Goal: Task Accomplishment & Management: Use online tool/utility

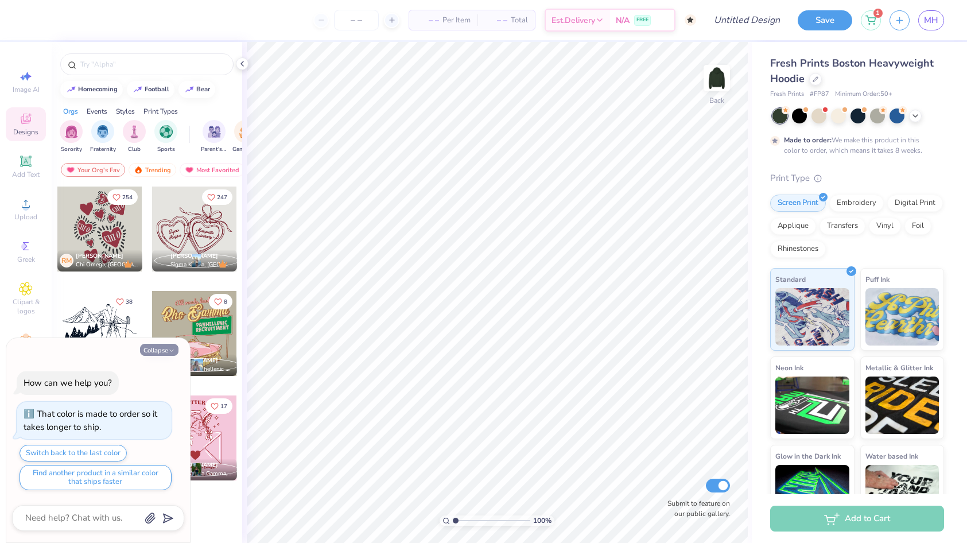
click at [170, 352] on icon "button" at bounding box center [171, 350] width 7 height 7
type textarea "x"
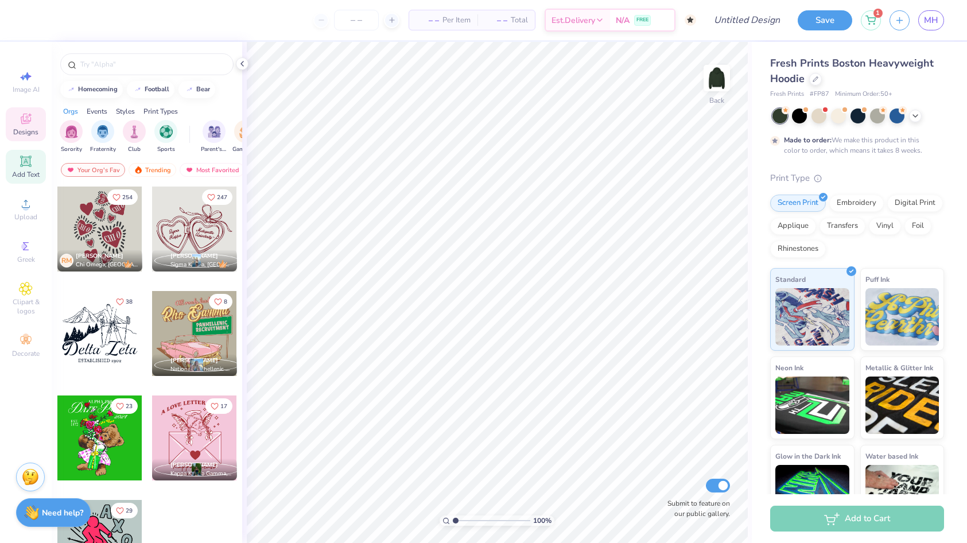
click at [30, 163] on icon at bounding box center [26, 161] width 14 height 14
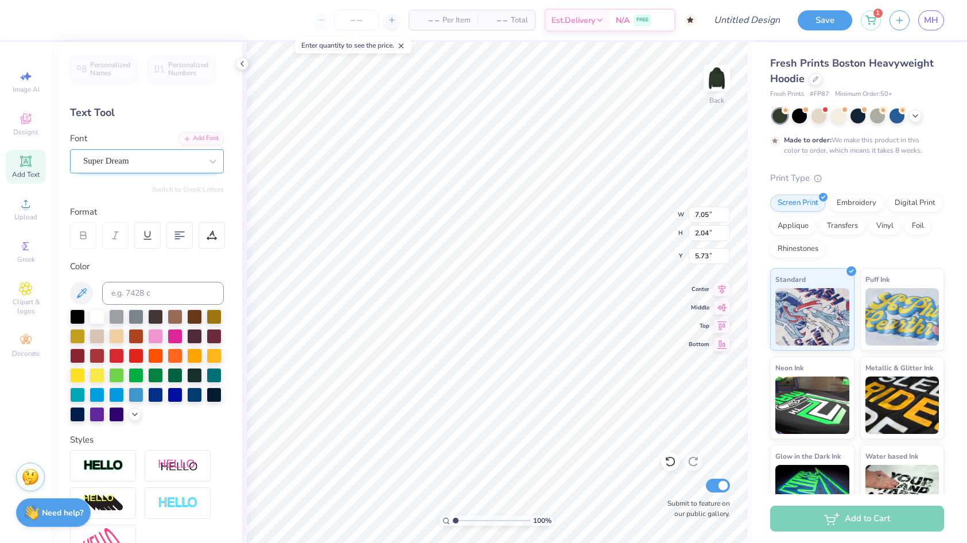
type textarea "T"
click at [172, 161] on div "Super Dream" at bounding box center [142, 161] width 120 height 18
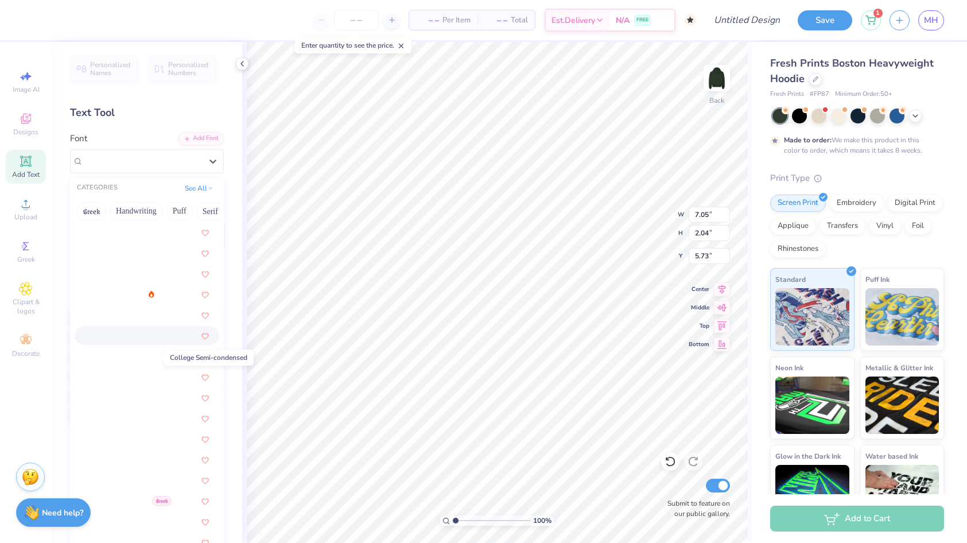
scroll to position [1443, 0]
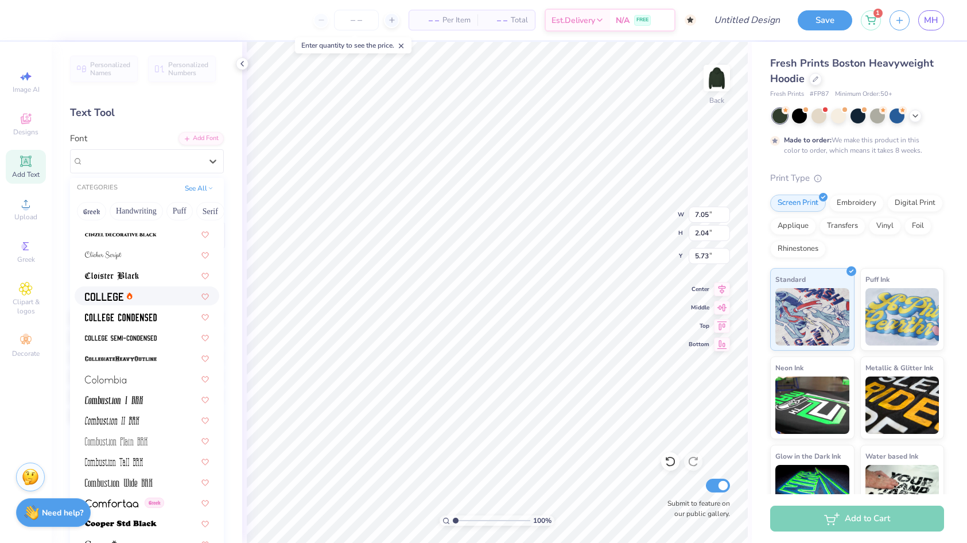
click at [141, 298] on div at bounding box center [147, 296] width 124 height 12
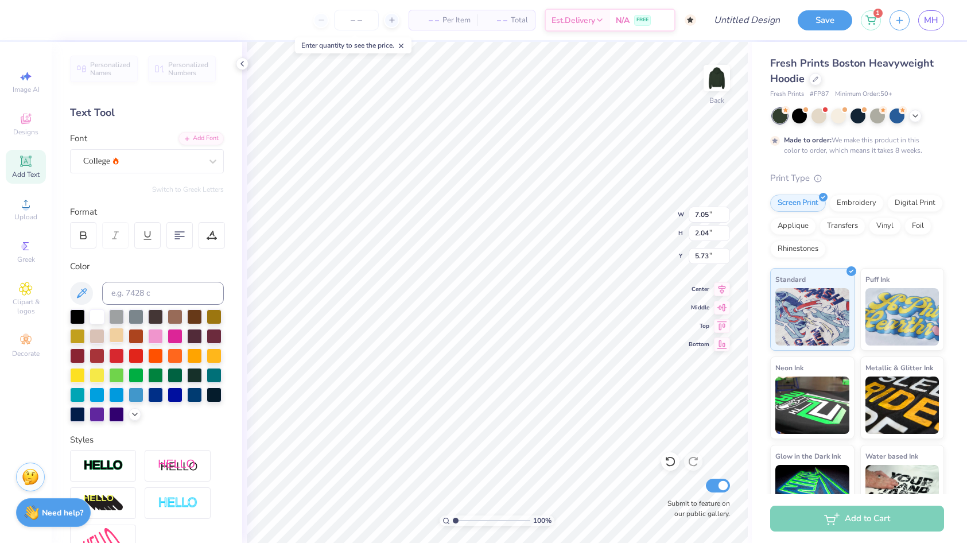
click at [115, 332] on div at bounding box center [116, 335] width 15 height 15
click at [187, 158] on div "College" at bounding box center [142, 161] width 120 height 18
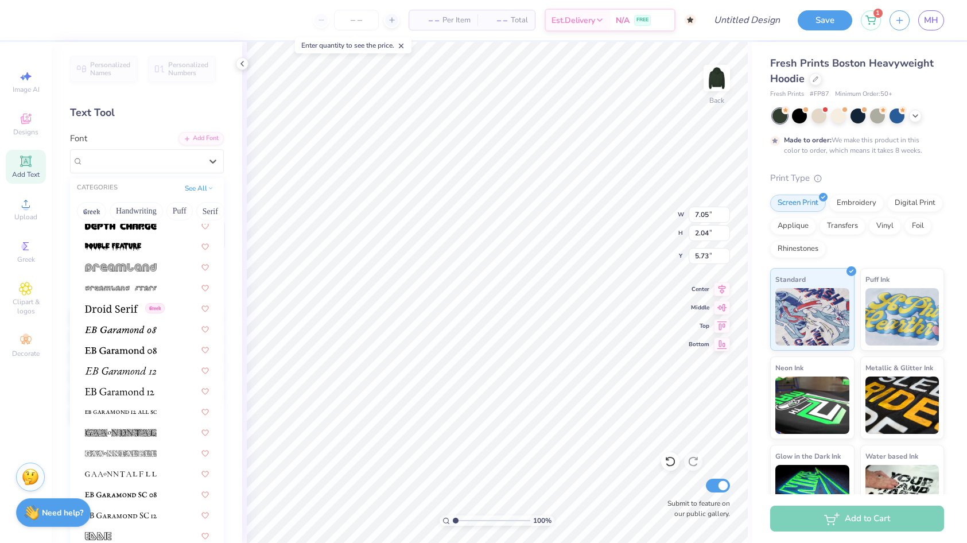
scroll to position [2212, 0]
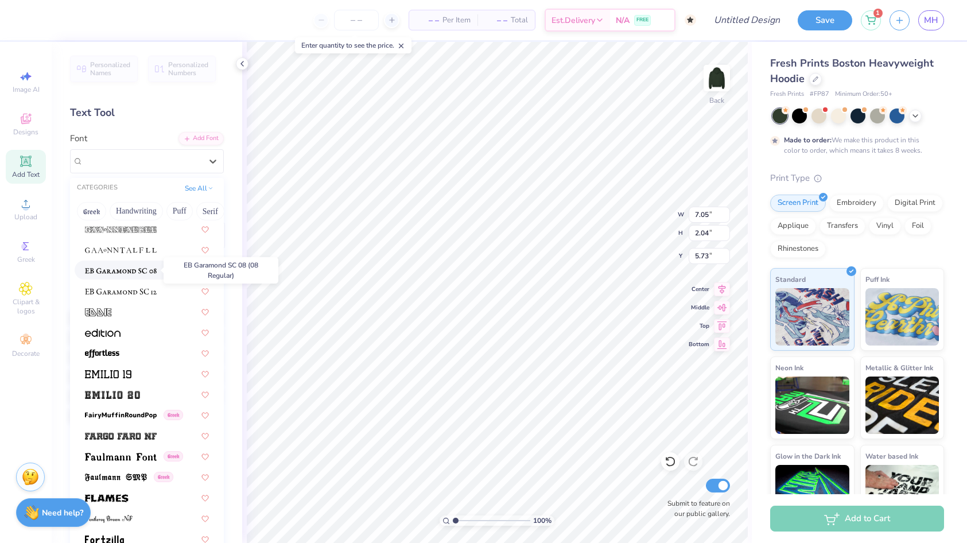
click at [120, 271] on img at bounding box center [121, 271] width 72 height 8
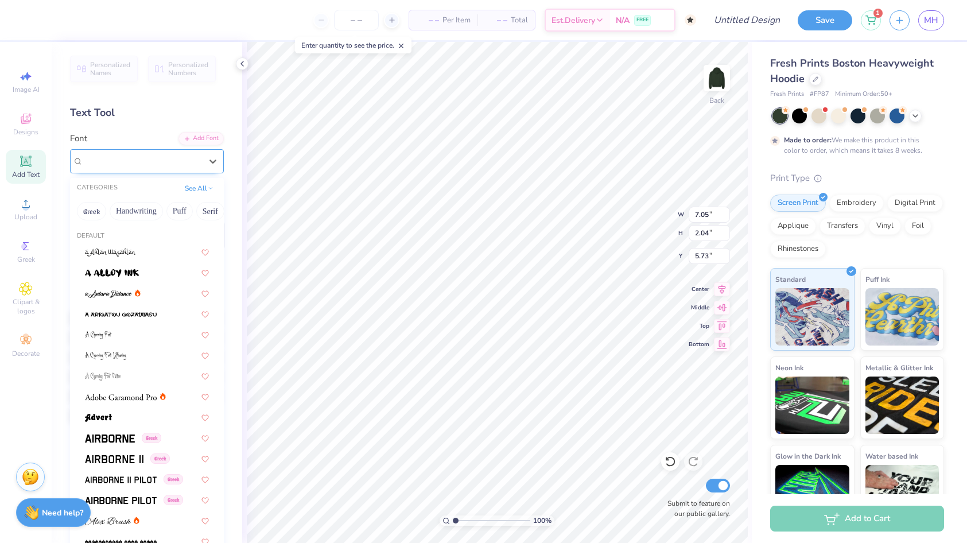
click at [136, 152] on div "EB Garamond SC 08 (08 Regular)" at bounding box center [142, 161] width 120 height 18
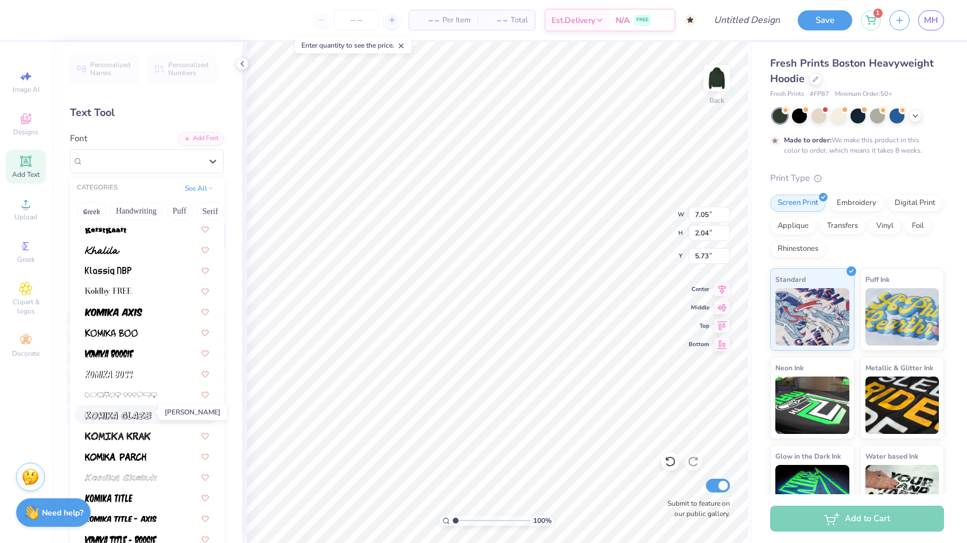
scroll to position [3243, 0]
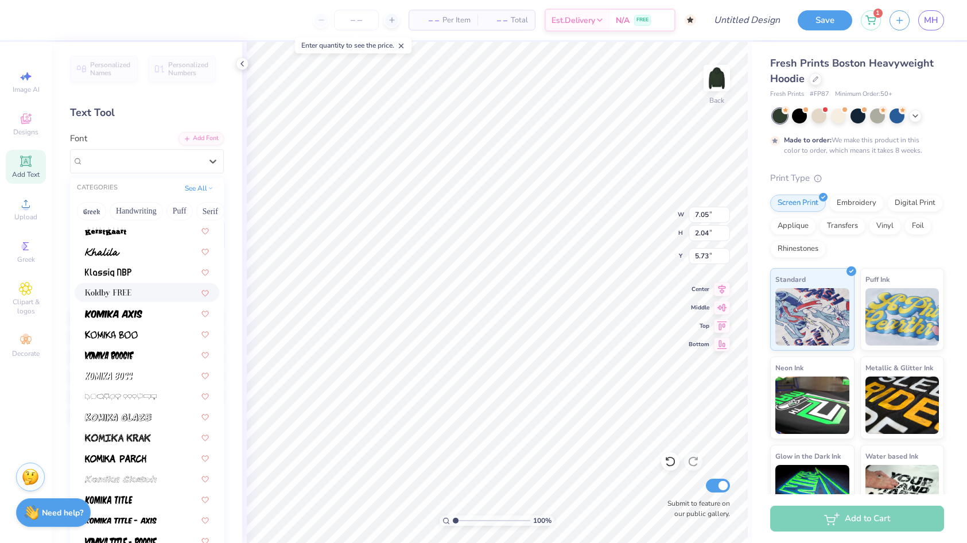
click at [126, 294] on img at bounding box center [108, 293] width 46 height 8
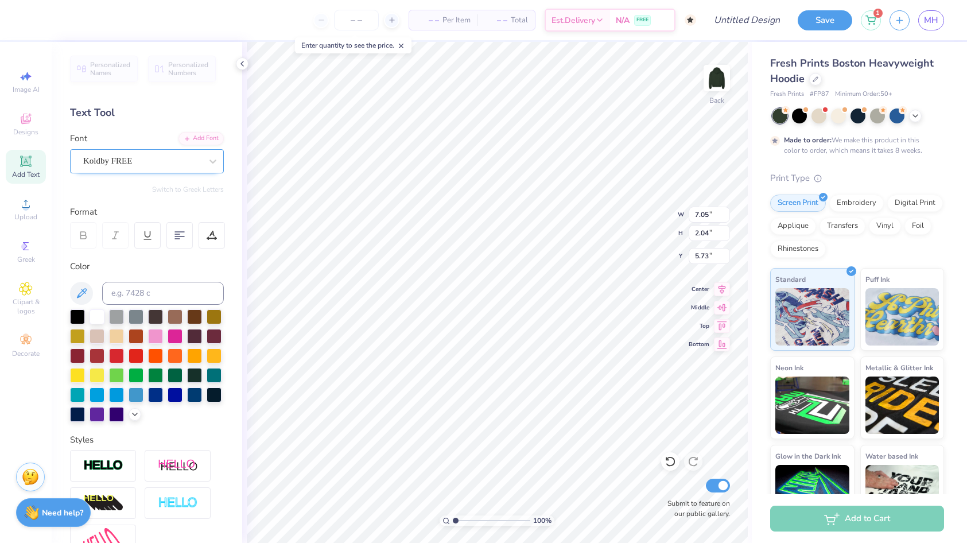
click at [138, 159] on div "Koldby FREE" at bounding box center [142, 161] width 120 height 18
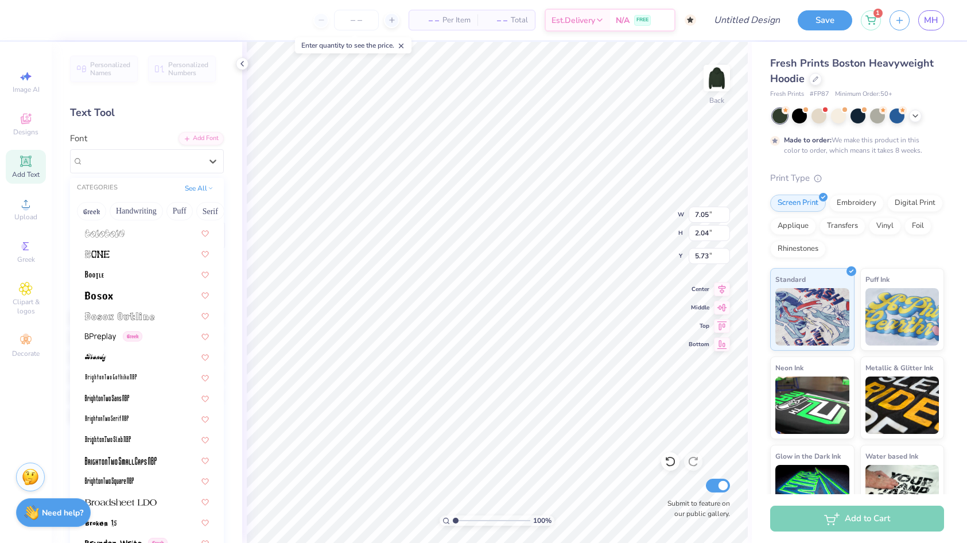
scroll to position [1325, 0]
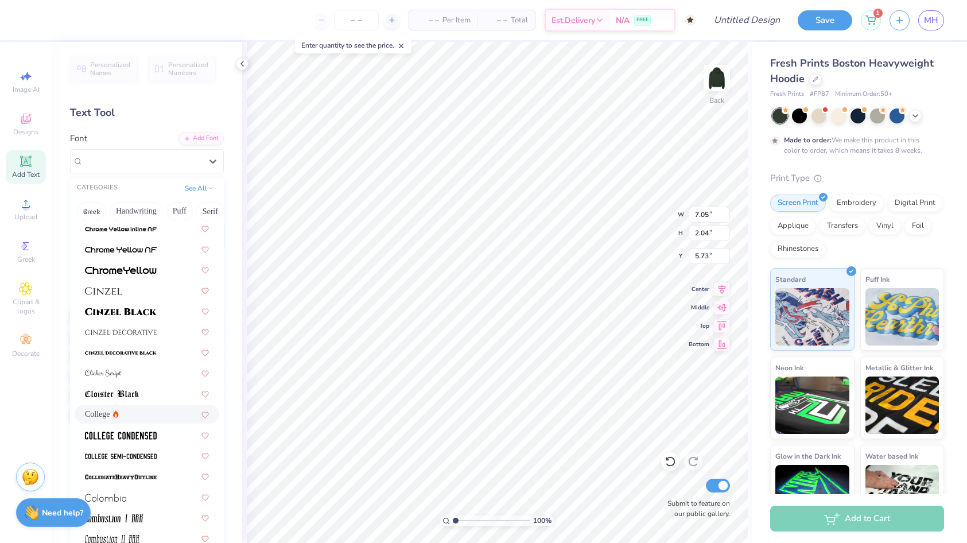
click at [166, 413] on div "College" at bounding box center [147, 414] width 124 height 12
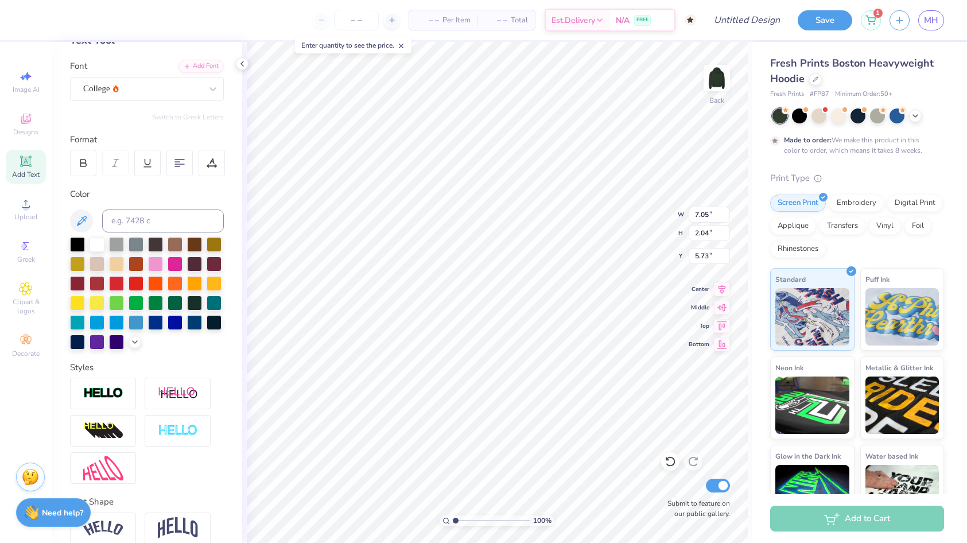
scroll to position [124, 0]
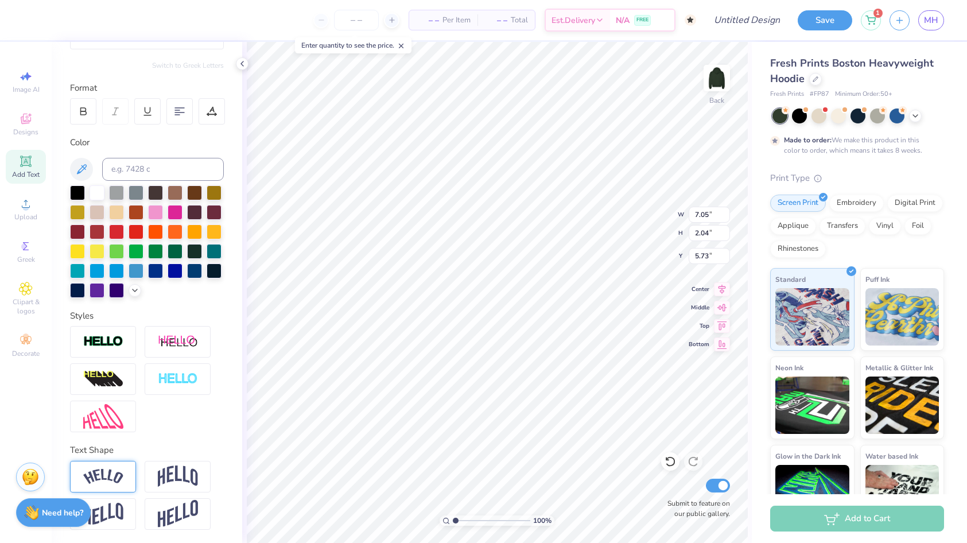
click at [111, 472] on img at bounding box center [103, 476] width 40 height 15
click at [112, 474] on img at bounding box center [103, 476] width 40 height 15
type textarea "Chi Omega"
type input "11.36"
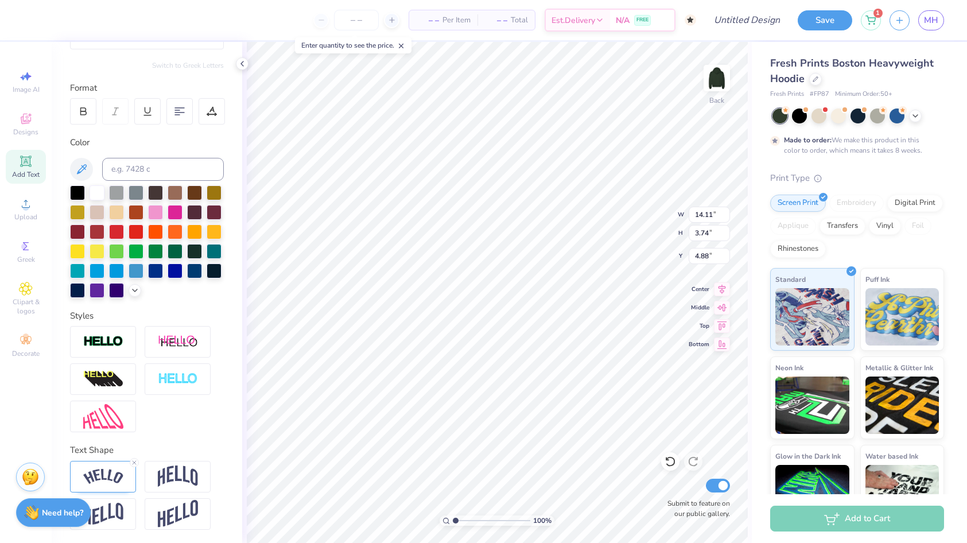
type input "3.01"
type input "4.83"
click at [180, 470] on img at bounding box center [178, 476] width 40 height 22
type input "9.62"
type input "3.60"
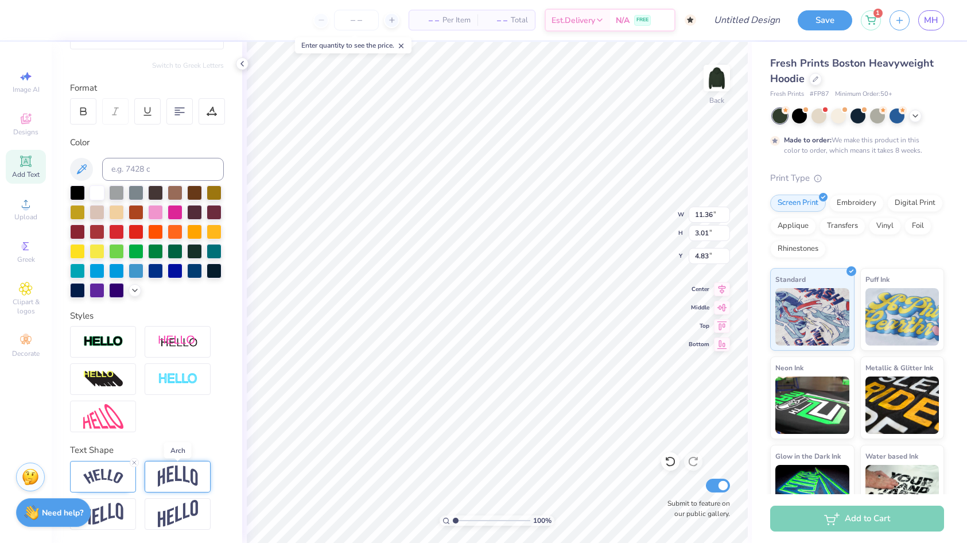
type input "4.54"
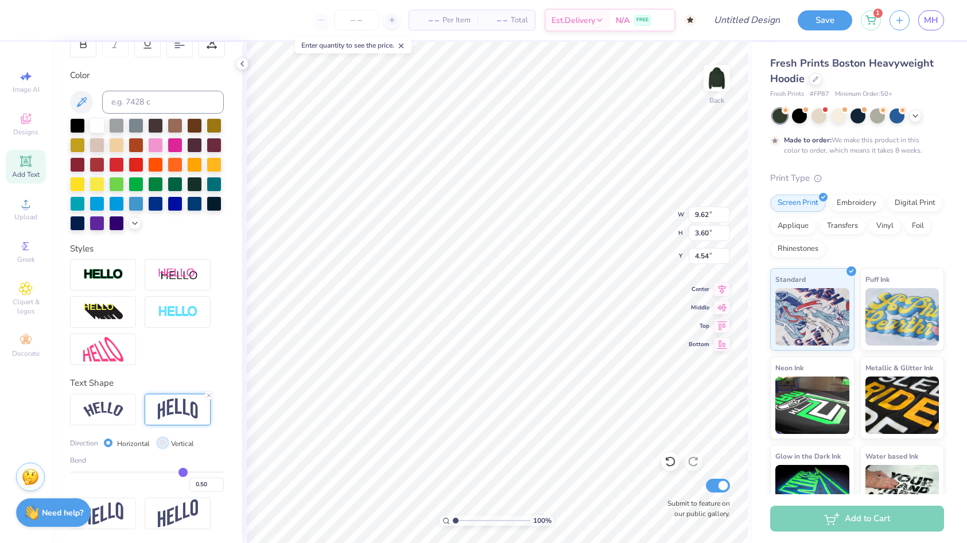
click at [158, 442] on input "Vertical" at bounding box center [162, 442] width 9 height 9
radio input "true"
type input "9.95"
type input "1.60"
type input "5.54"
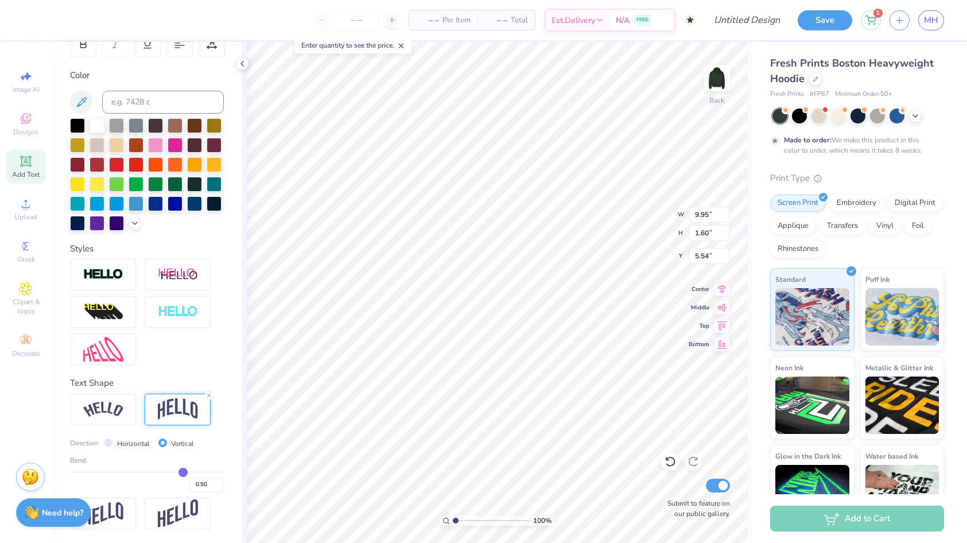
type input "5.47"
type input "0.48"
type input "0.47"
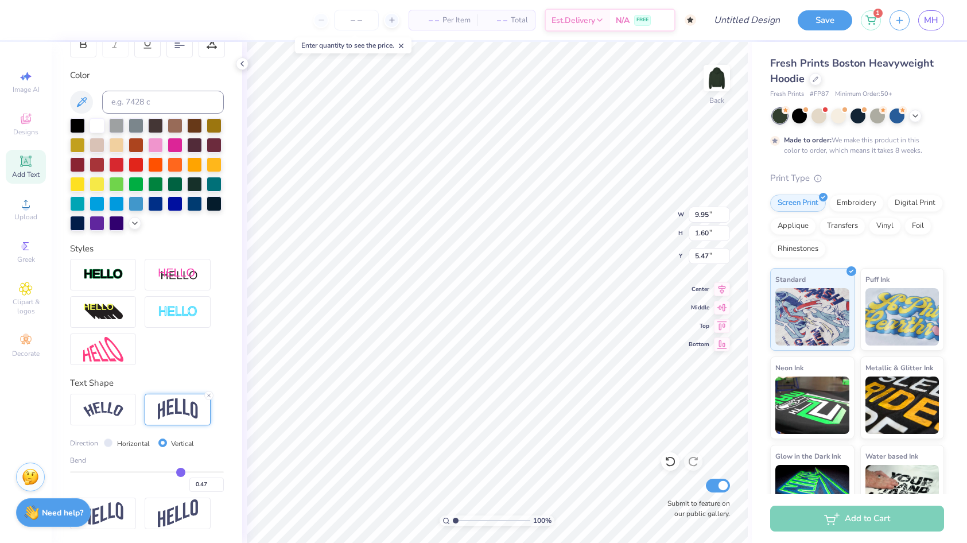
type input "0.43"
type input "0.41"
type input "0.38"
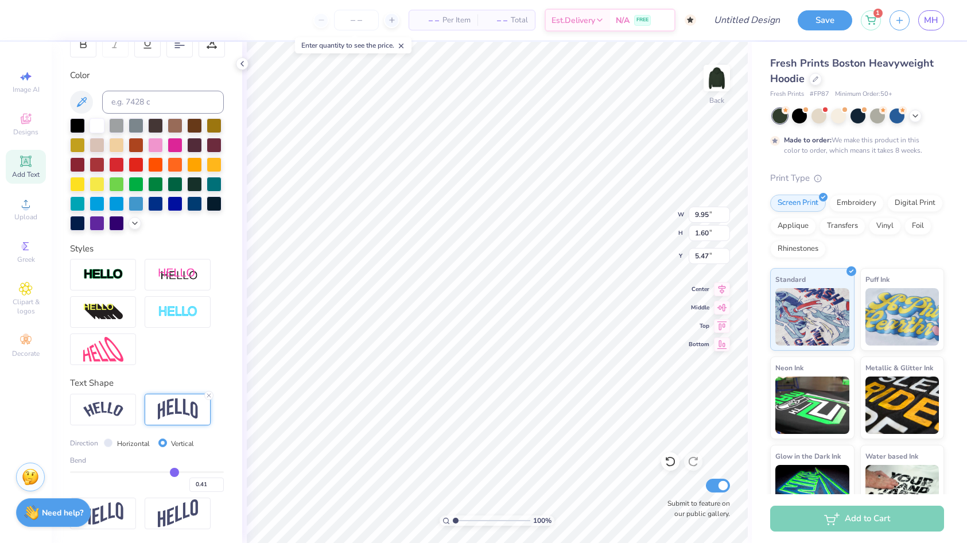
type input "0.38"
type input "0.34"
type input "0.31"
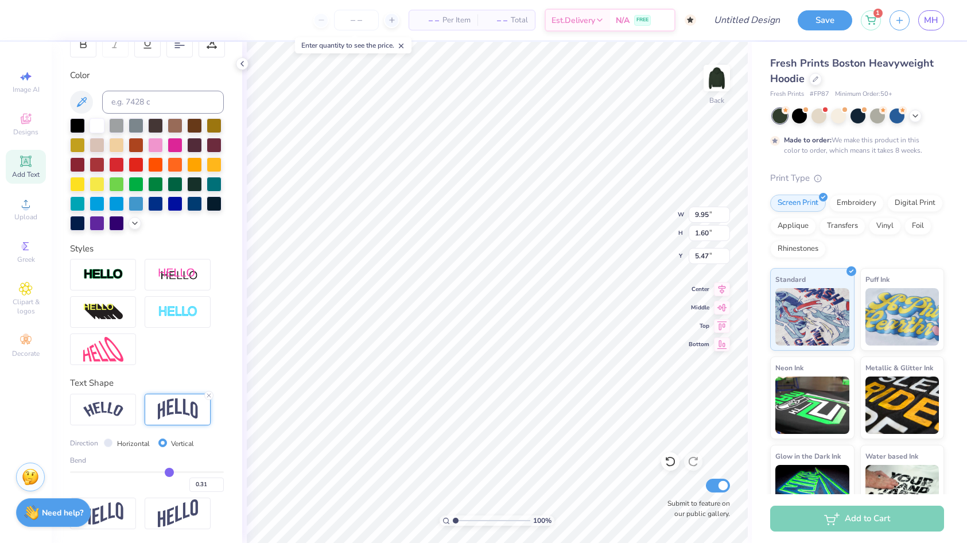
type input "0.29"
type input "0.26"
type input "0.25"
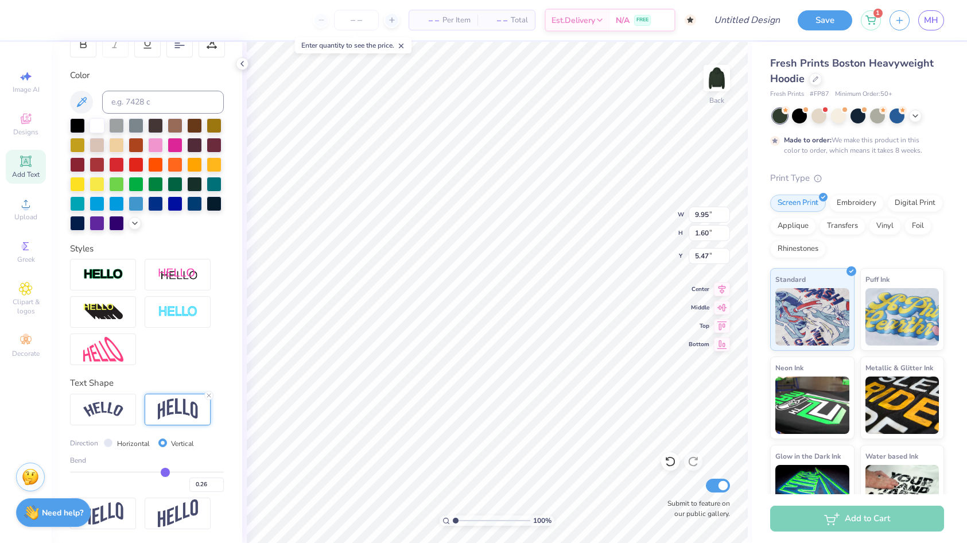
type input "0.25"
type input "0.23"
type input "0.21"
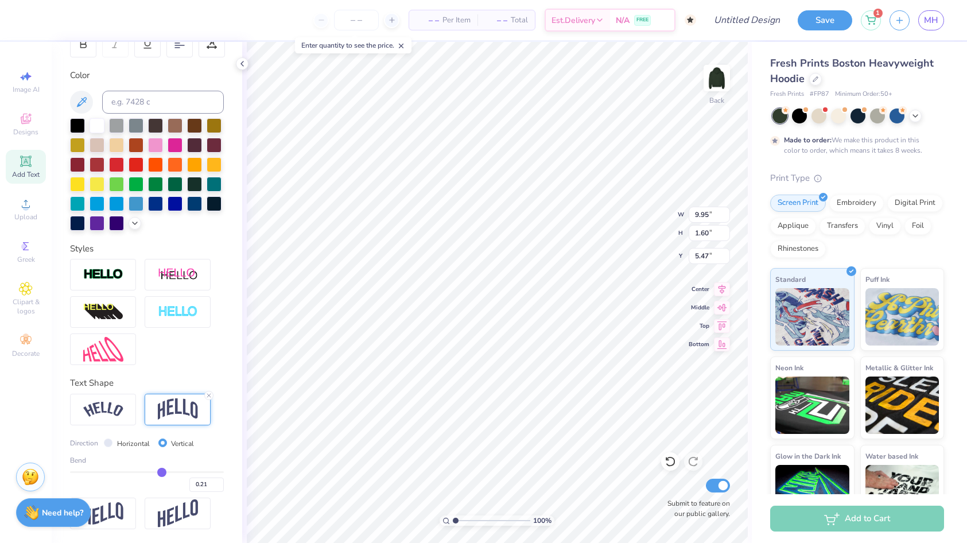
type input "0.19"
type input "0.17"
type input "0.16"
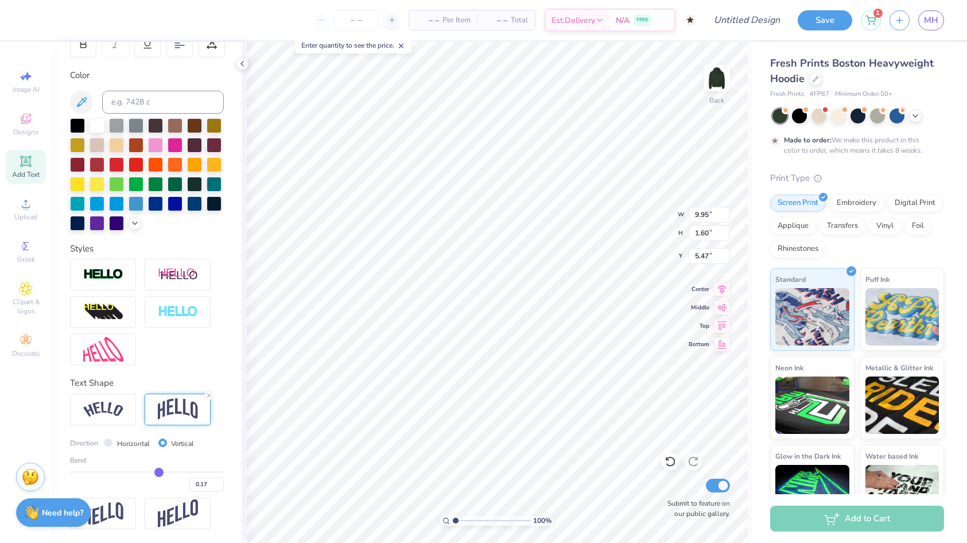
type input "0.16"
type input "0.15"
type input "0.14"
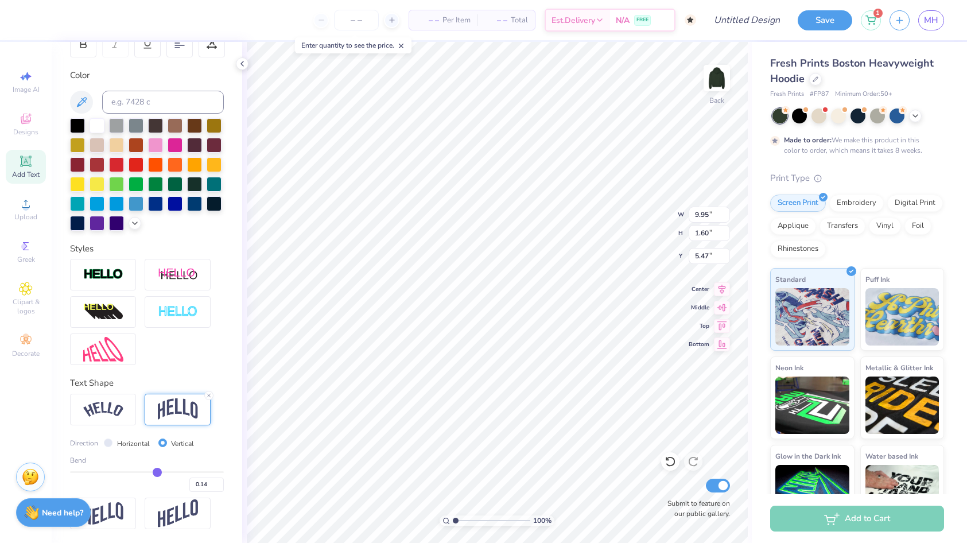
type input "0.12"
type input "0.11"
type input "0.1"
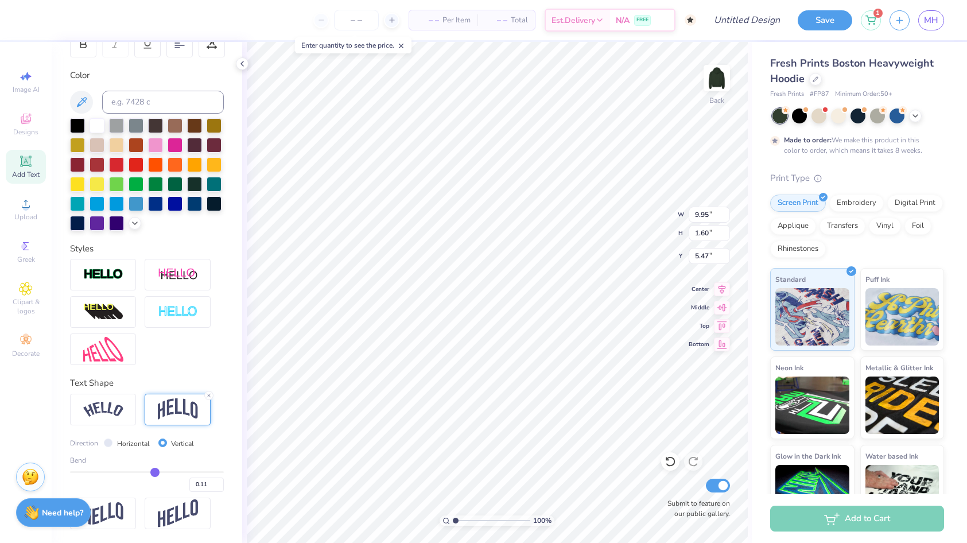
type input "0.10"
type input "0.09"
type input "0.08"
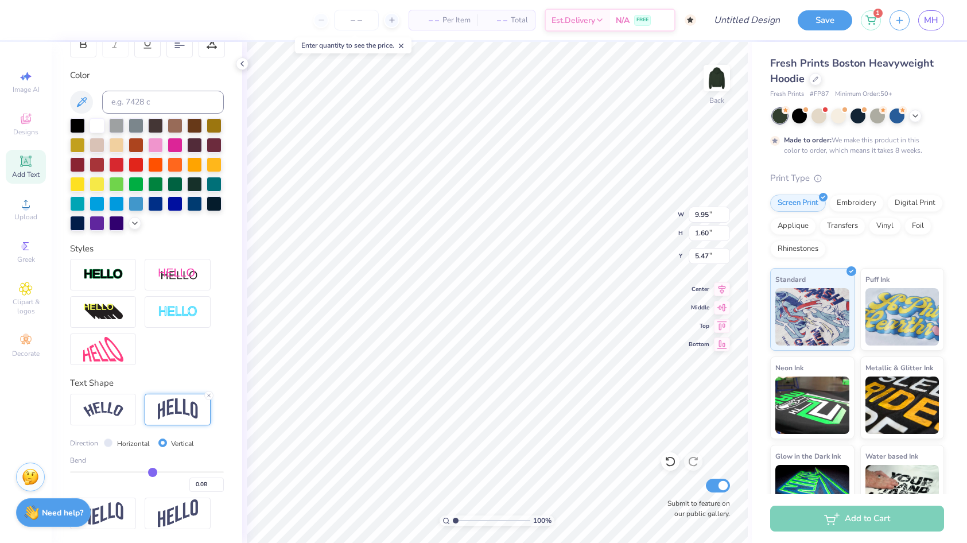
type input "0.07"
type input "0.06"
type input "0.05"
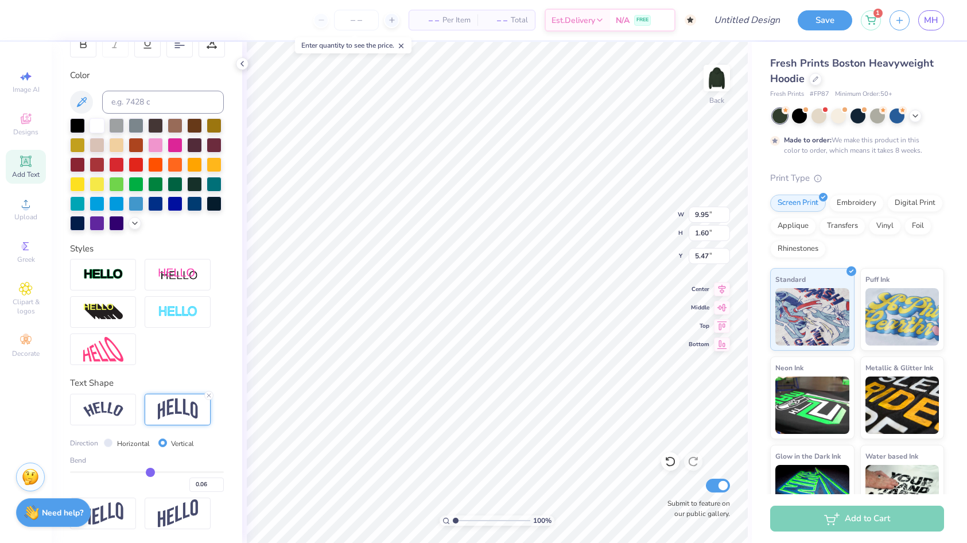
type input "0.05"
type input "0.04"
type input "0.03"
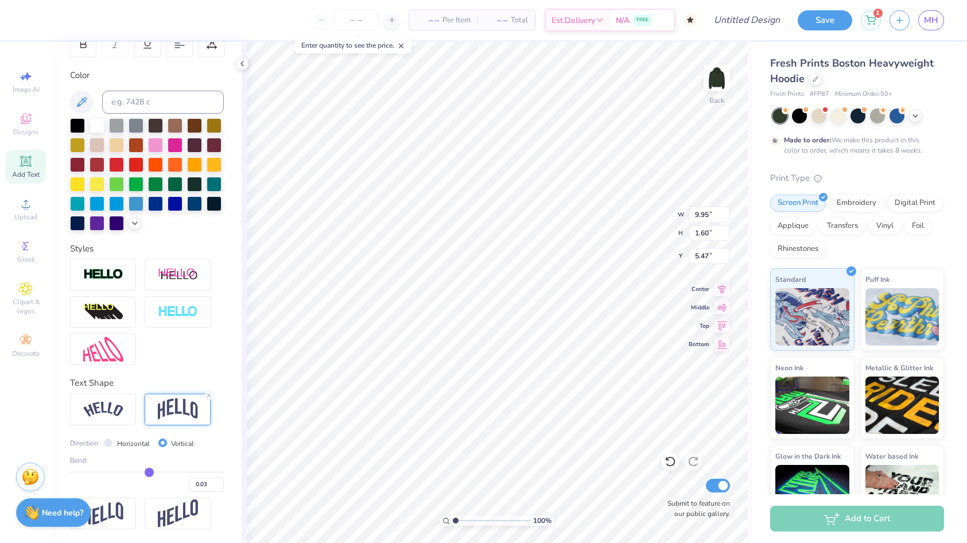
type input "0.02"
type input "0.01"
type input "0"
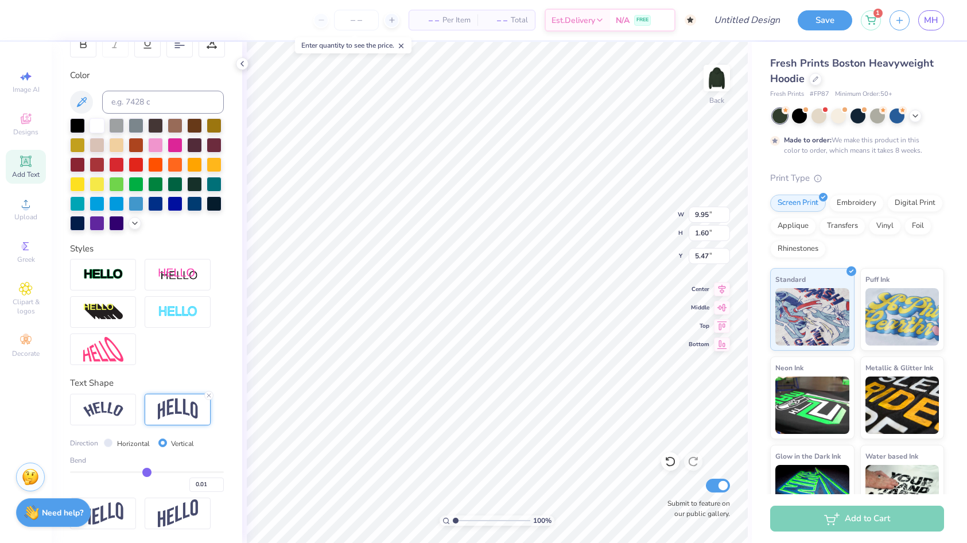
type input "0.00"
type input "-0.01"
drag, startPoint x: 182, startPoint y: 470, endPoint x: 146, endPoint y: 472, distance: 36.2
type input "-0.01"
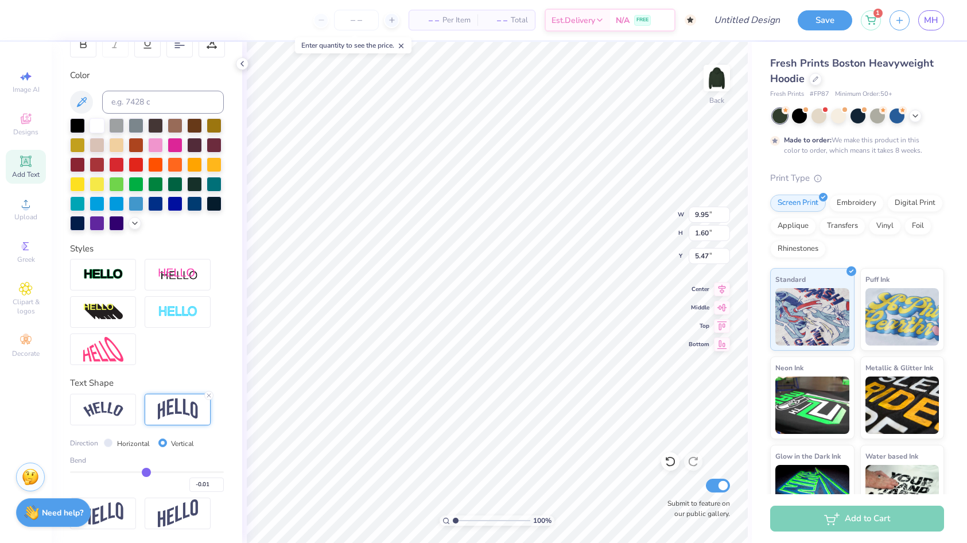
click at [146, 472] on input "range" at bounding box center [147, 472] width 154 height 2
type input "9.62"
type input "5.48"
type input "5.95"
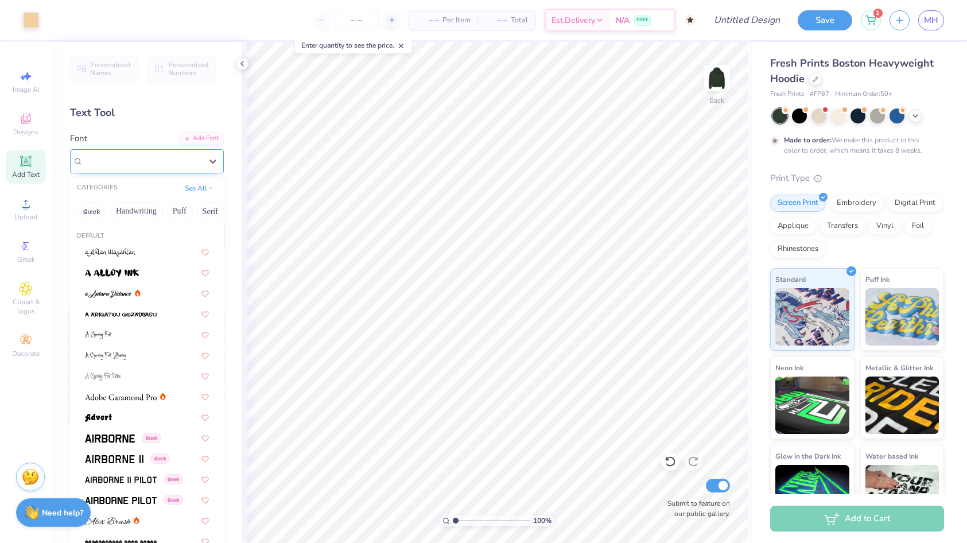
click at [138, 155] on div "College" at bounding box center [142, 161] width 120 height 18
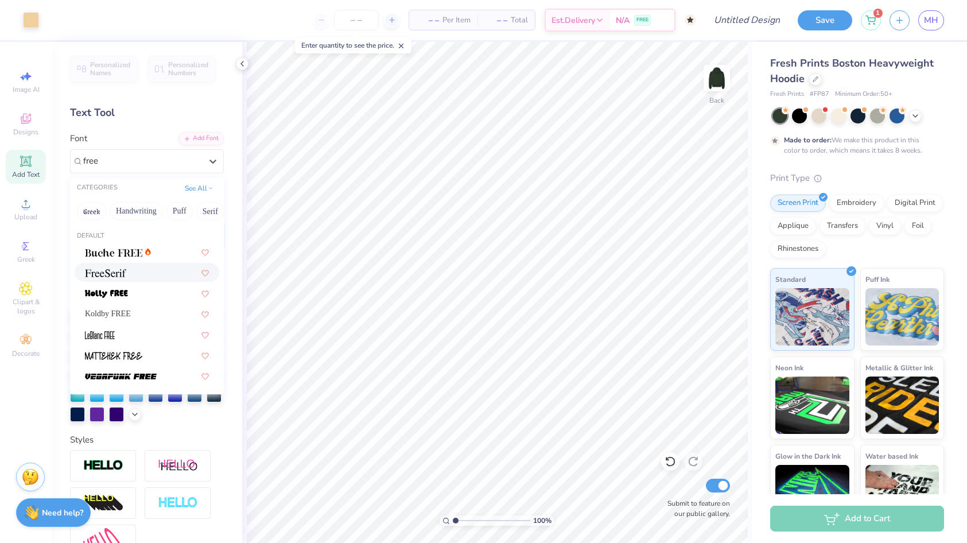
click at [155, 276] on div at bounding box center [147, 272] width 124 height 12
type input "free"
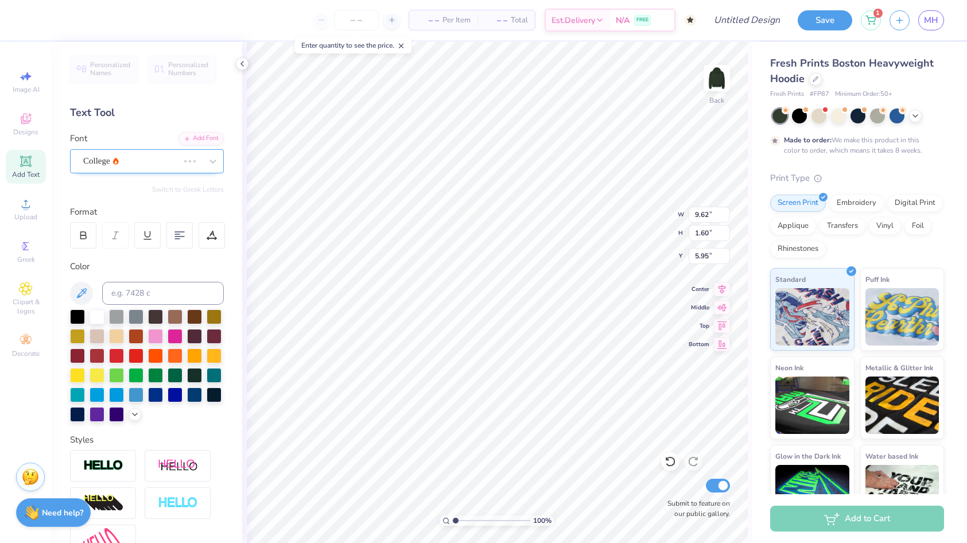
click at [158, 159] on div "College" at bounding box center [131, 161] width 98 height 18
type input "d"
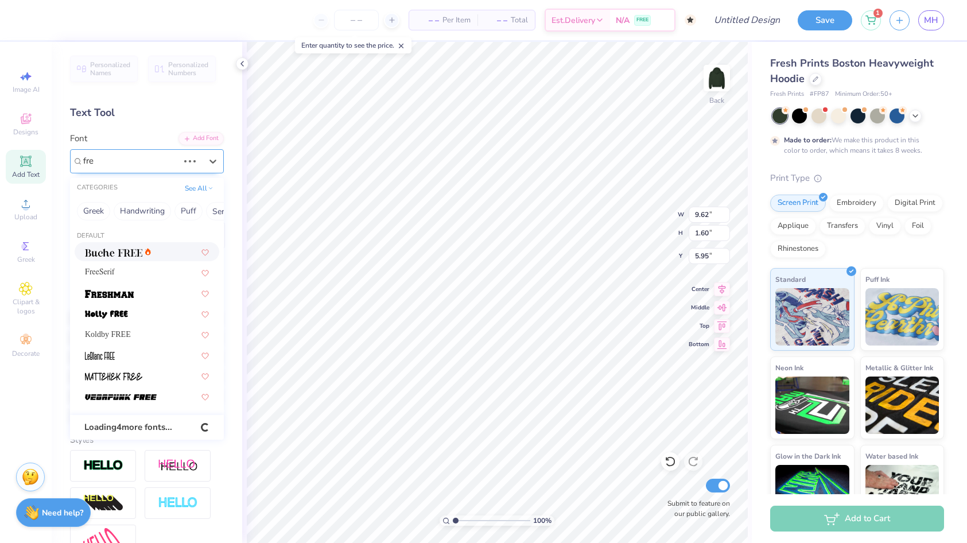
type input "free"
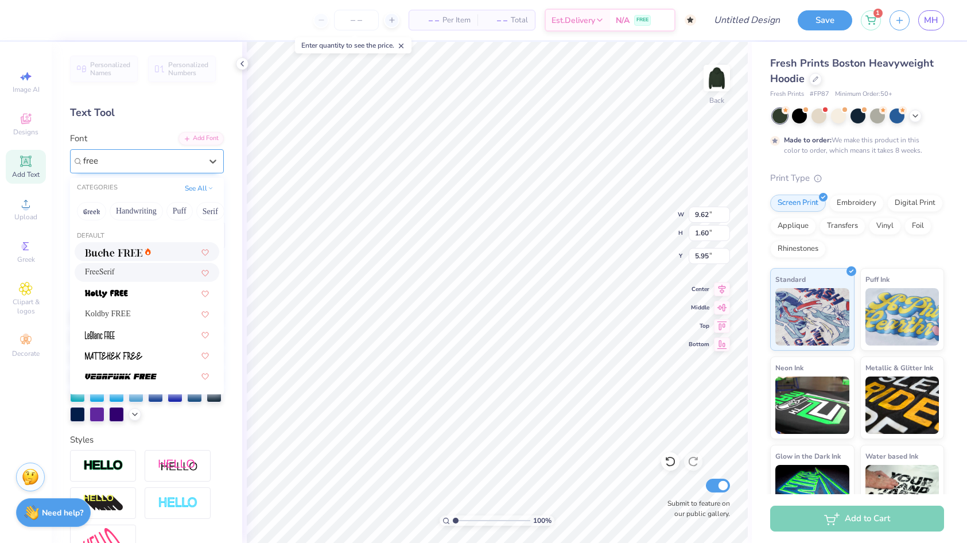
type input "10.41"
type input "2.11"
type input "5.69"
click at [126, 275] on div "FreeSerif" at bounding box center [147, 272] width 124 height 12
type input "free"
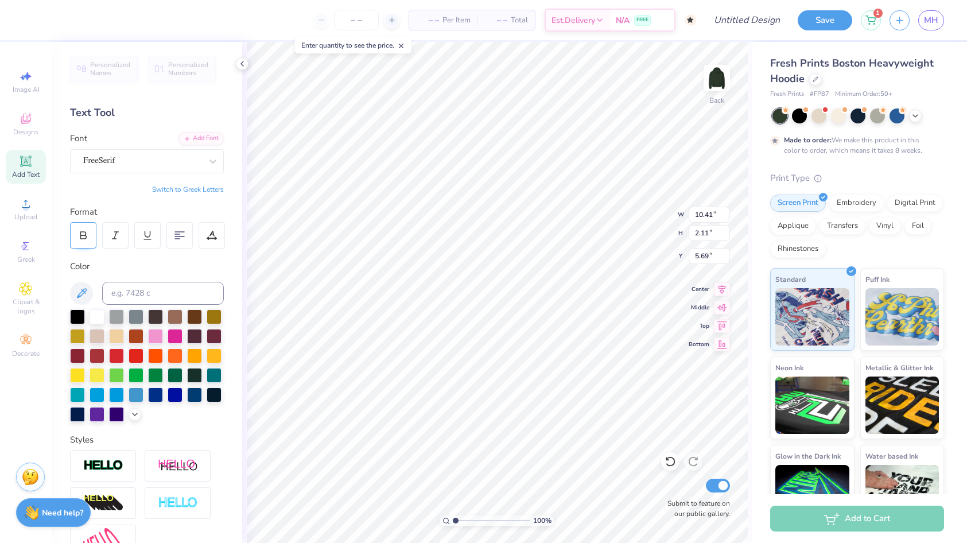
click at [87, 236] on icon at bounding box center [83, 235] width 10 height 10
type input "11.08"
type input "2.10"
type input "5.70"
type textarea "CHI OMEGA"
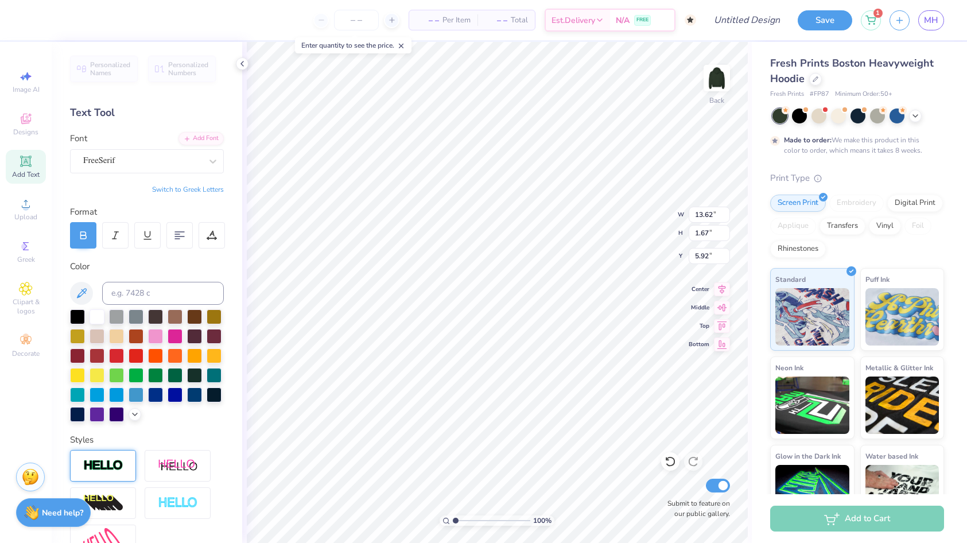
scroll to position [191, 0]
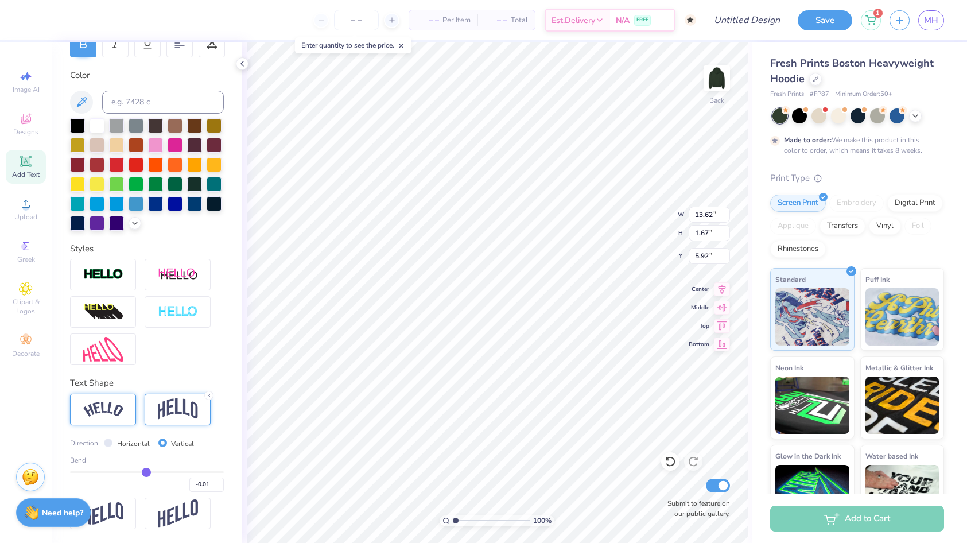
click at [103, 409] on img at bounding box center [103, 409] width 40 height 15
type input "2.04"
type input "5.73"
click at [109, 441] on input "Horizontal" at bounding box center [108, 442] width 9 height 9
radio input "true"
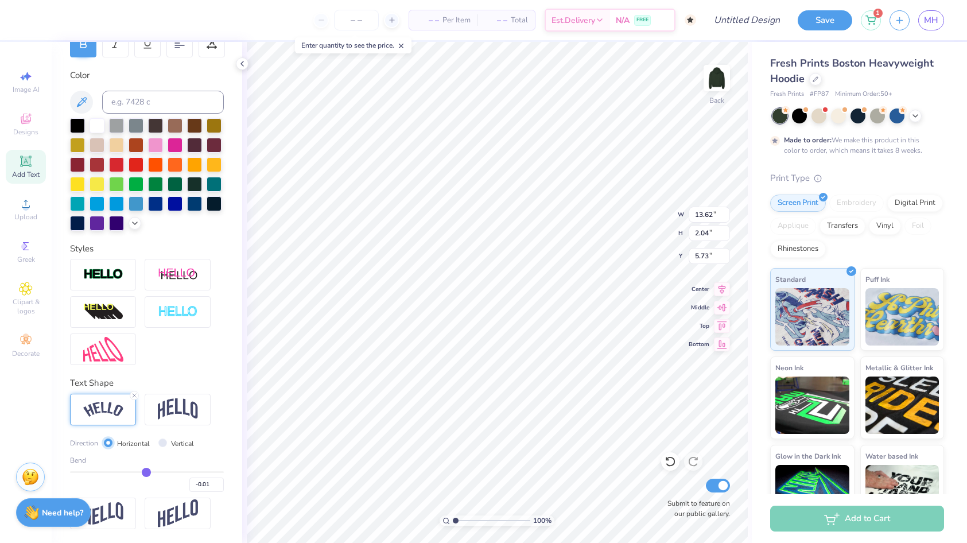
type input "13.66"
type input "1.67"
type input "5.92"
type input "0"
type input "0.00"
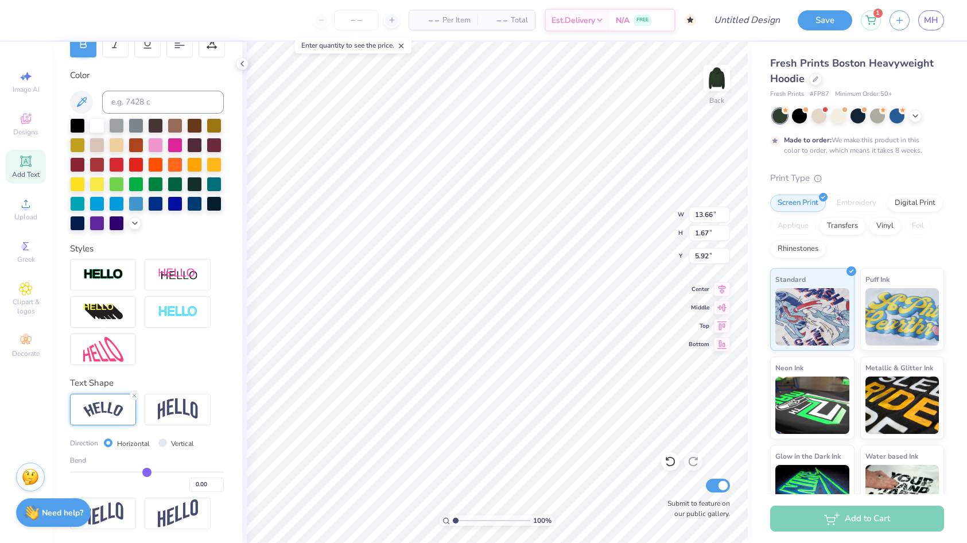
type input "0.01"
type input "0.03"
type input "0.07"
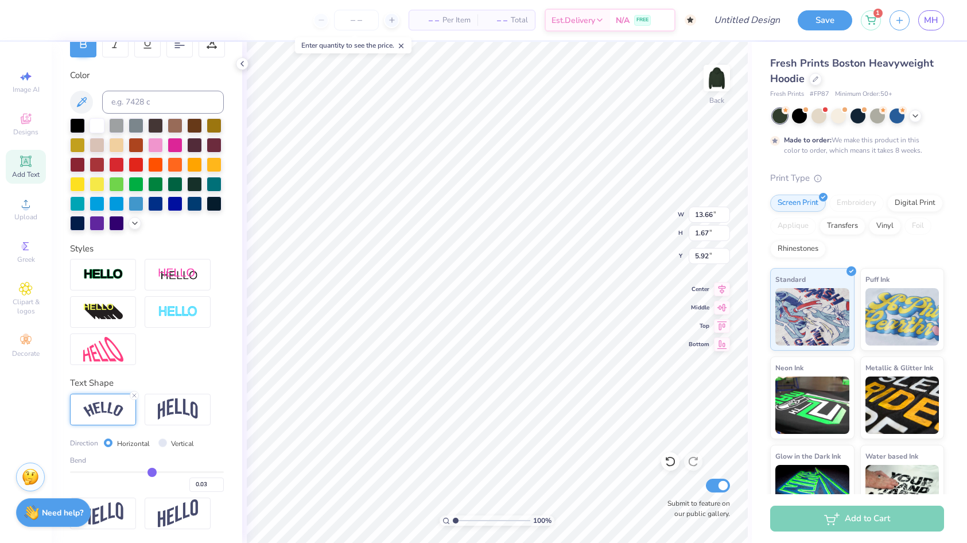
type input "0.07"
type input "0.1"
type input "0.10"
type input "0.11"
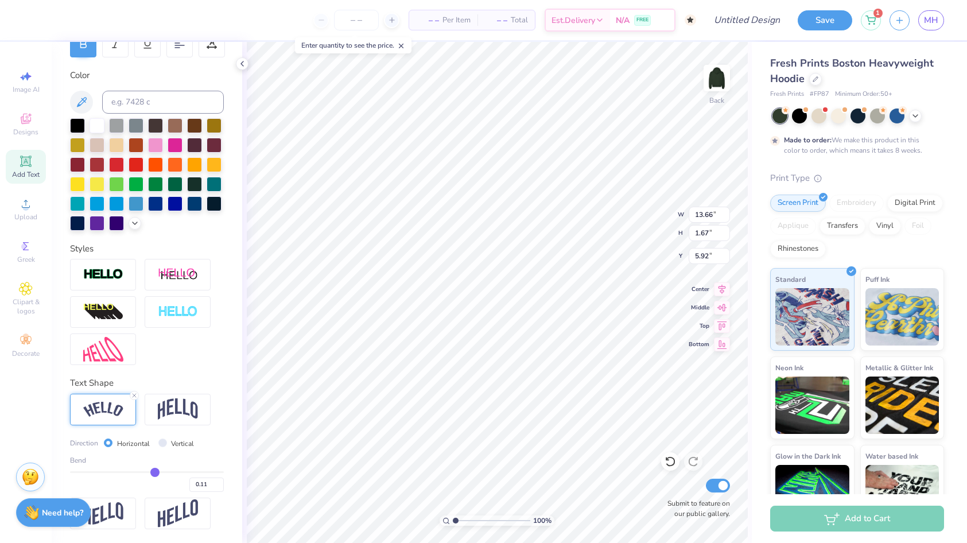
type input "0.13"
type input "0.14"
type input "0.15"
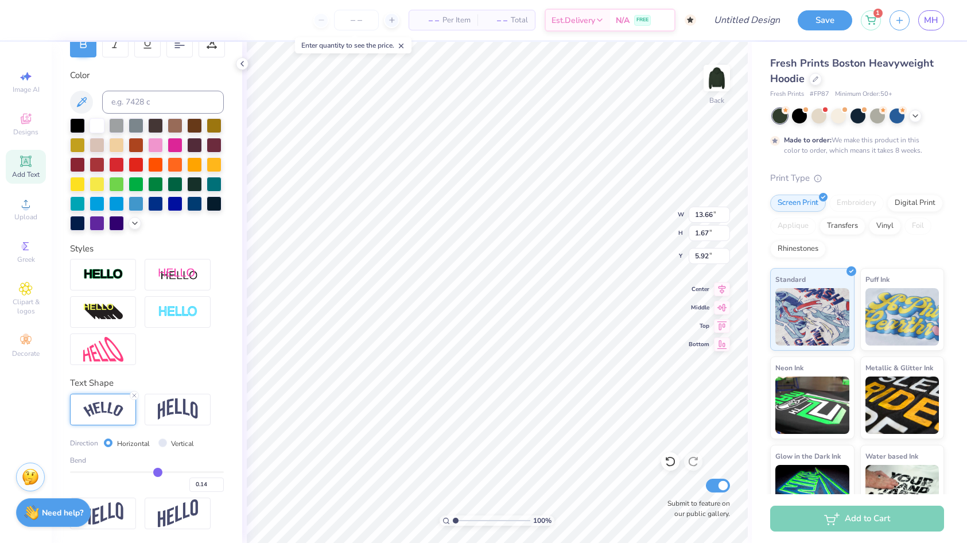
type input "0.15"
type input "0.16"
type input "0.18"
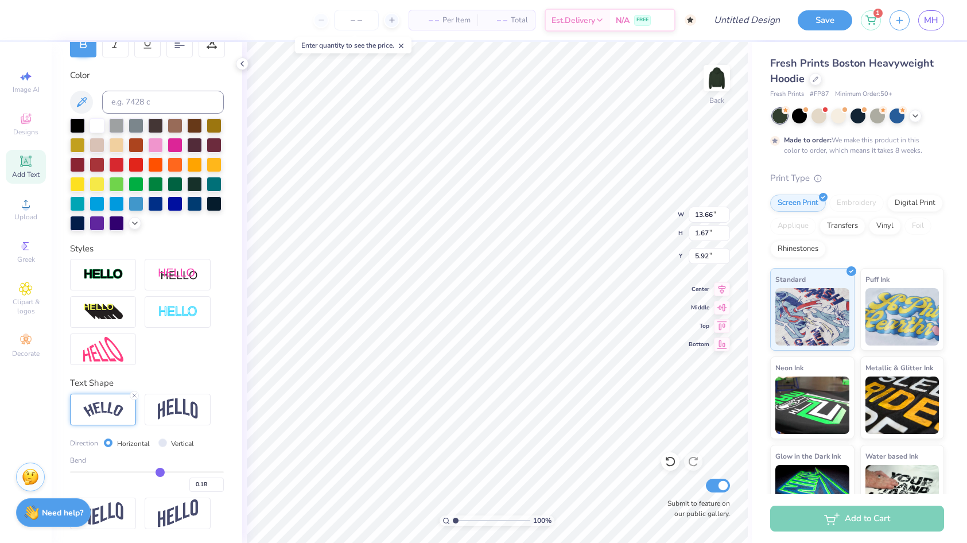
type input "0.19"
type input "0.2"
type input "0.20"
type input "0.21"
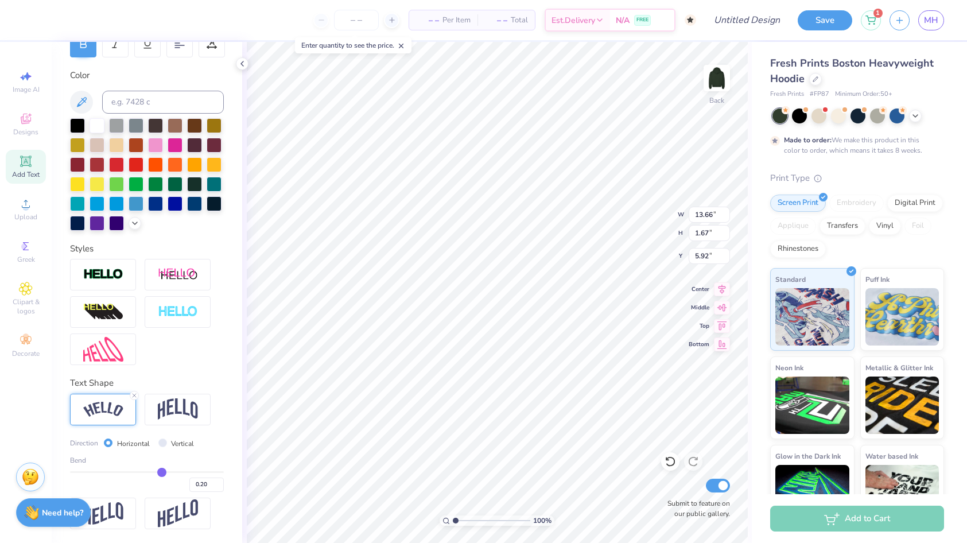
type input "0.21"
type input "0.22"
drag, startPoint x: 146, startPoint y: 474, endPoint x: 162, endPoint y: 474, distance: 16.1
type input "0.22"
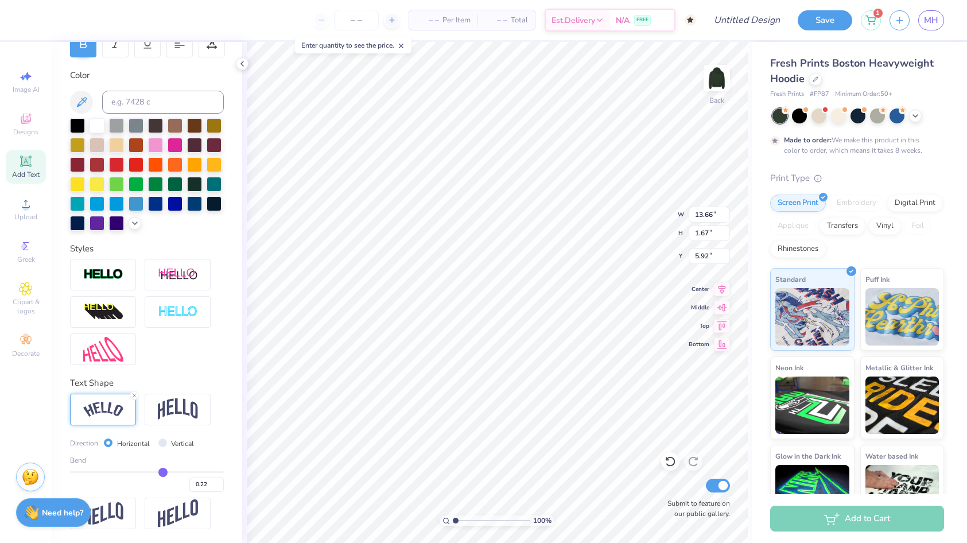
click at [162, 473] on input "range" at bounding box center [147, 472] width 154 height 2
type input "13.99"
type input "2.01"
type input "5.74"
type input "0.23"
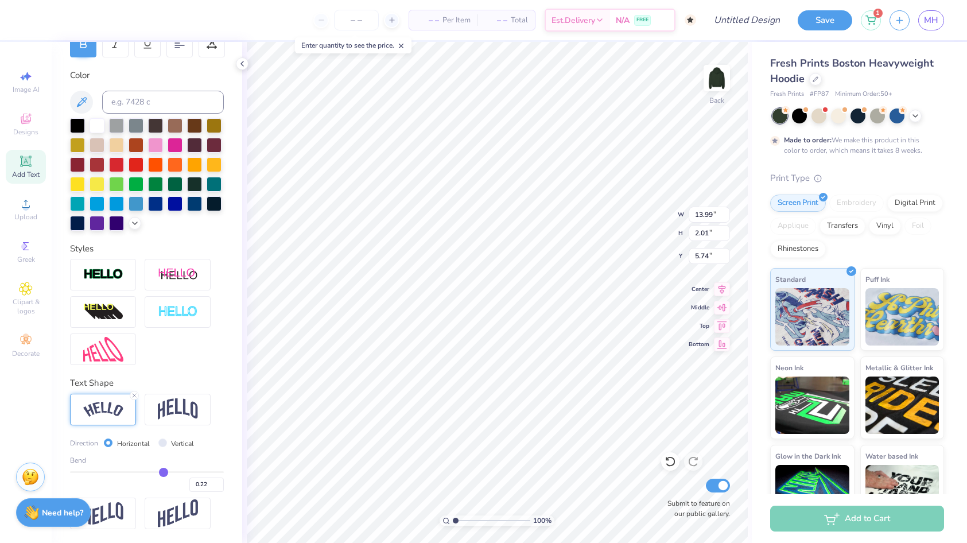
type input "0.23"
type input "0.24"
type input "0.25"
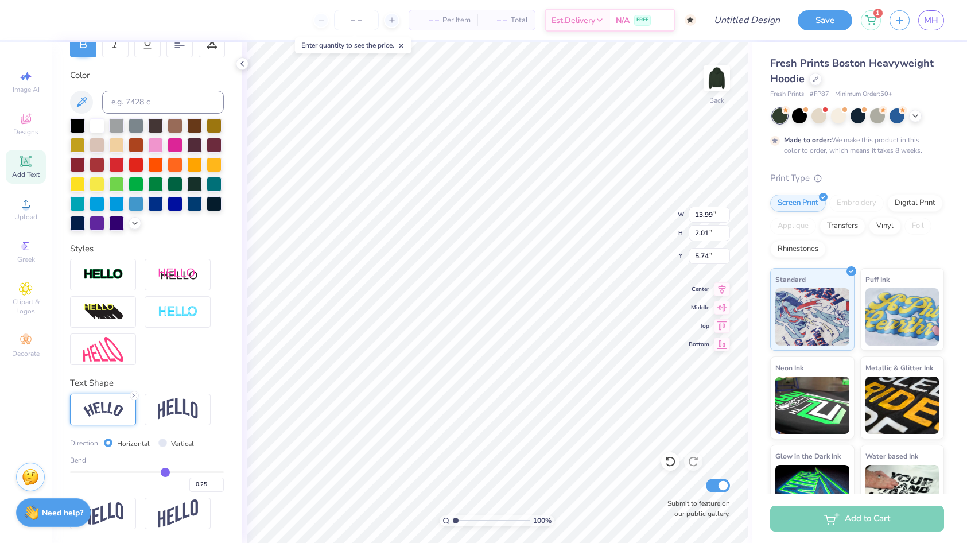
type input "0.3"
type input "0.30"
type input "0.33"
type input "0.34"
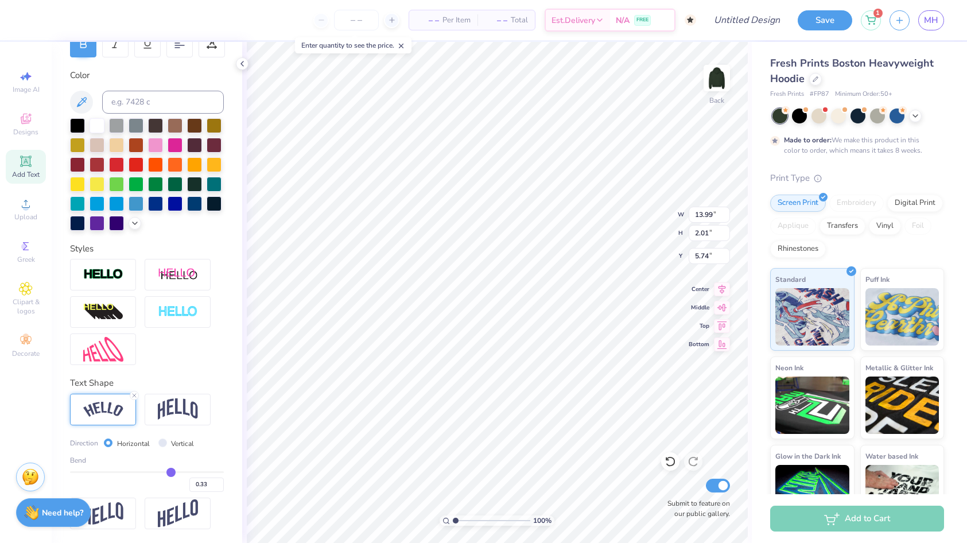
type input "0.34"
type input "0.38"
type input "0.41"
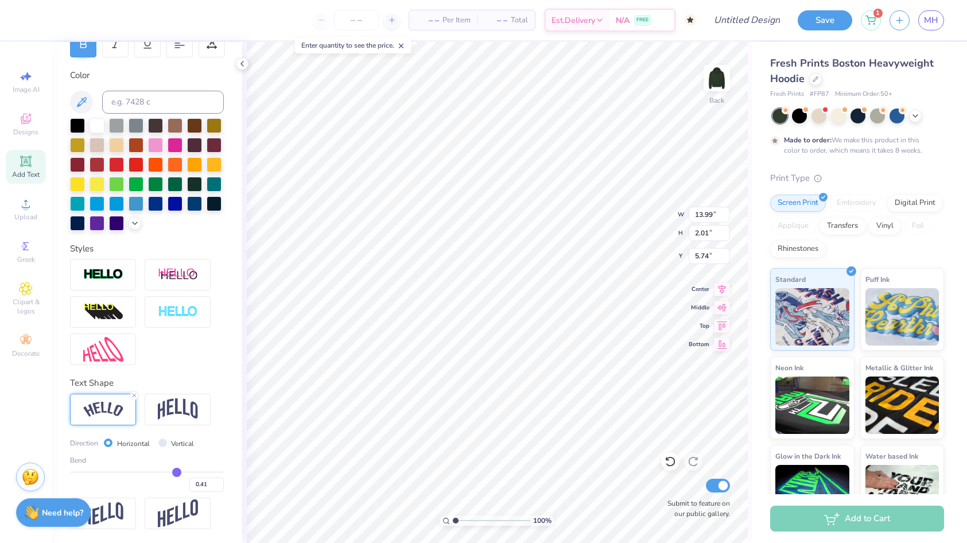
type input "0.43"
type input "0.44"
type input "0.46"
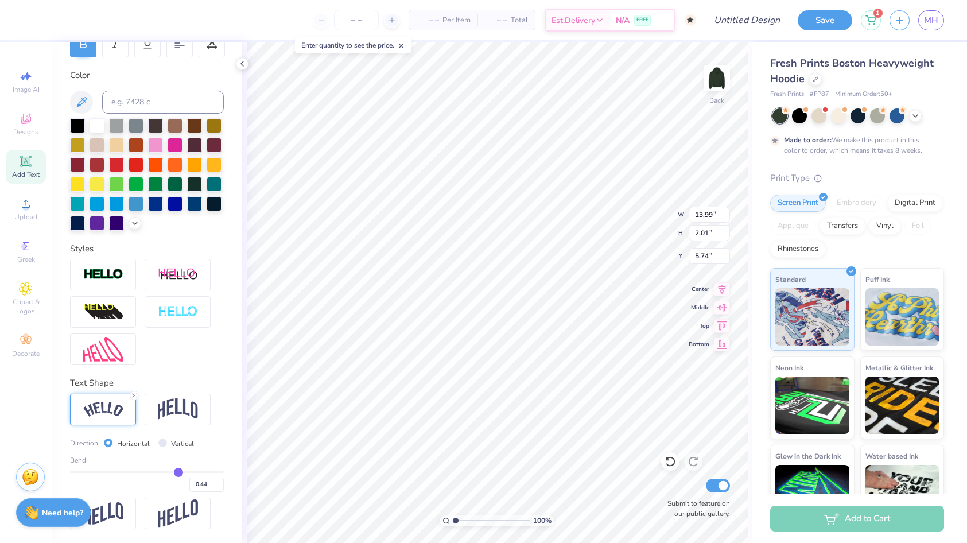
type input "0.46"
type input "0.48"
type input "0.5"
type input "0.50"
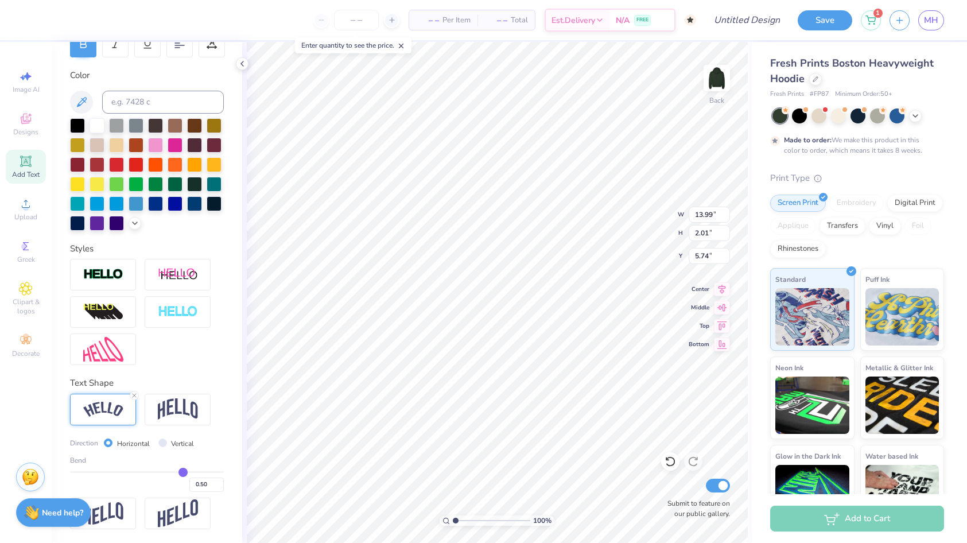
type input "0.51"
type input "0.53"
type input "0.54"
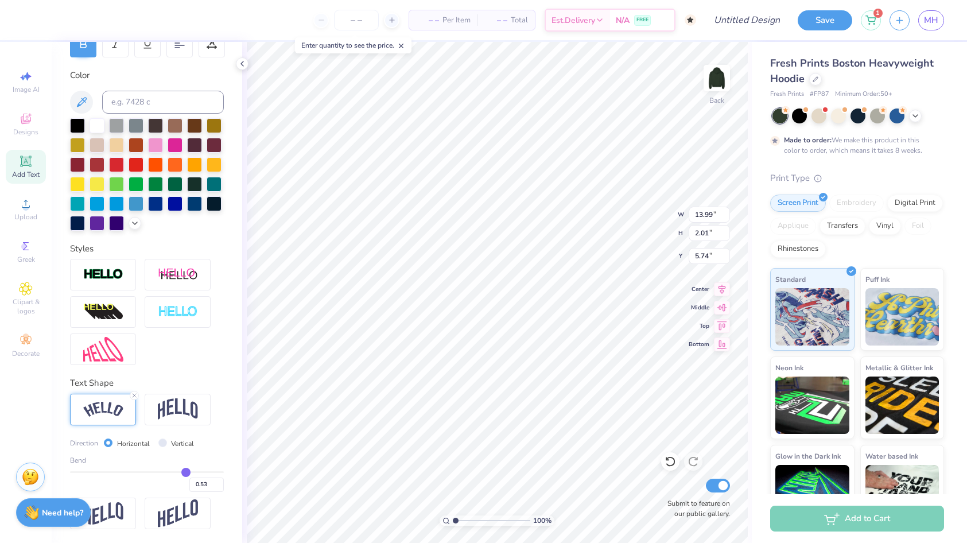
type input "0.54"
type input "0.55"
type input "0.56"
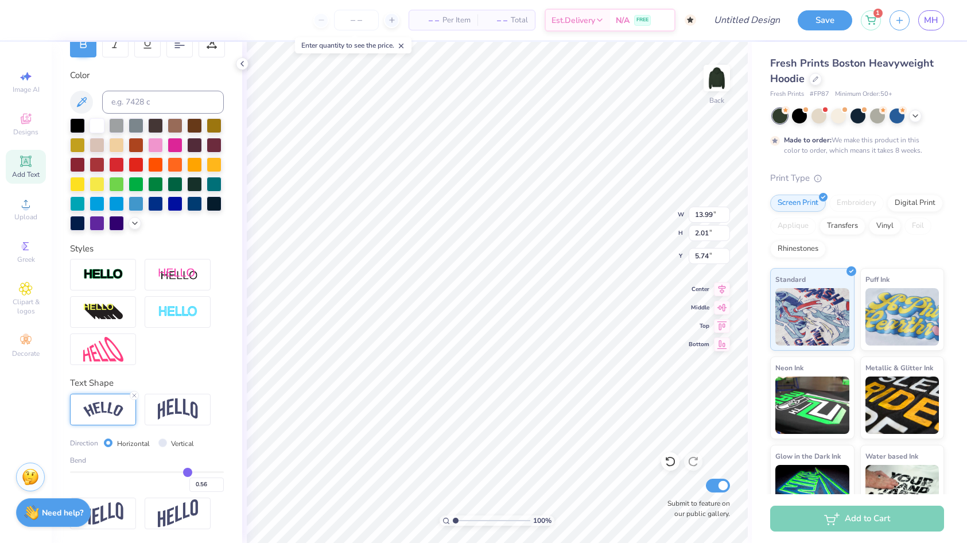
type input "0.58"
type input "0.59"
type input "0.6"
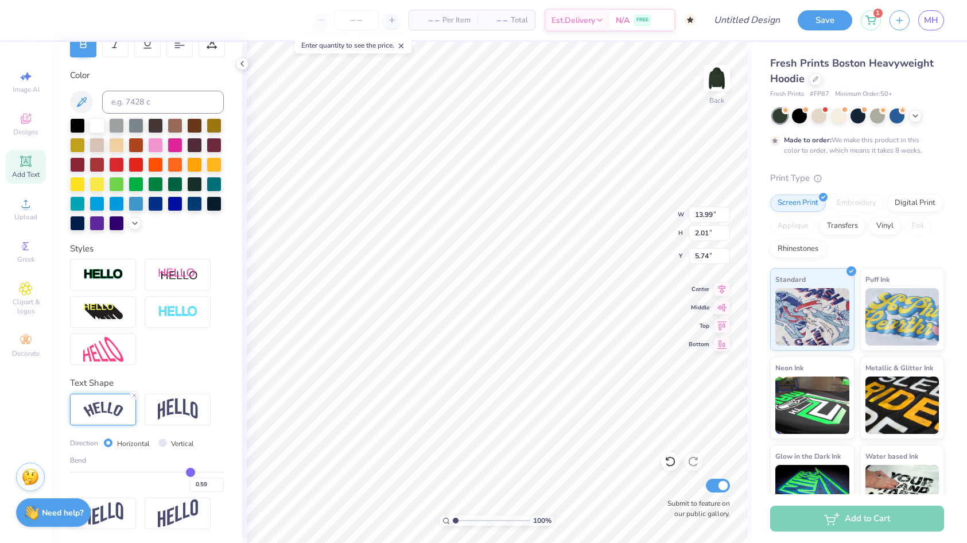
type input "0.60"
type input "0.61"
type input "0.62"
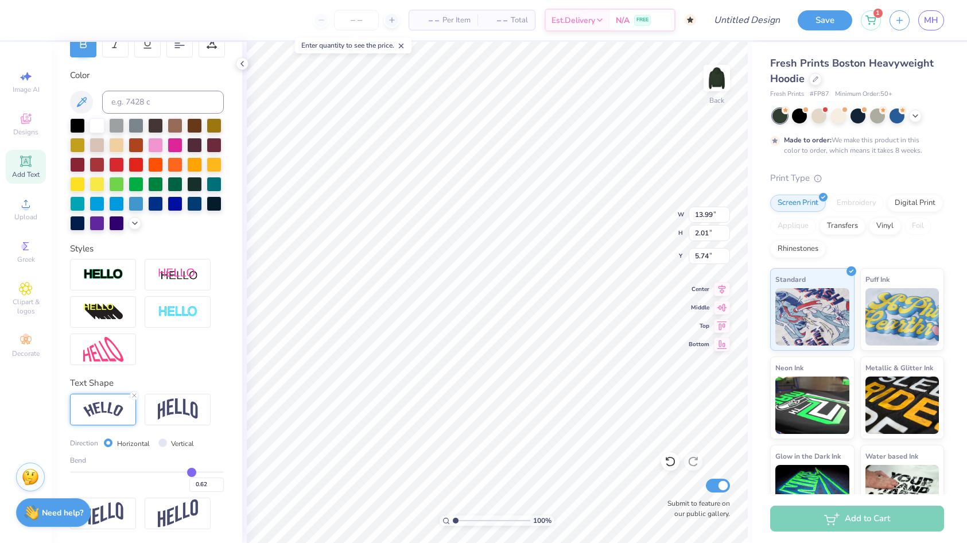
type input "0.63"
type input "0.64"
drag, startPoint x: 162, startPoint y: 474, endPoint x: 193, endPoint y: 473, distance: 30.4
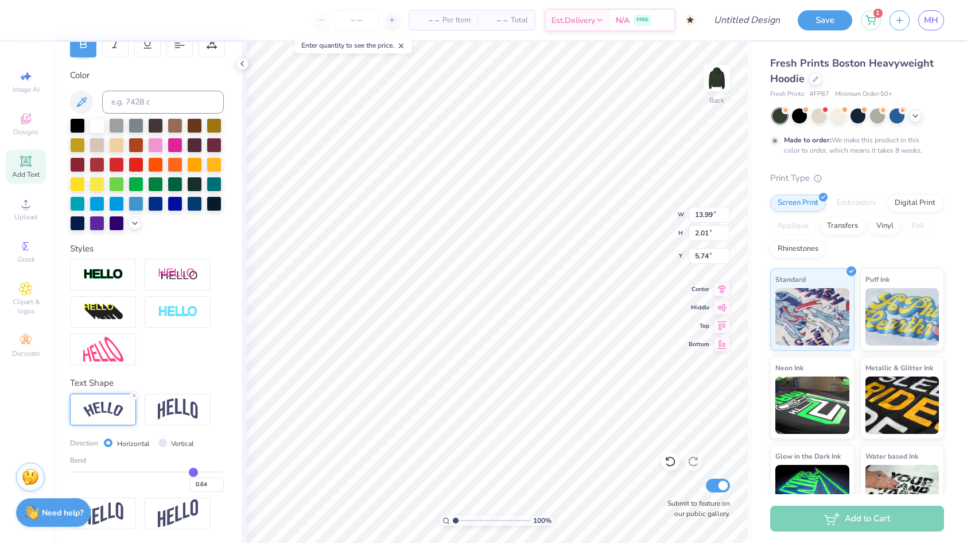
type input "0.64"
click at [193, 473] on input "range" at bounding box center [147, 472] width 154 height 2
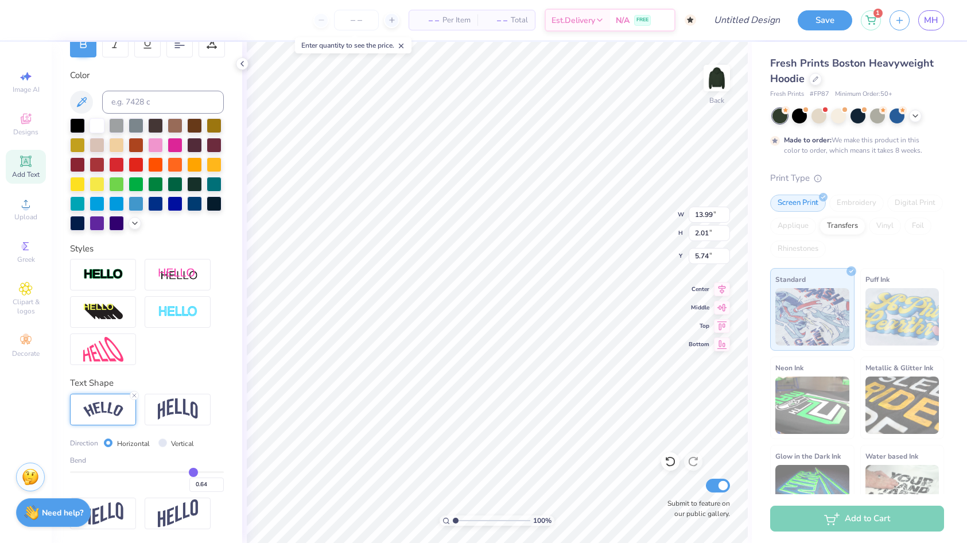
type input "15.40"
type input "4.77"
type input "4.37"
type input "0.63"
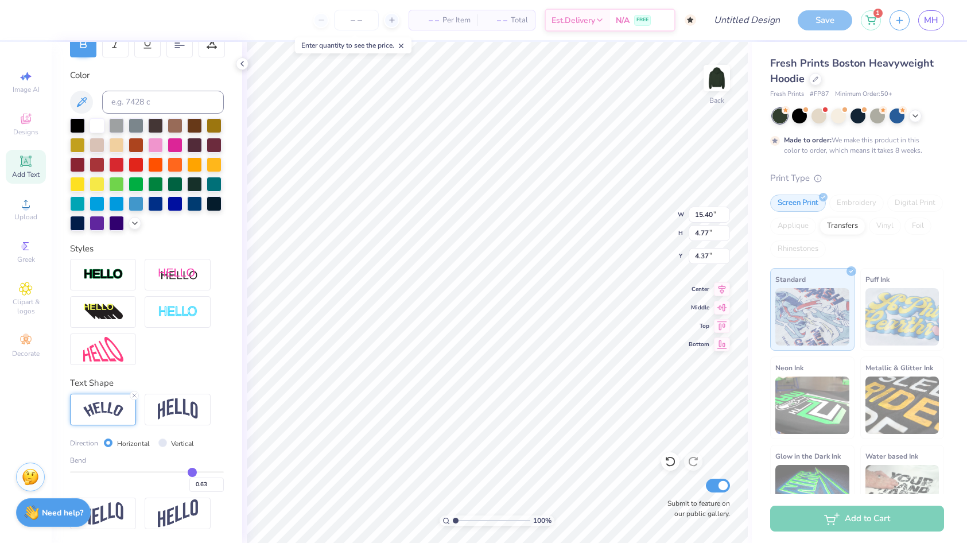
type input "0.62"
type input "0.58"
type input "0.56"
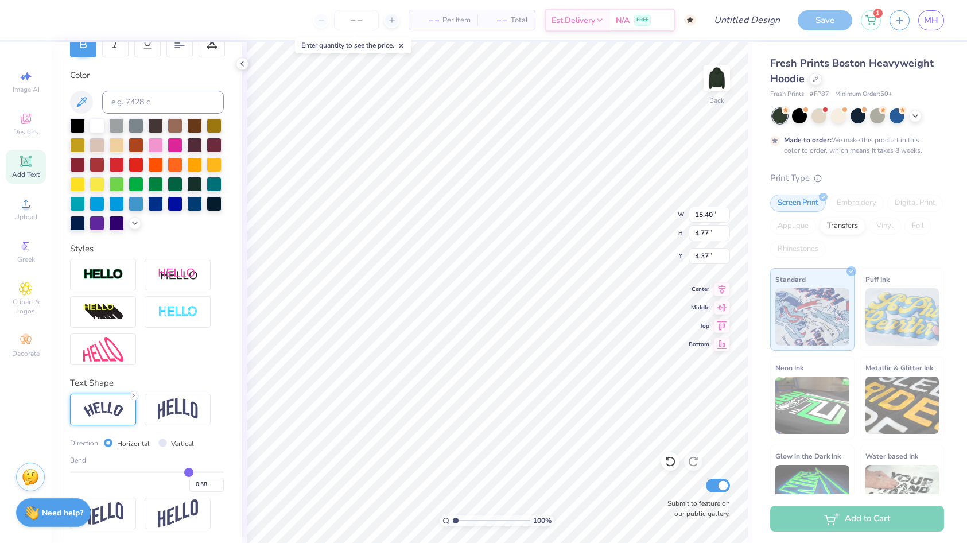
type input "0.56"
type input "0.55"
type input "0.54"
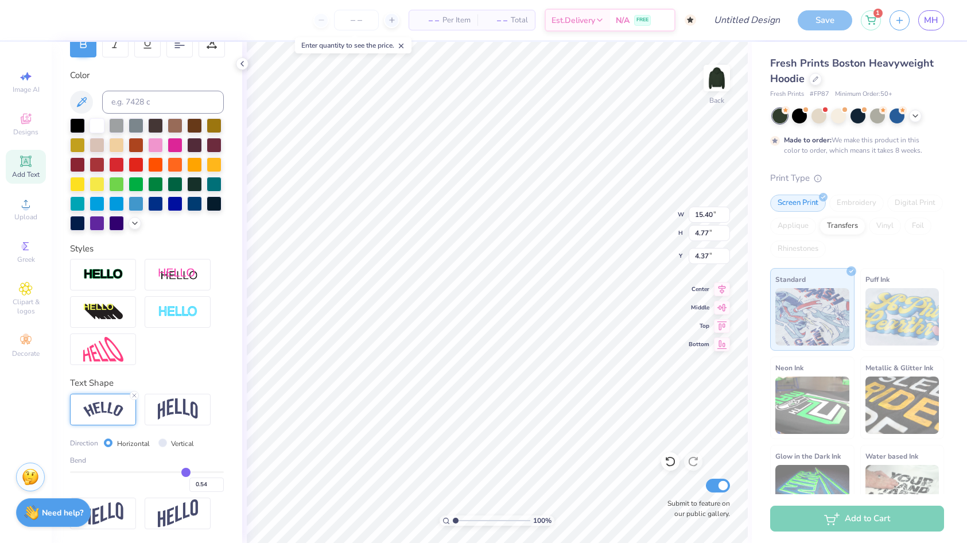
type input "0.53"
drag, startPoint x: 193, startPoint y: 473, endPoint x: 178, endPoint y: 473, distance: 14.3
click at [178, 473] on input "range" at bounding box center [147, 472] width 154 height 2
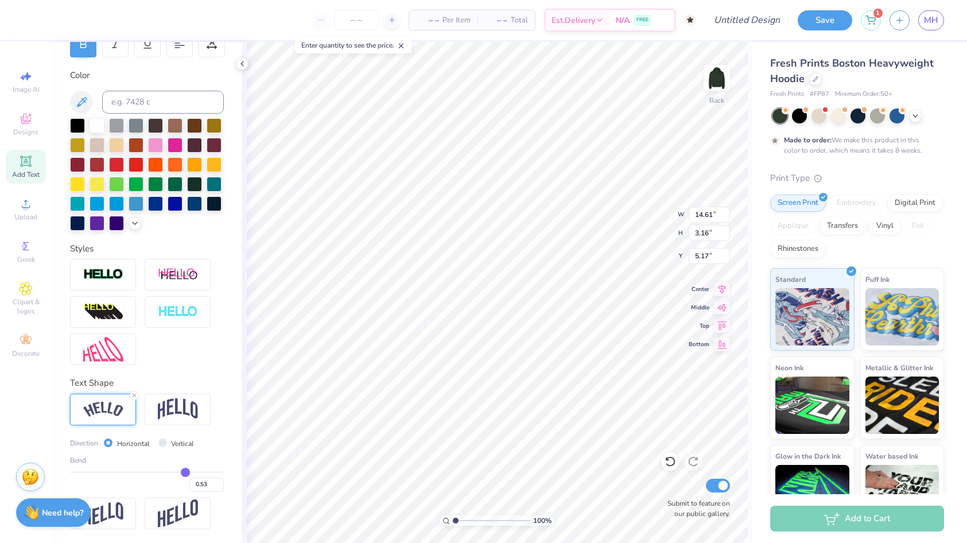
drag, startPoint x: 178, startPoint y: 470, endPoint x: 185, endPoint y: 470, distance: 6.9
click at [185, 471] on input "range" at bounding box center [147, 472] width 154 height 2
click at [914, 113] on icon at bounding box center [914, 114] width 9 height 9
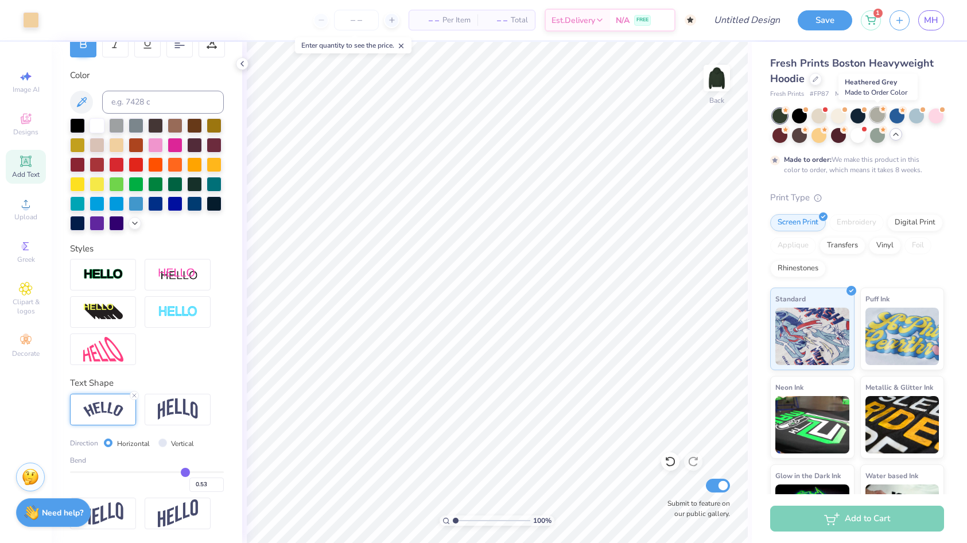
click at [873, 115] on div at bounding box center [877, 114] width 15 height 15
click at [877, 132] on div at bounding box center [877, 134] width 15 height 15
click at [939, 118] on div at bounding box center [935, 114] width 15 height 15
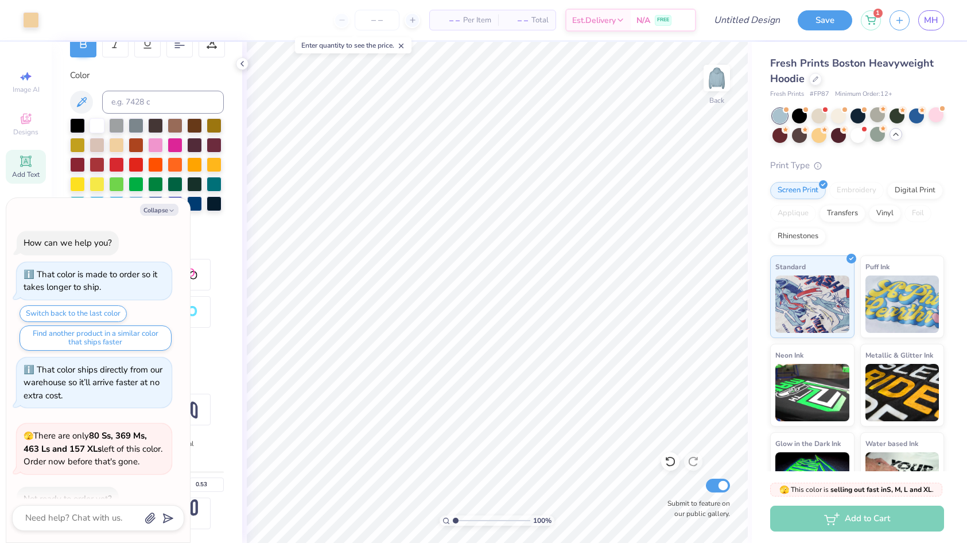
scroll to position [216, 0]
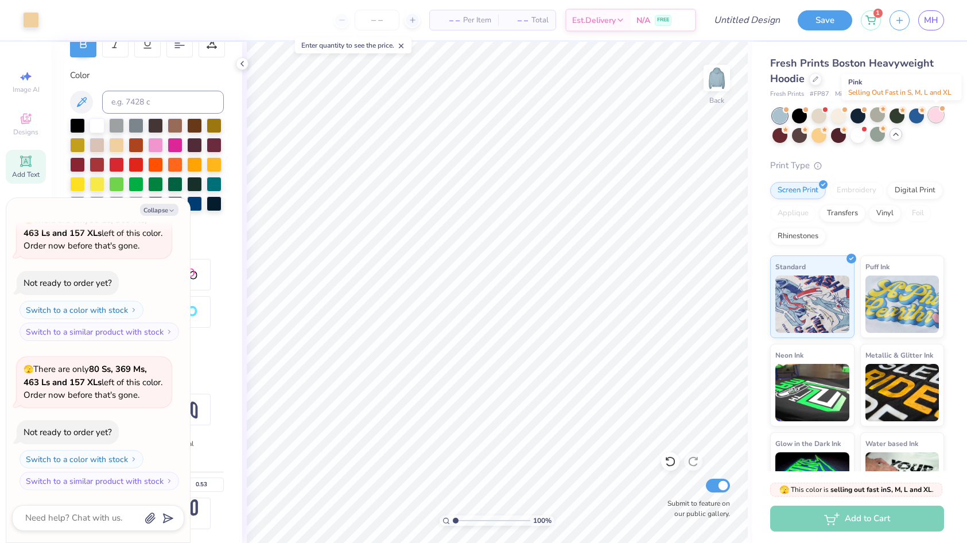
click at [935, 113] on div at bounding box center [935, 114] width 15 height 15
click at [857, 119] on div at bounding box center [857, 114] width 15 height 15
click at [875, 117] on div at bounding box center [877, 114] width 15 height 15
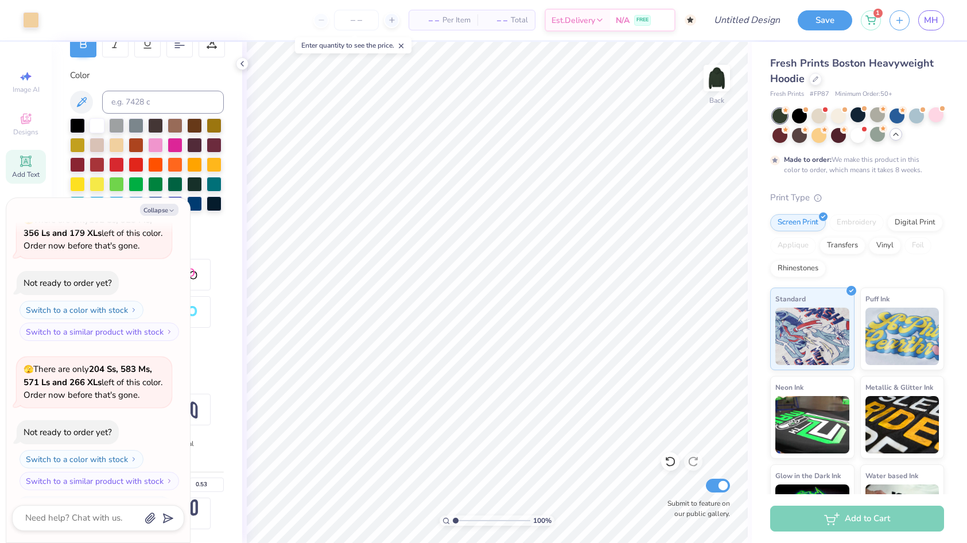
scroll to position [609, 0]
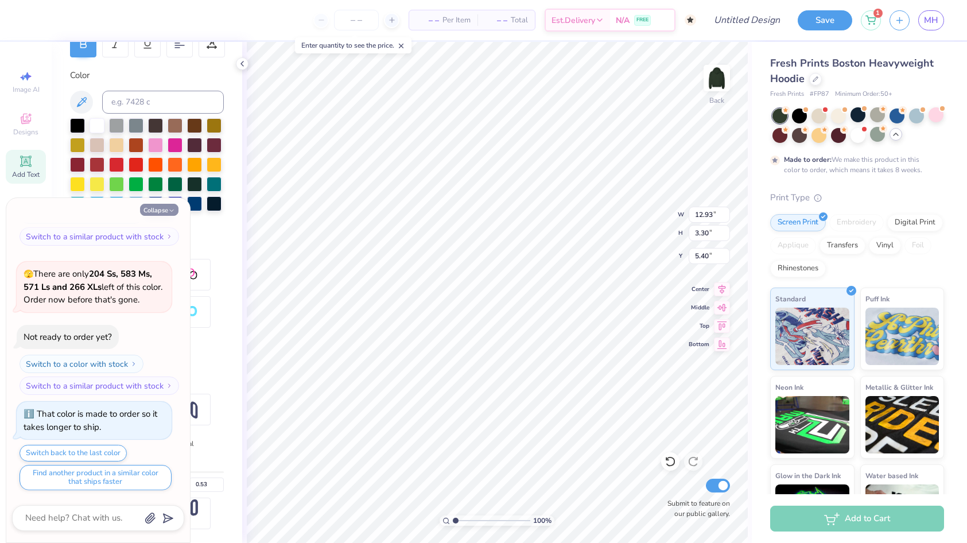
click at [163, 213] on button "Collapse" at bounding box center [159, 210] width 38 height 12
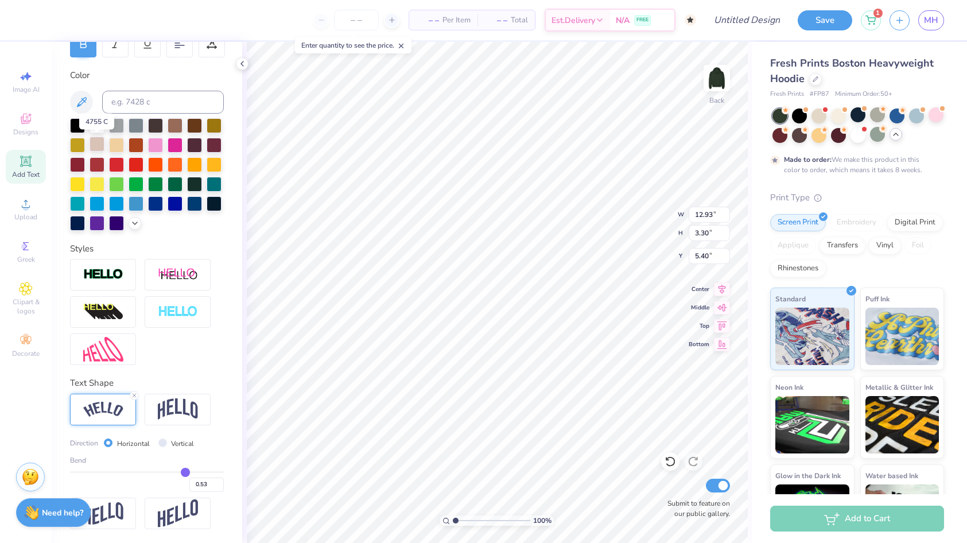
click at [98, 144] on div at bounding box center [96, 144] width 15 height 15
click at [134, 221] on icon at bounding box center [134, 221] width 9 height 9
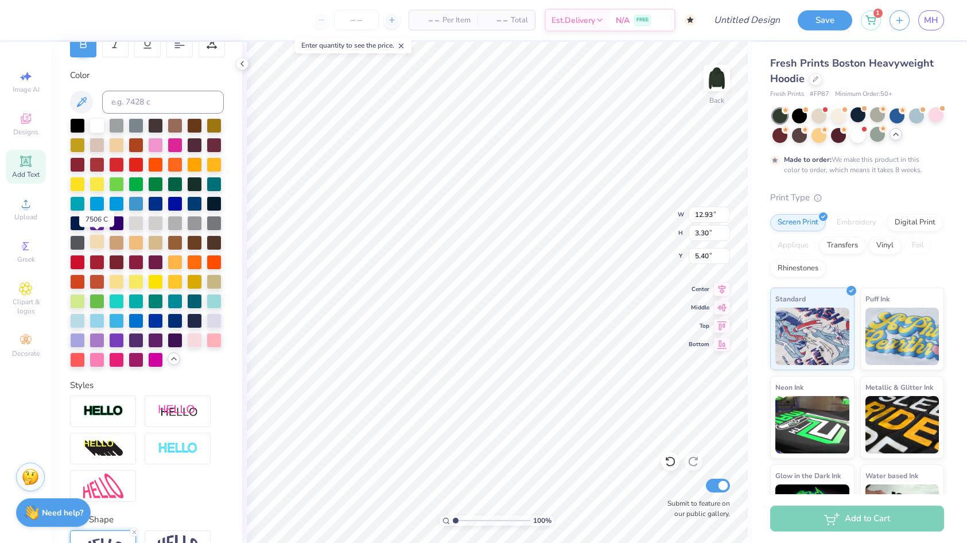
click at [94, 246] on div at bounding box center [96, 241] width 15 height 15
click at [116, 146] on div at bounding box center [116, 144] width 15 height 15
click at [96, 239] on div at bounding box center [96, 241] width 15 height 15
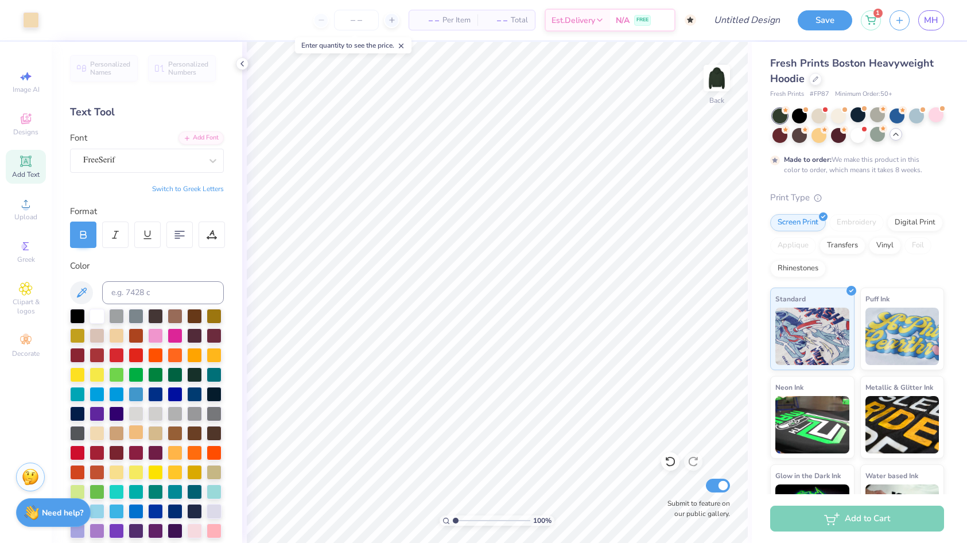
scroll to position [0, 0]
click at [747, 24] on input "Design Title" at bounding box center [732, 20] width 112 height 23
click at [823, 19] on button "Save" at bounding box center [824, 19] width 54 height 20
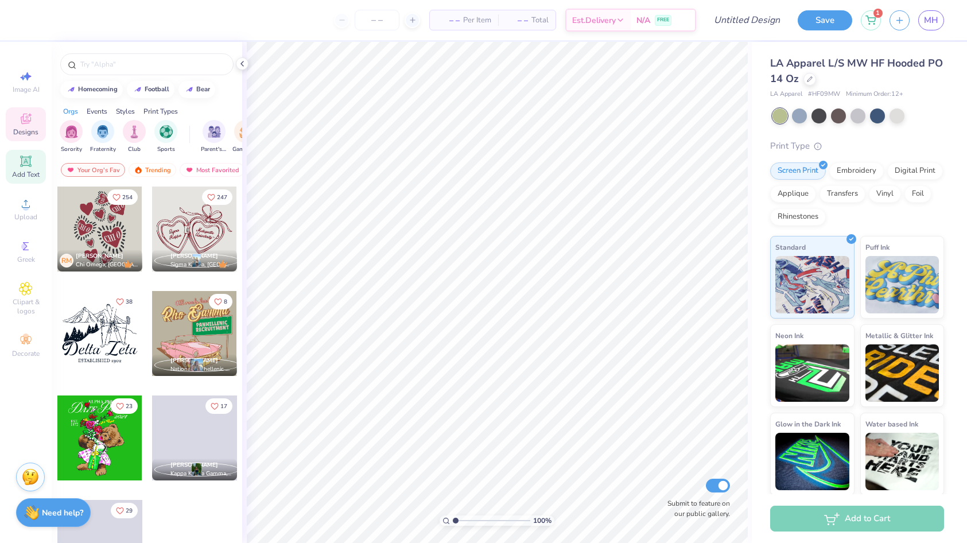
click at [25, 177] on span "Add Text" at bounding box center [26, 174] width 28 height 9
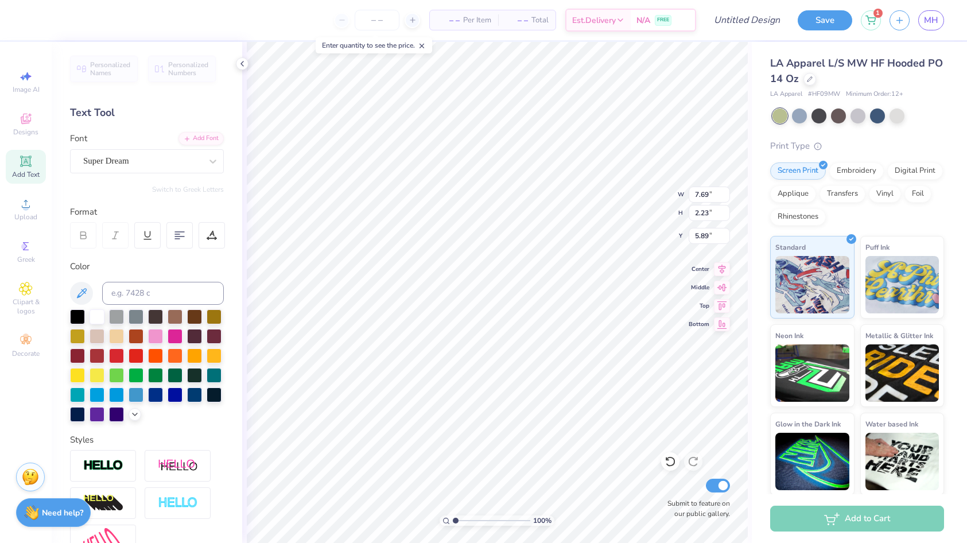
scroll to position [0, 2]
type textarea "CHI OMEGA"
click at [165, 168] on div at bounding box center [142, 160] width 118 height 15
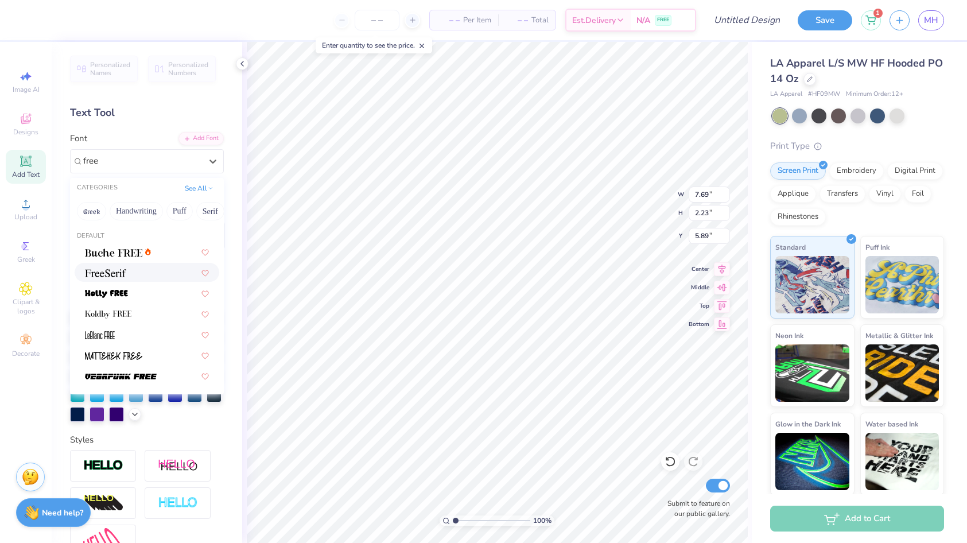
click at [141, 272] on div at bounding box center [147, 272] width 124 height 12
type input "free"
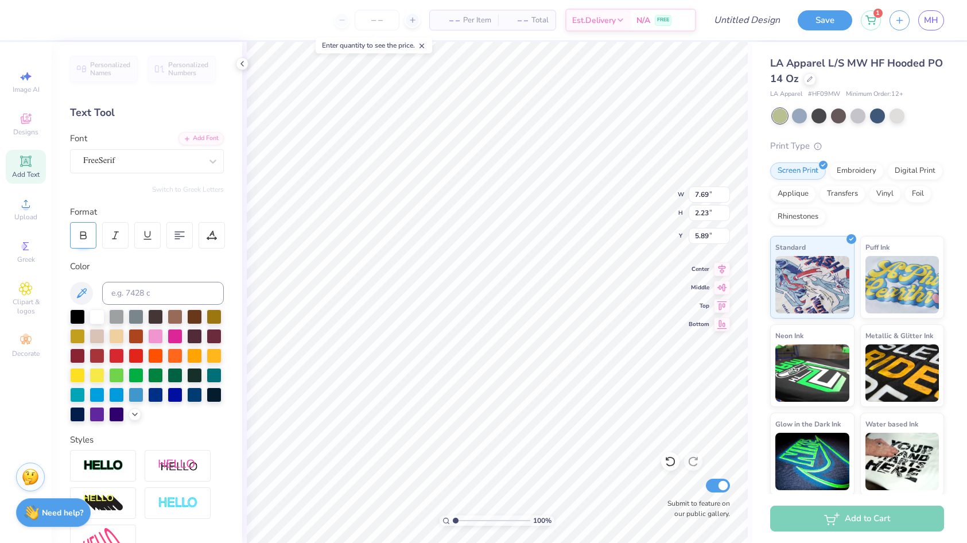
click at [82, 232] on icon at bounding box center [83, 233] width 5 height 3
click at [114, 336] on div at bounding box center [116, 335] width 15 height 15
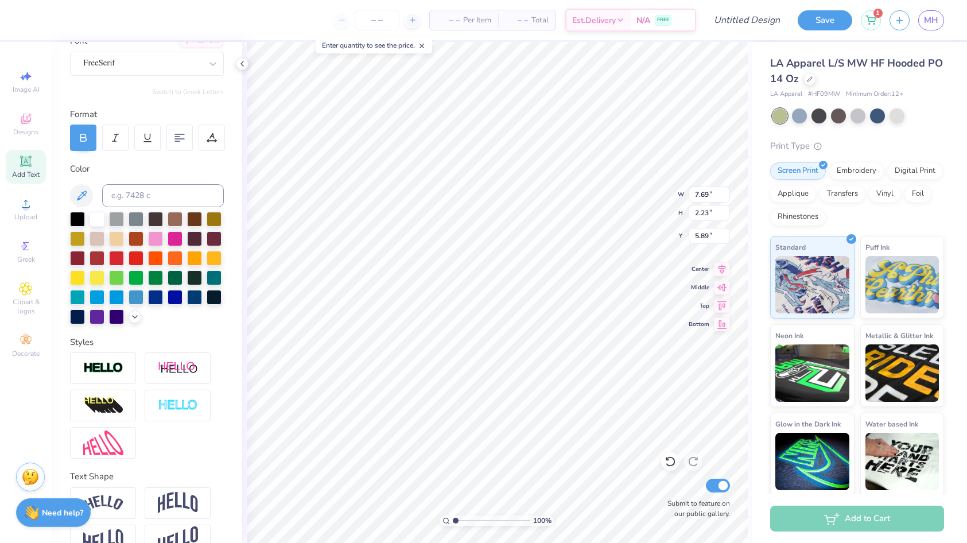
scroll to position [100, 0]
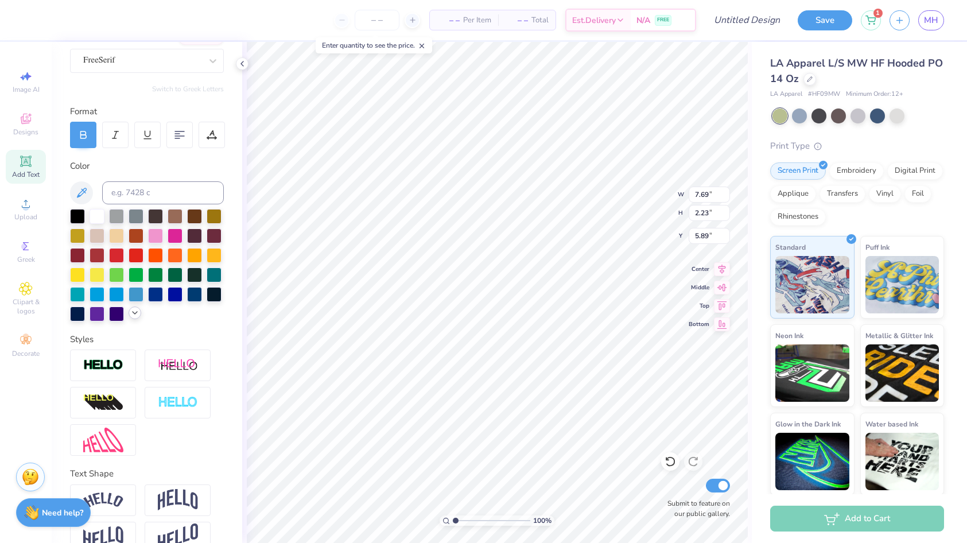
click at [134, 314] on icon at bounding box center [134, 312] width 9 height 9
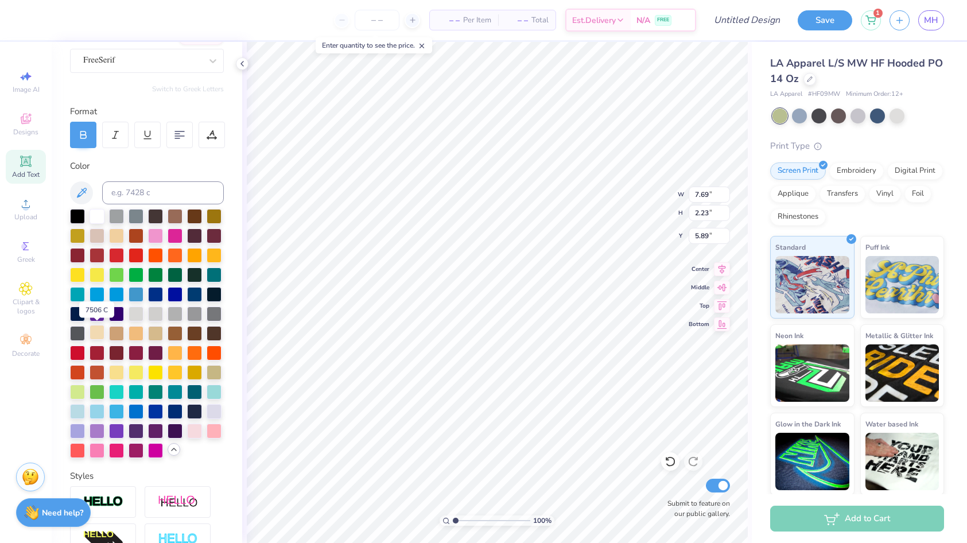
click at [98, 334] on div at bounding box center [96, 332] width 15 height 15
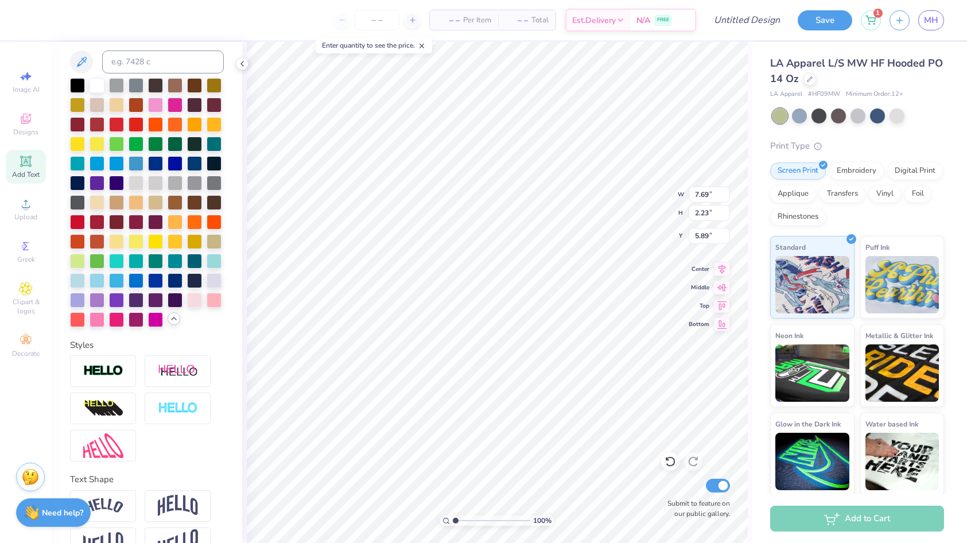
scroll to position [260, 0]
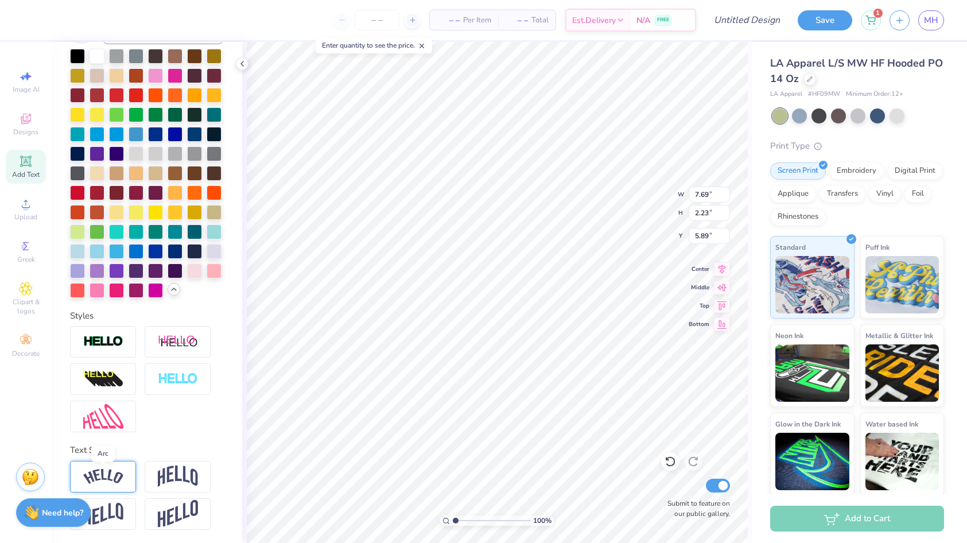
click at [106, 470] on img at bounding box center [103, 476] width 40 height 15
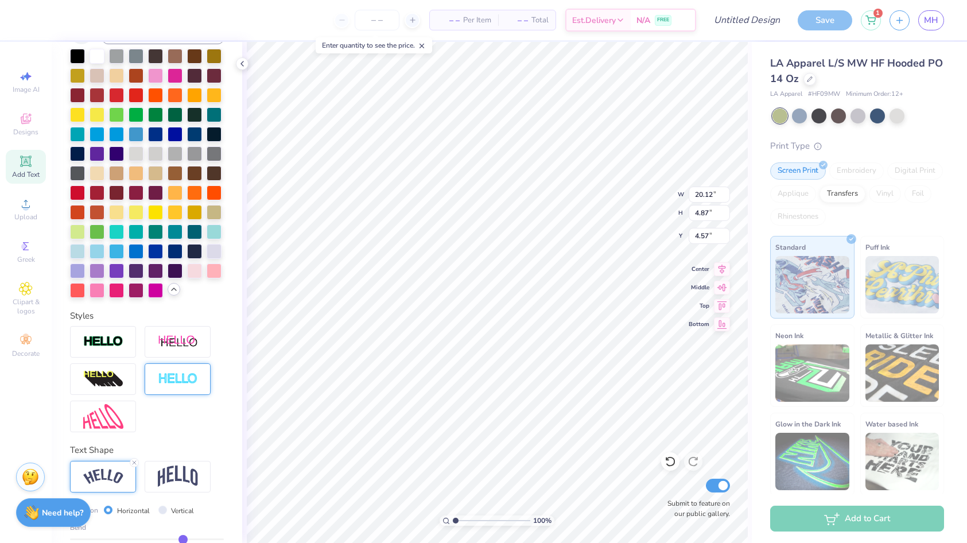
type input "13.94"
type input "3.37"
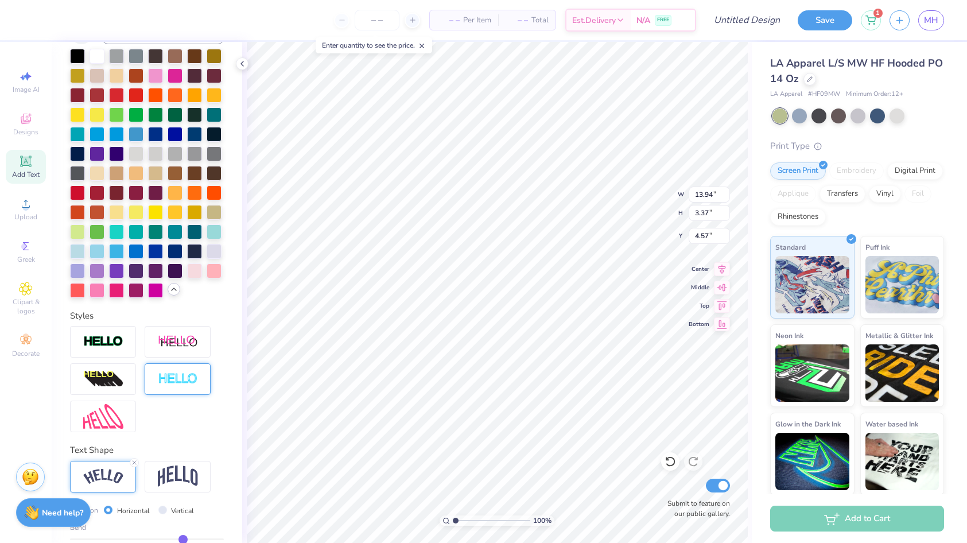
type input "4.59"
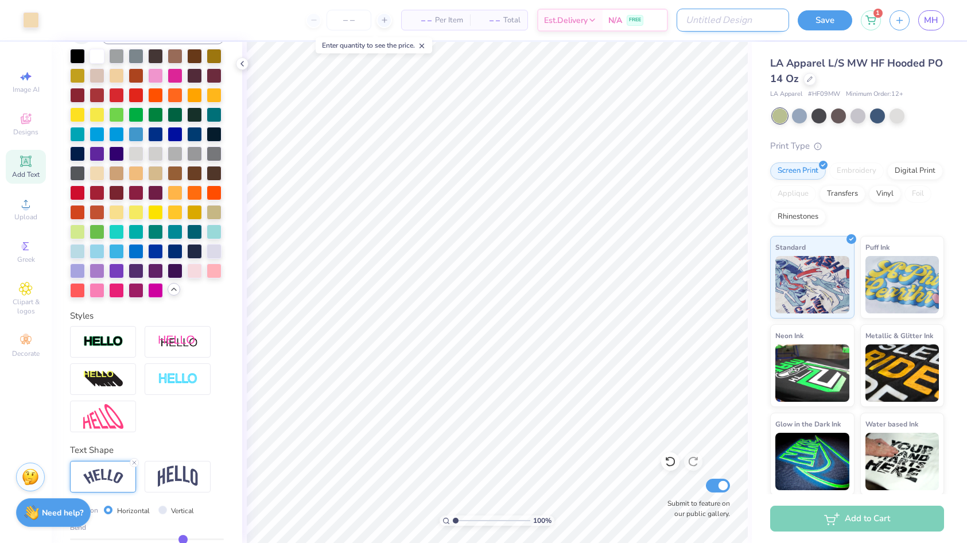
click at [751, 18] on input "Design Title" at bounding box center [732, 20] width 112 height 23
type input "retreat D"
click at [834, 24] on button "Save" at bounding box center [824, 19] width 54 height 20
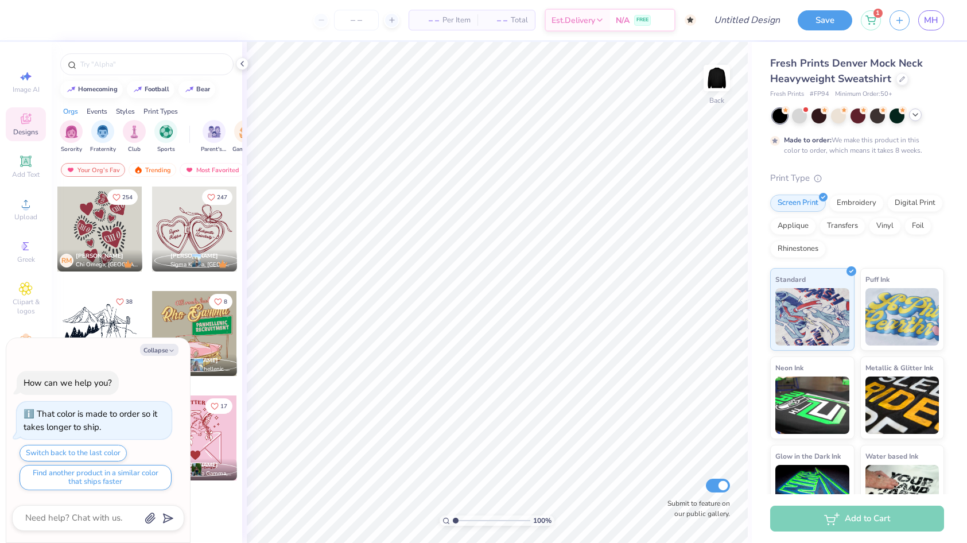
click at [916, 115] on icon at bounding box center [914, 114] width 9 height 9
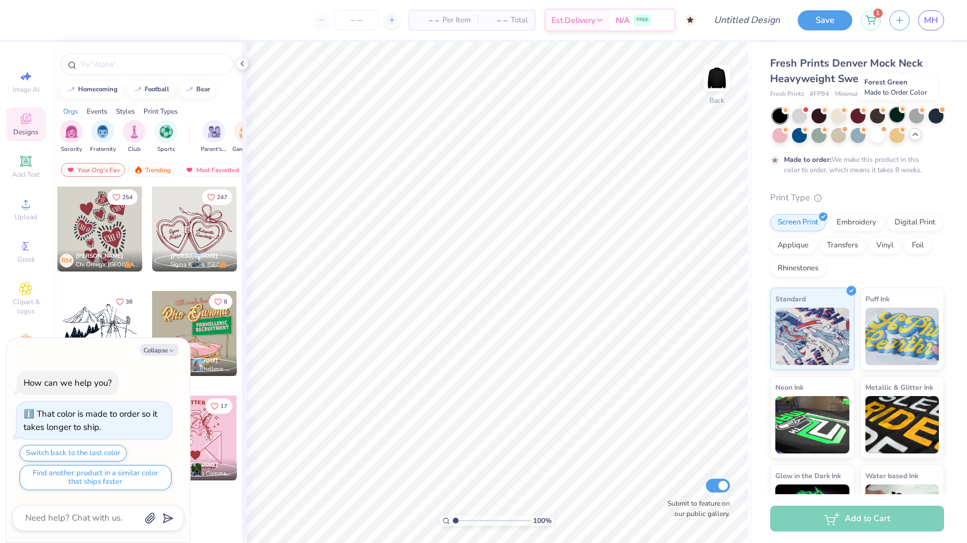
click at [893, 117] on div at bounding box center [896, 114] width 15 height 15
click at [25, 166] on icon at bounding box center [26, 161] width 14 height 14
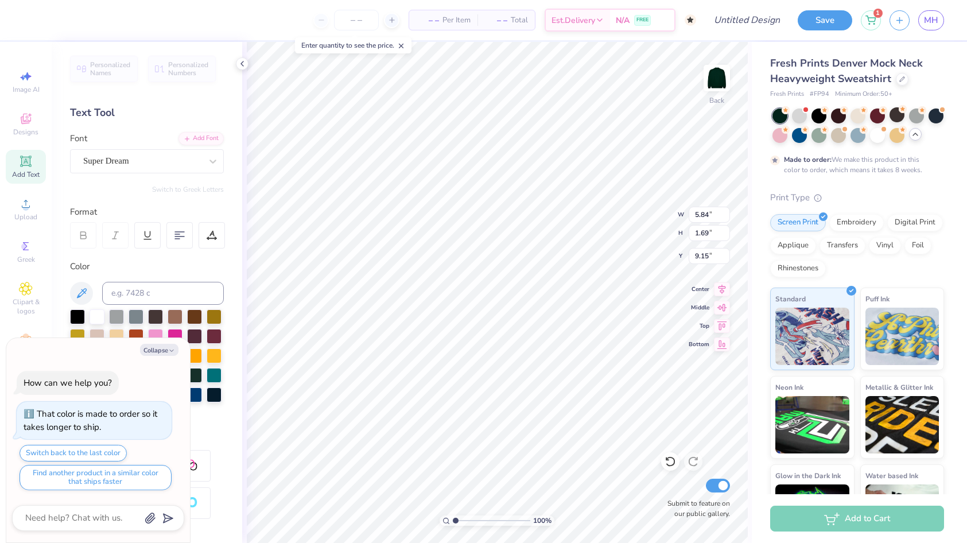
type textarea "x"
type textarea "TECXT"
type textarea "x"
type textarea "TECHXT"
type textarea "x"
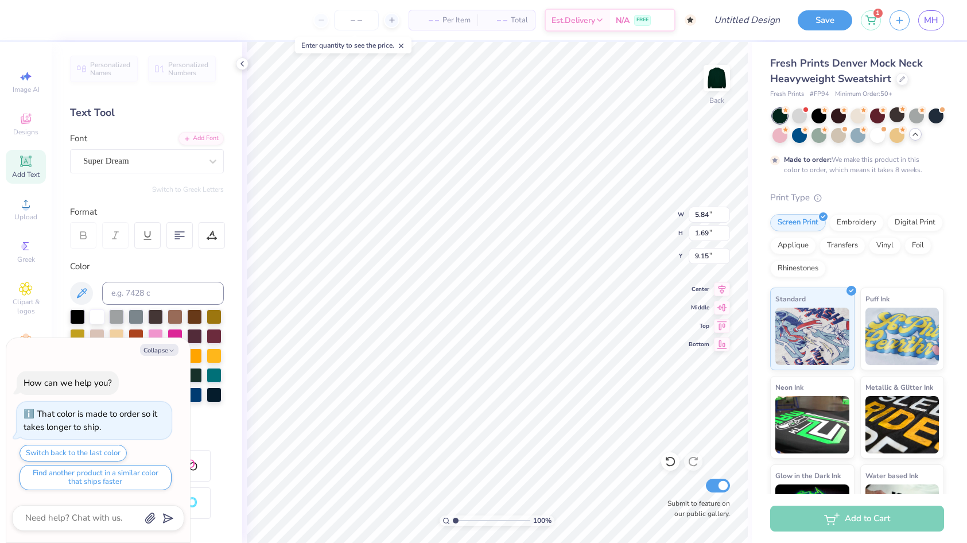
type textarea "TECHIXT"
type textarea "x"
type textarea "TECHI XT"
type textarea "x"
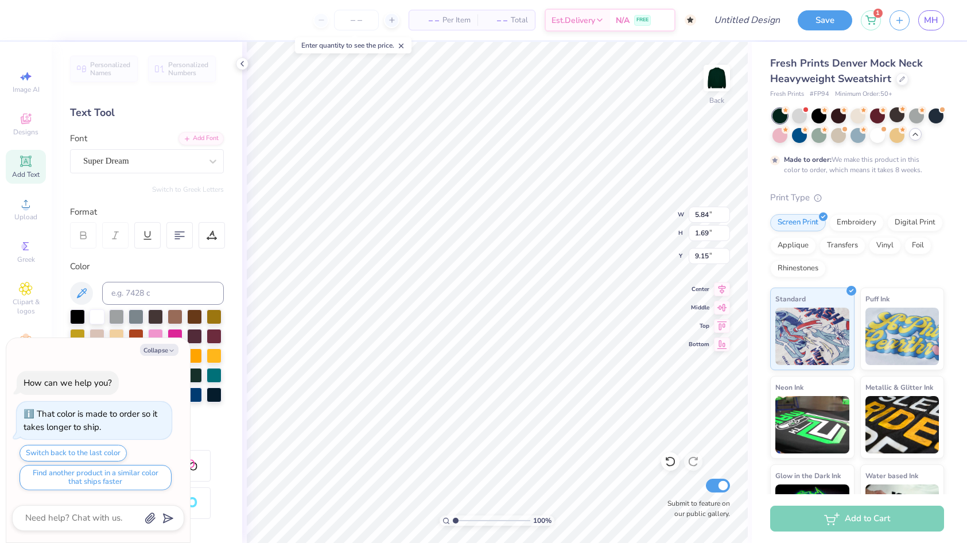
type textarea "TECHI aXT"
type textarea "x"
type textarea "C"
type textarea "x"
type textarea "CH"
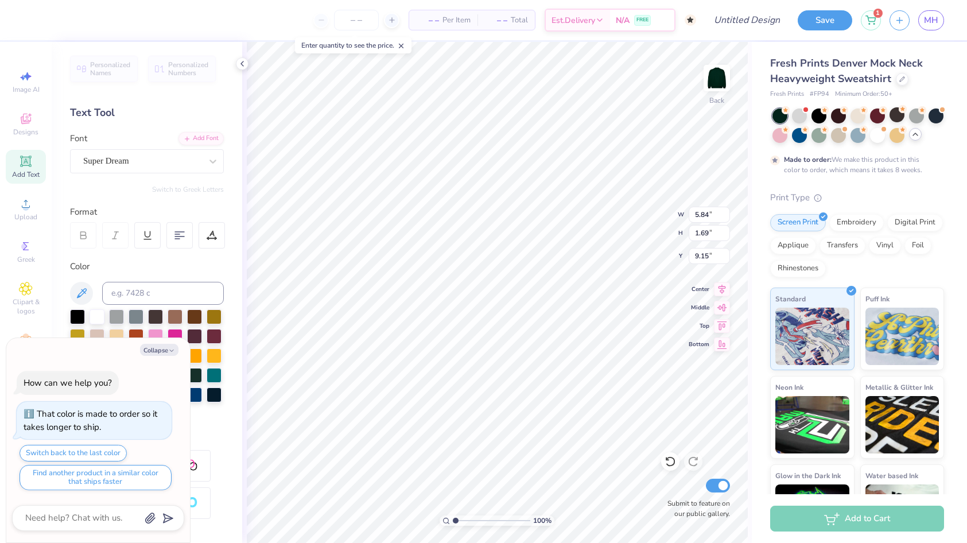
type textarea "x"
type textarea "CHI"
type textarea "x"
type textarea "CHI"
type textarea "x"
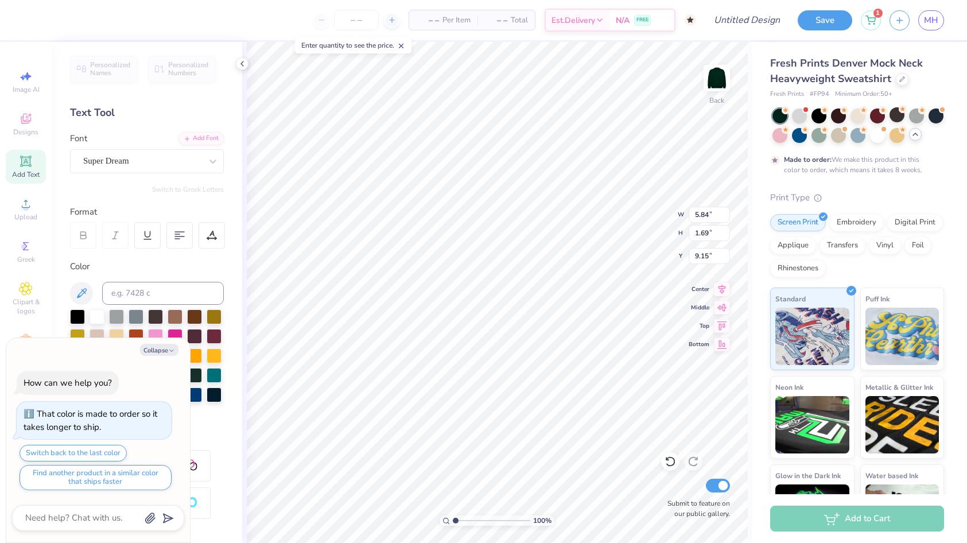
type textarea "CHI O"
type textarea "x"
type textarea "CHI OME"
type textarea "x"
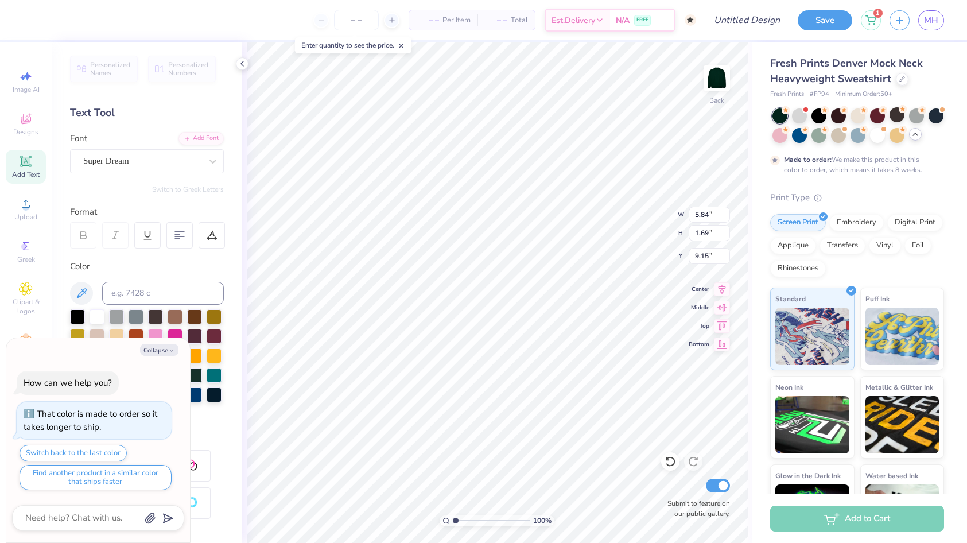
type textarea "[PERSON_NAME]"
type textarea "x"
type textarea "CHI OMEGA"
type textarea "x"
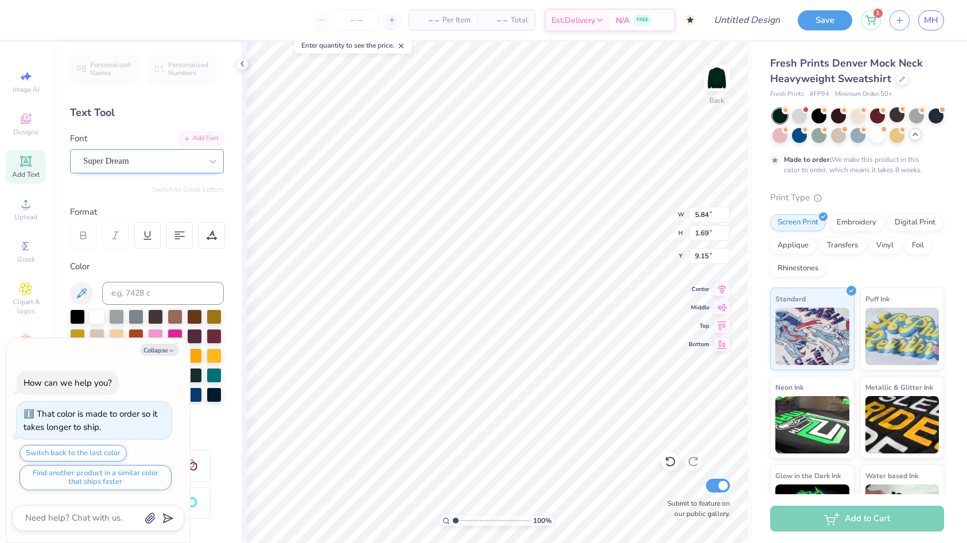
type textarea "CHI OMEGA"
click at [177, 152] on div "Super Dream" at bounding box center [147, 161] width 154 height 24
type textarea "x"
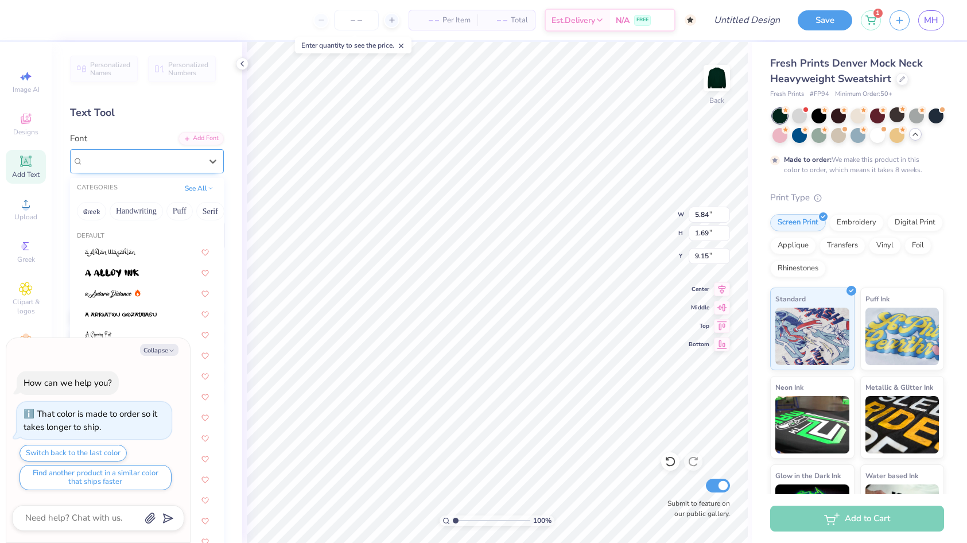
type input "F"
type textarea "x"
click at [143, 281] on div at bounding box center [147, 272] width 145 height 19
type input "FREE"
type textarea "x"
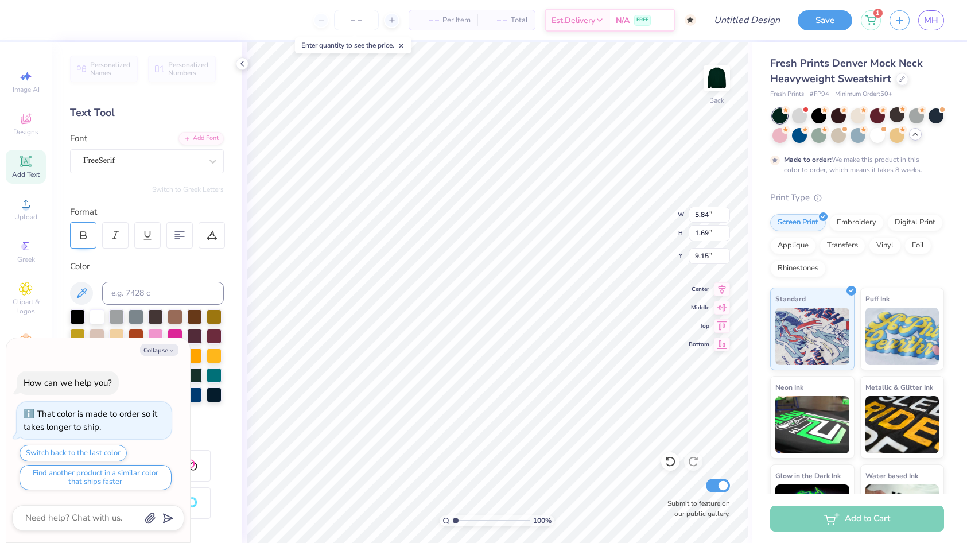
click at [81, 235] on icon at bounding box center [83, 235] width 10 height 10
click at [166, 349] on button "Collapse" at bounding box center [159, 350] width 38 height 12
type textarea "x"
type input "14.02"
type input "1.71"
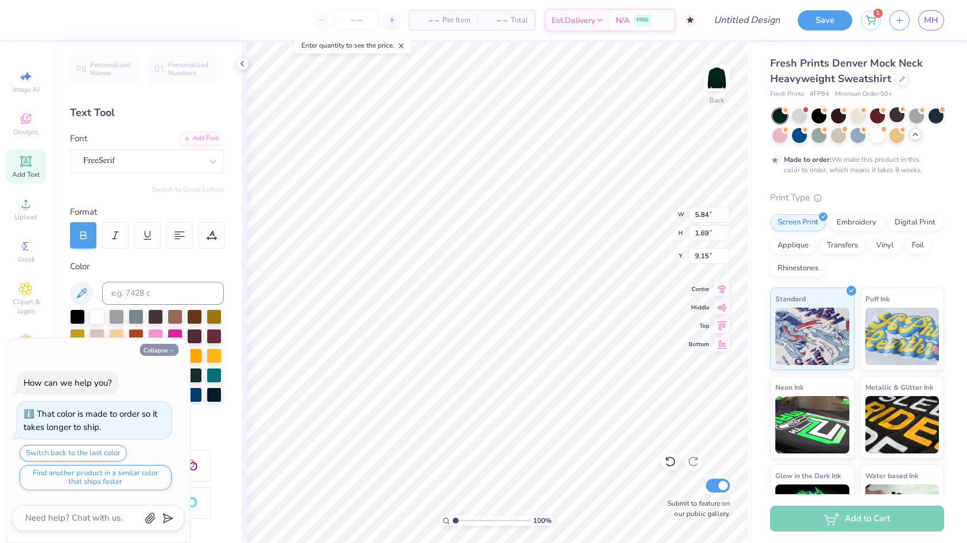
type input "9.14"
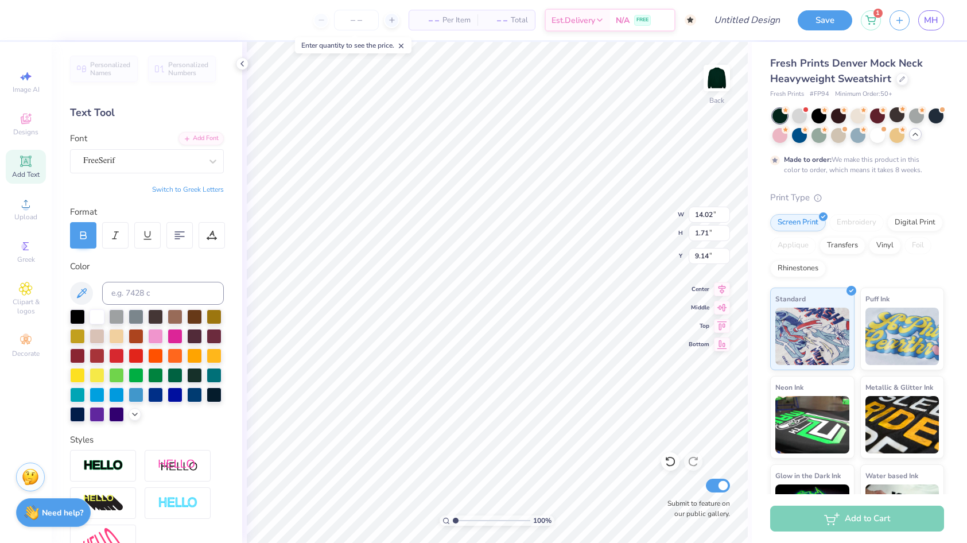
type textarea "x"
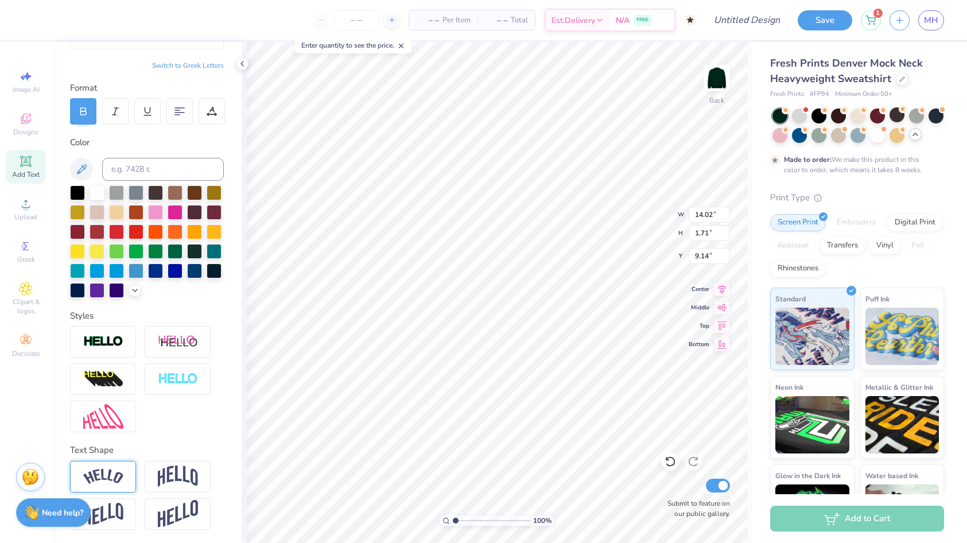
click at [112, 470] on img at bounding box center [103, 476] width 40 height 15
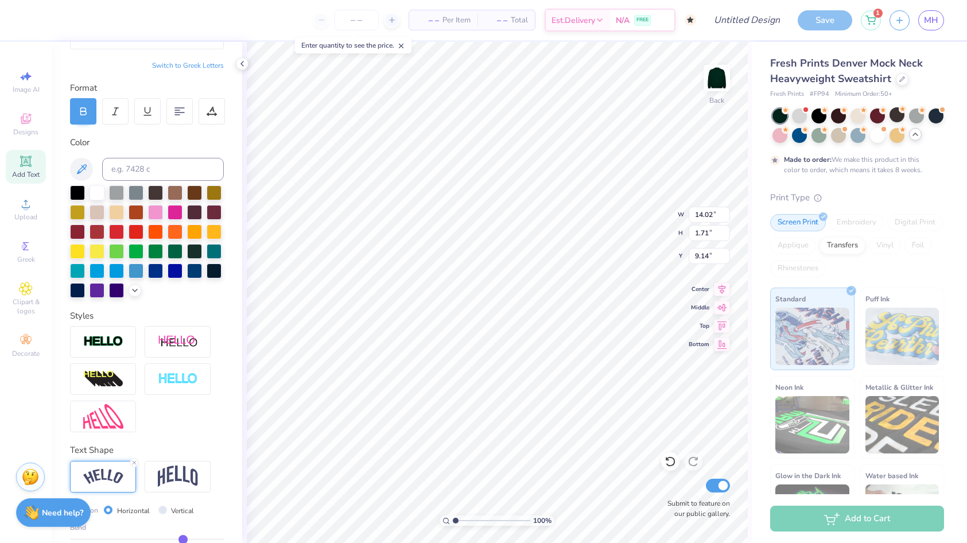
type input "15.29"
type input "3.70"
type input "8.15"
click at [186, 482] on img at bounding box center [178, 476] width 40 height 22
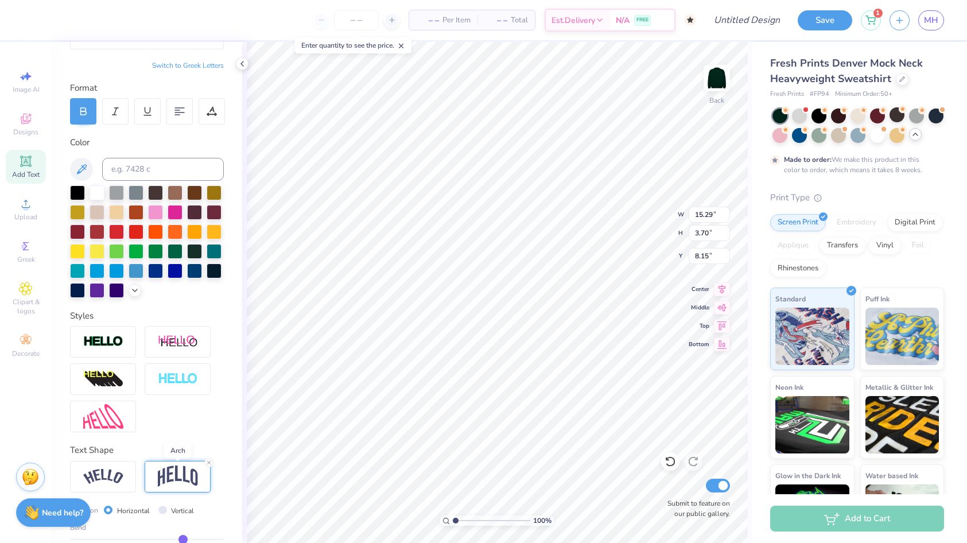
type input "14.02"
type input "4.54"
type input "7.73"
click at [129, 473] on div at bounding box center [103, 477] width 66 height 32
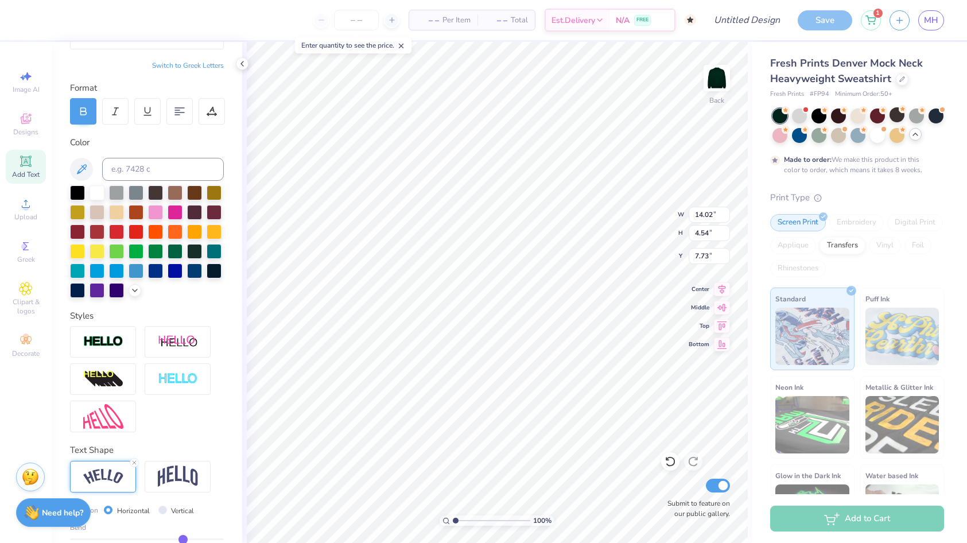
type input "15.29"
type input "3.70"
type input "8.15"
click at [134, 291] on icon at bounding box center [134, 289] width 9 height 9
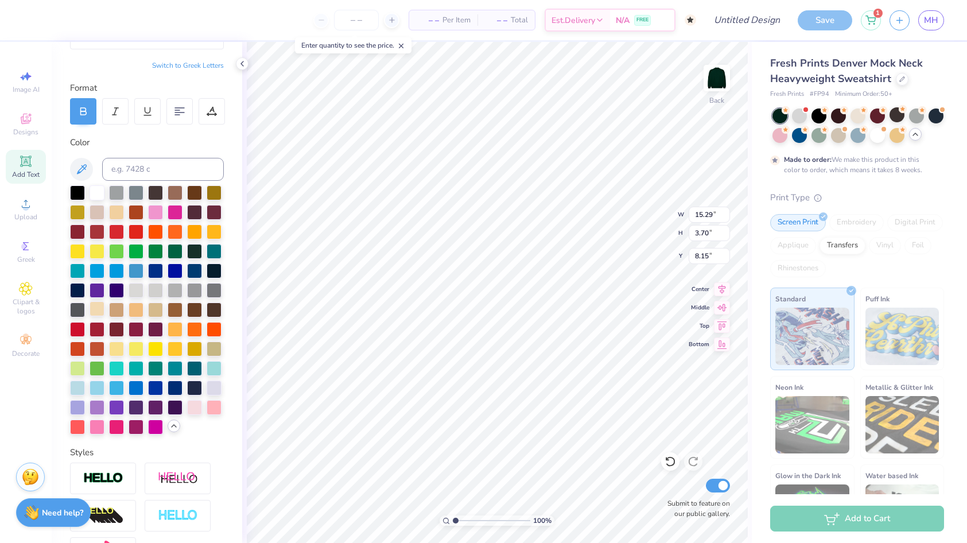
click at [94, 307] on div at bounding box center [96, 308] width 15 height 15
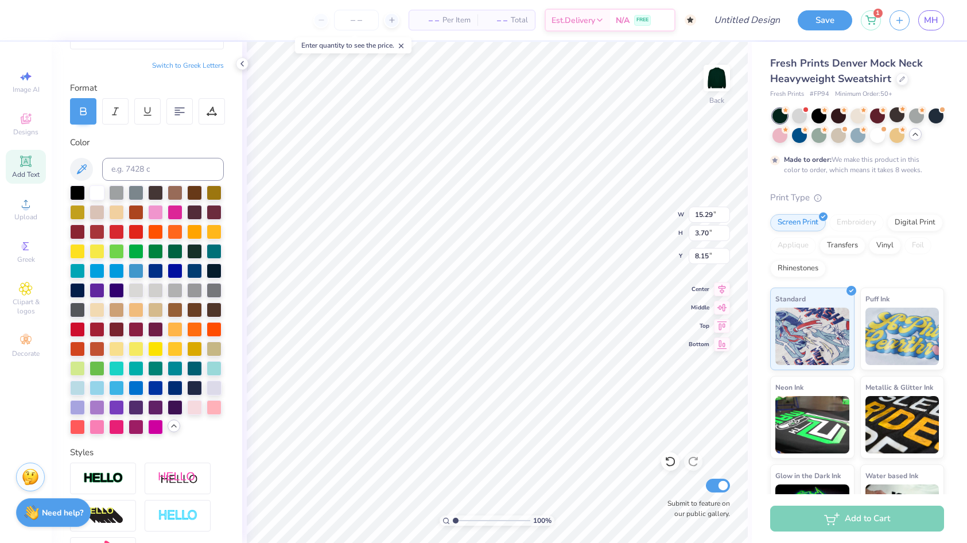
type input "13.20"
type input "3.20"
type input "2.71"
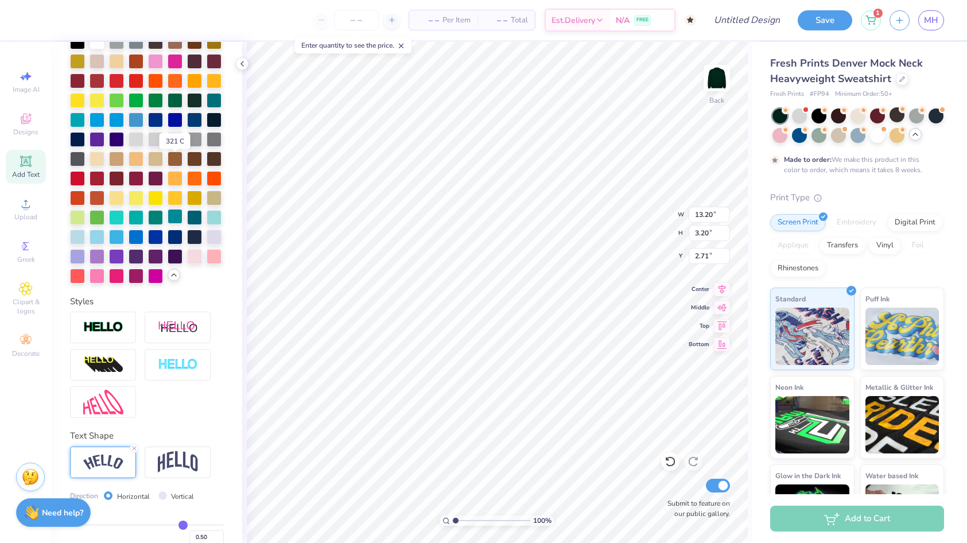
scroll to position [328, 0]
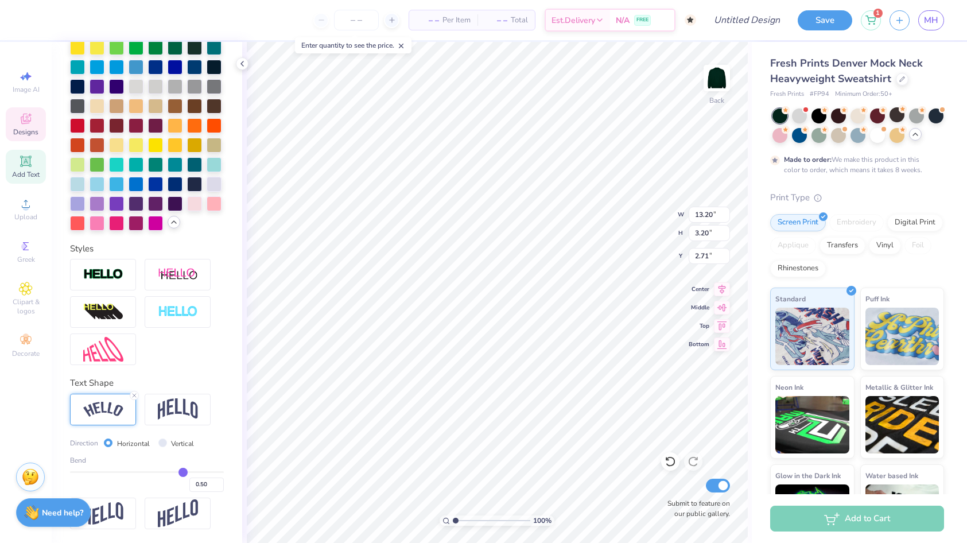
click at [28, 123] on icon at bounding box center [26, 119] width 10 height 10
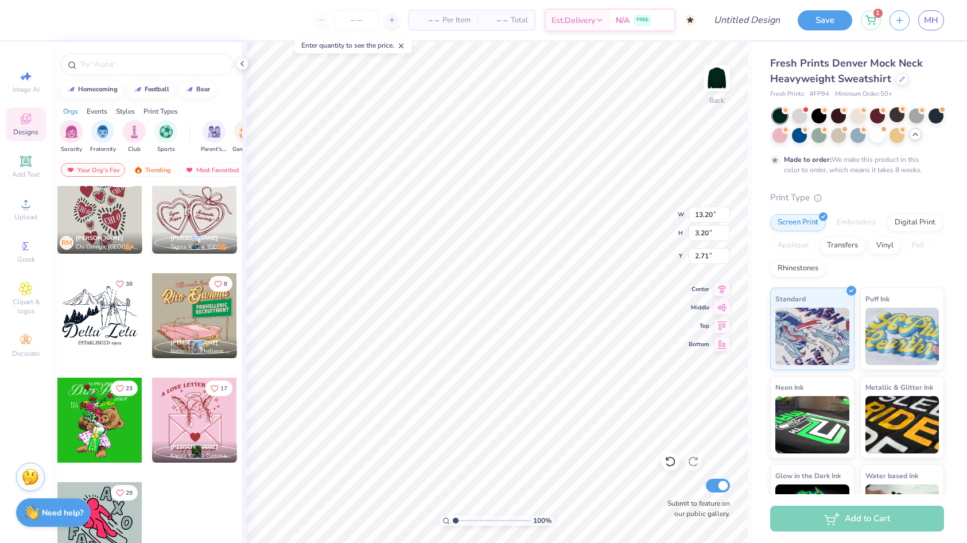
scroll to position [0, 0]
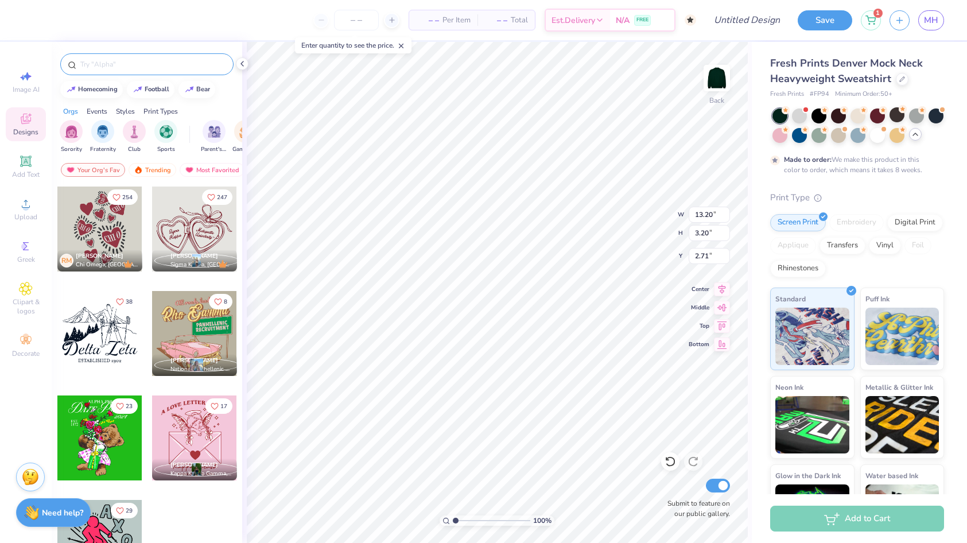
click at [146, 64] on input "text" at bounding box center [152, 64] width 147 height 11
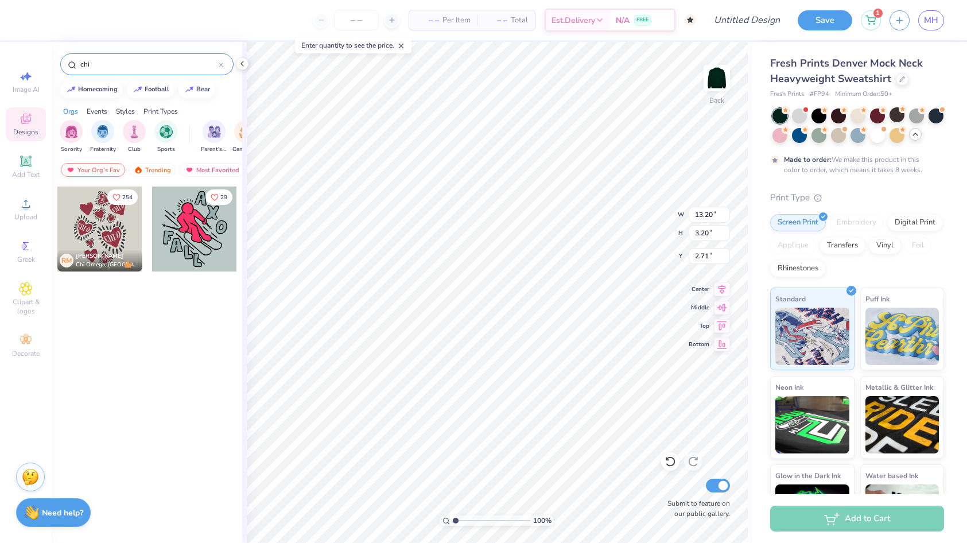
click at [96, 171] on div "Your Org's Fav" at bounding box center [93, 170] width 64 height 14
click at [146, 169] on div "Trending" at bounding box center [153, 170] width 48 height 14
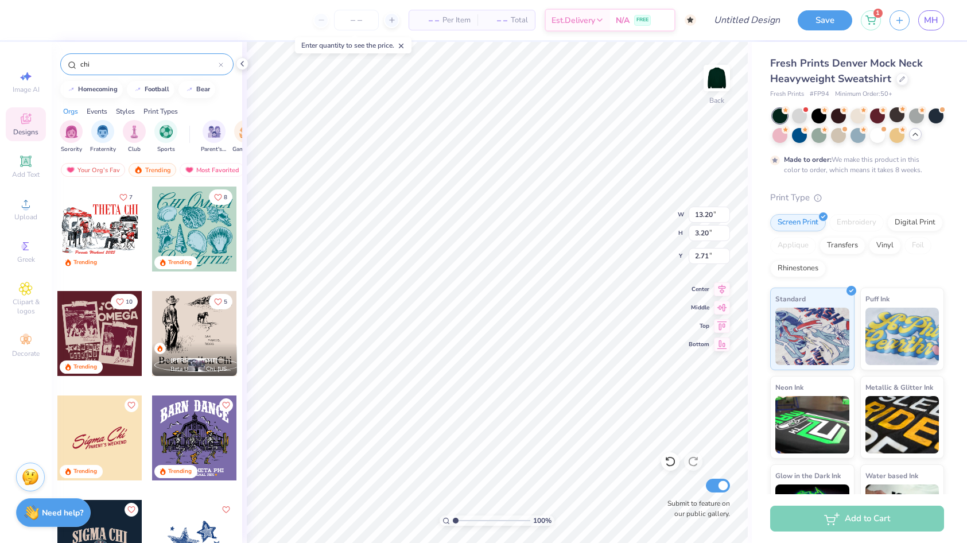
click at [125, 62] on input "chi" at bounding box center [148, 64] width 139 height 11
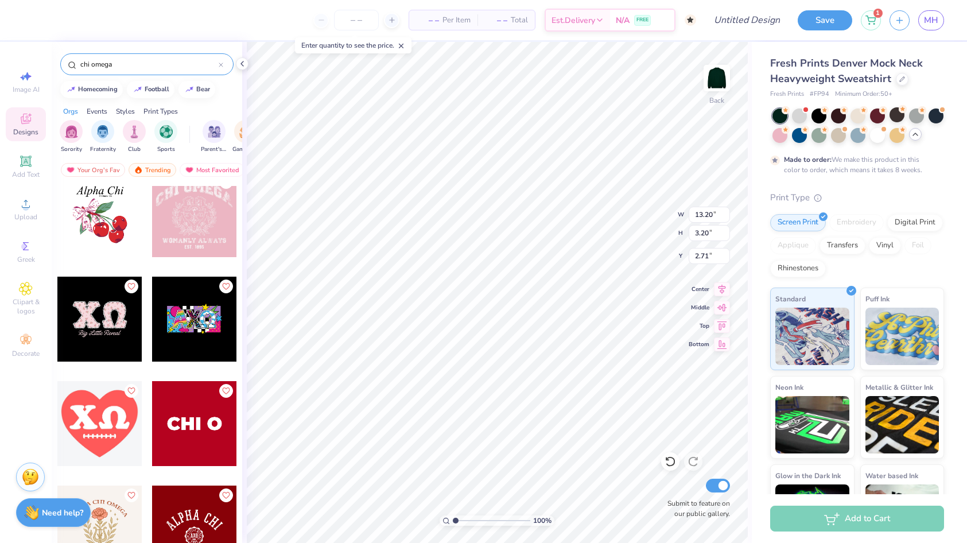
scroll to position [1981, 0]
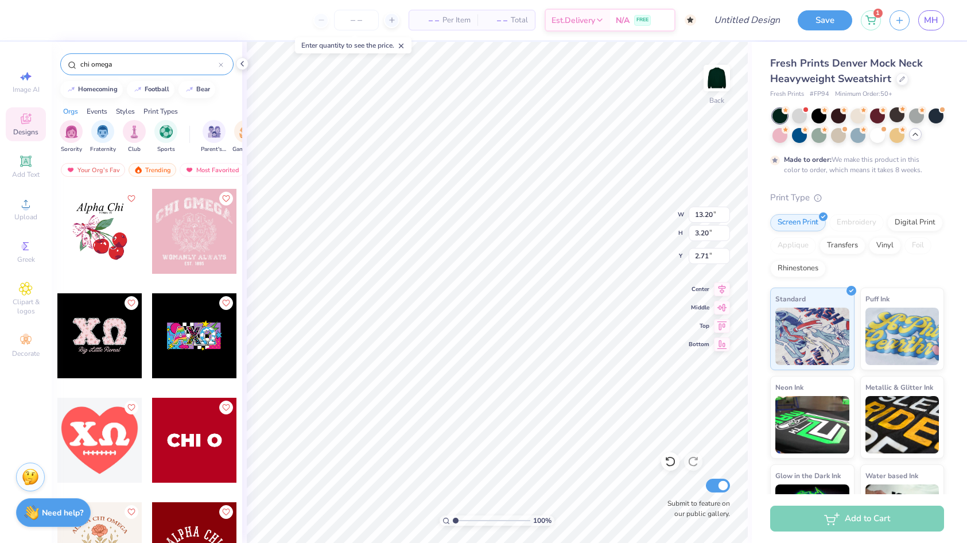
type input "chi omega"
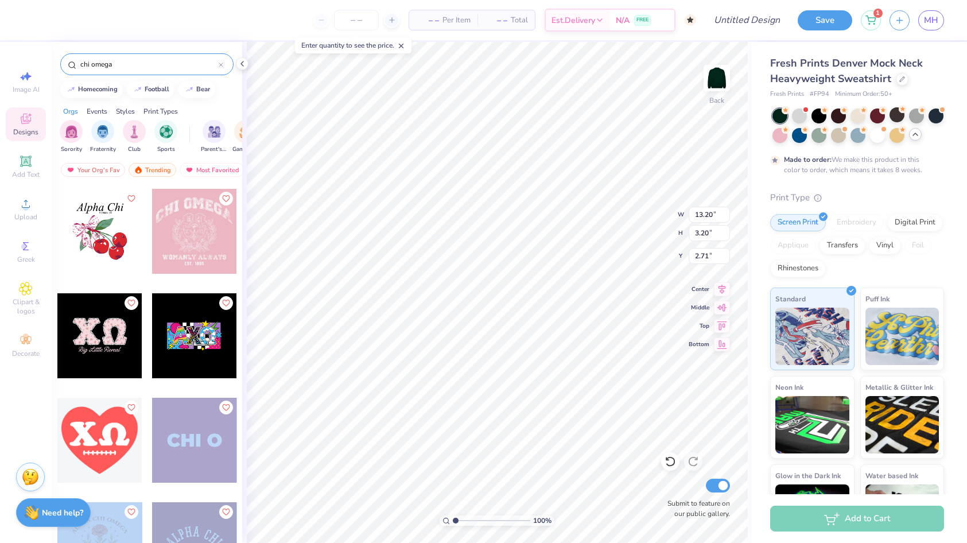
click at [489, 337] on div "– – Per Item – – Total Est. Delivery N/A FREE Design Title Save 1 MH Image AI D…" at bounding box center [483, 271] width 967 height 543
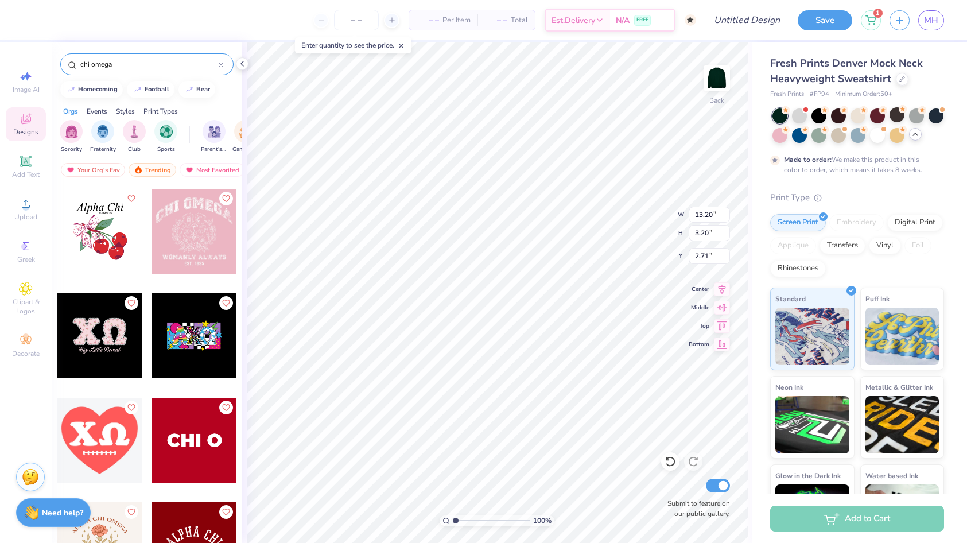
click at [182, 420] on div at bounding box center [194, 440] width 85 height 85
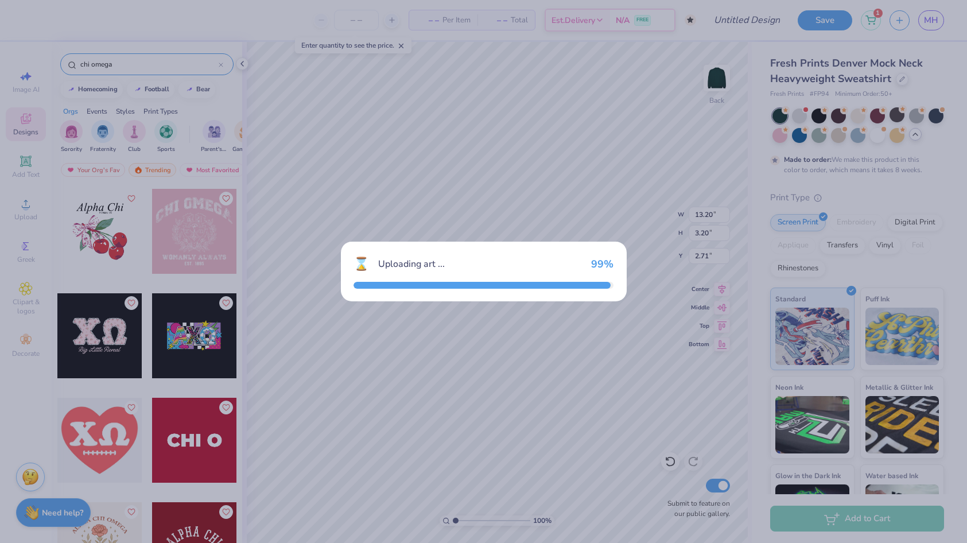
type input "4.27"
type input "1.05"
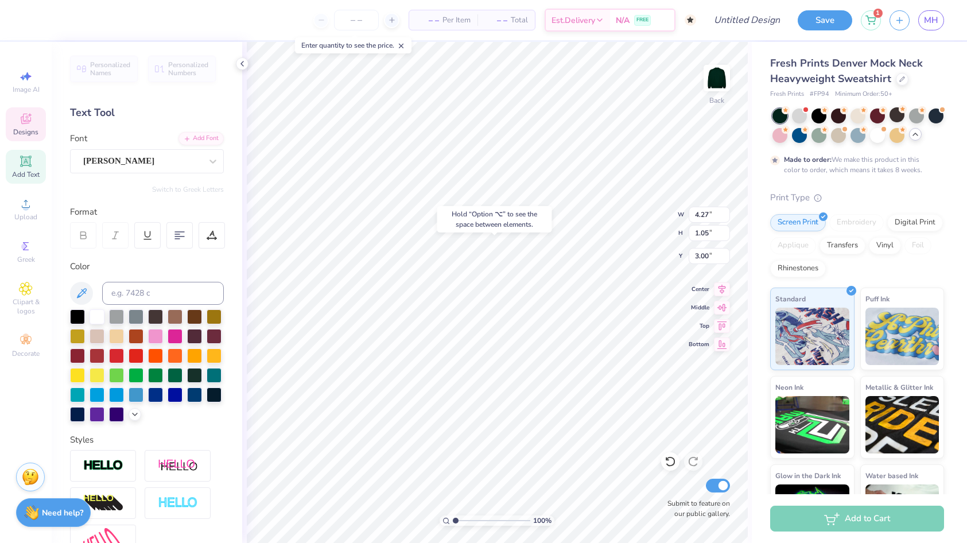
type input "5.38"
type input "6.30"
type textarea "CHI OMEGA"
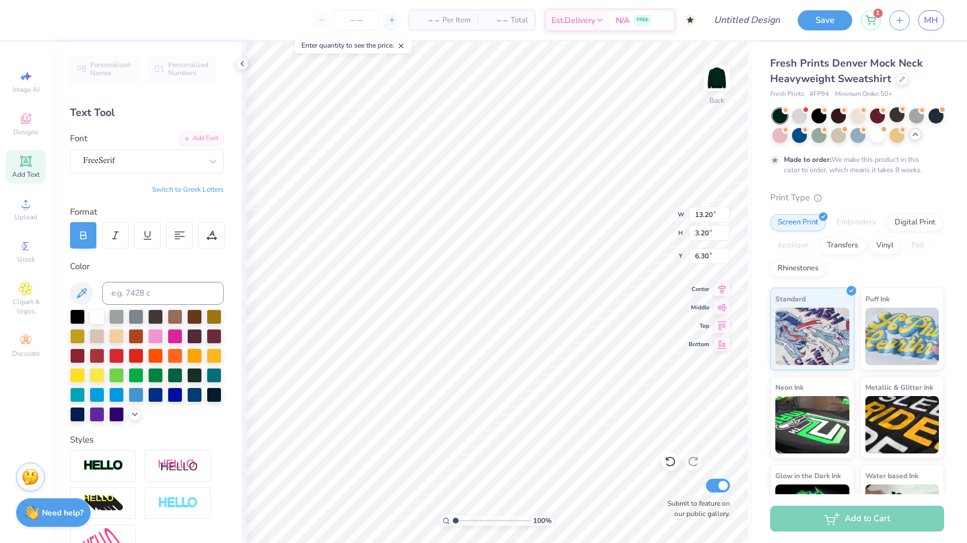
type input "13.20"
type input "3.20"
type input "2.71"
type input "6.29"
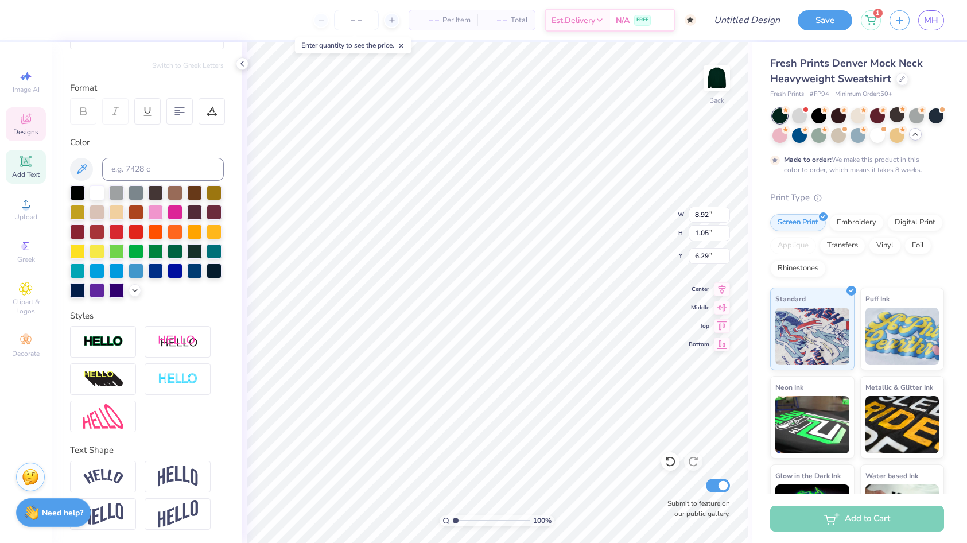
click at [115, 468] on div at bounding box center [103, 477] width 66 height 32
type input "9.73"
type input "2.31"
click at [133, 291] on icon at bounding box center [134, 289] width 9 height 9
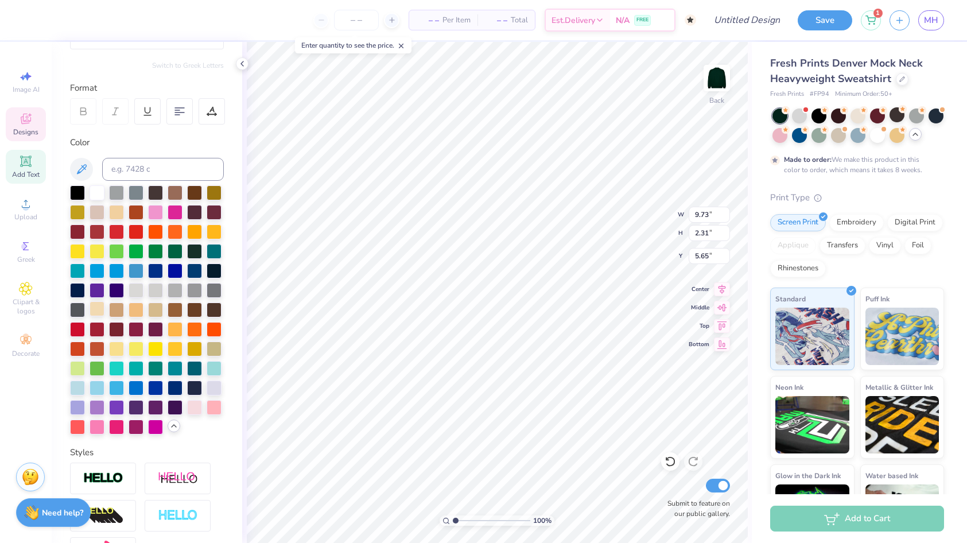
click at [98, 306] on div at bounding box center [96, 308] width 15 height 15
type input "3.00"
type input "11.81"
type input "2.81"
click at [912, 135] on icon at bounding box center [914, 134] width 9 height 9
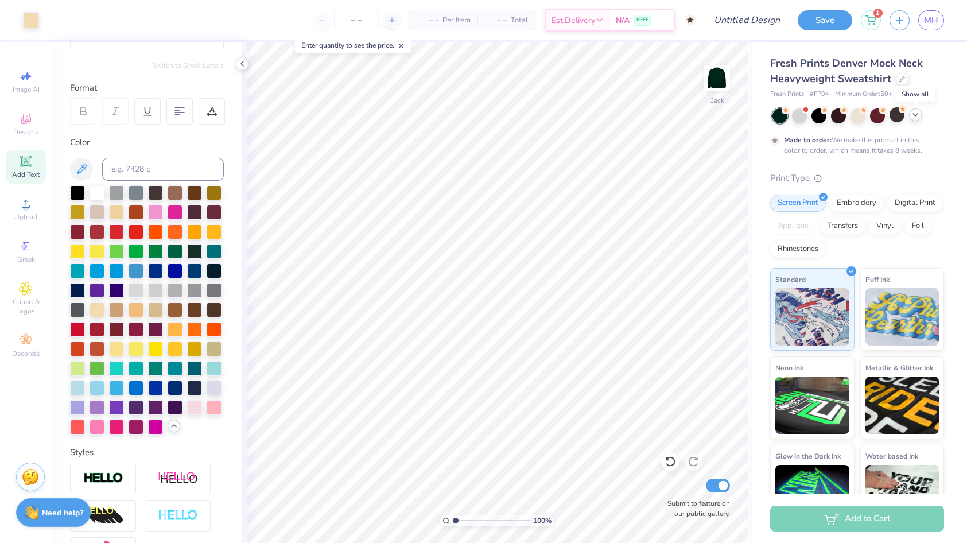
click at [913, 111] on icon at bounding box center [914, 114] width 9 height 9
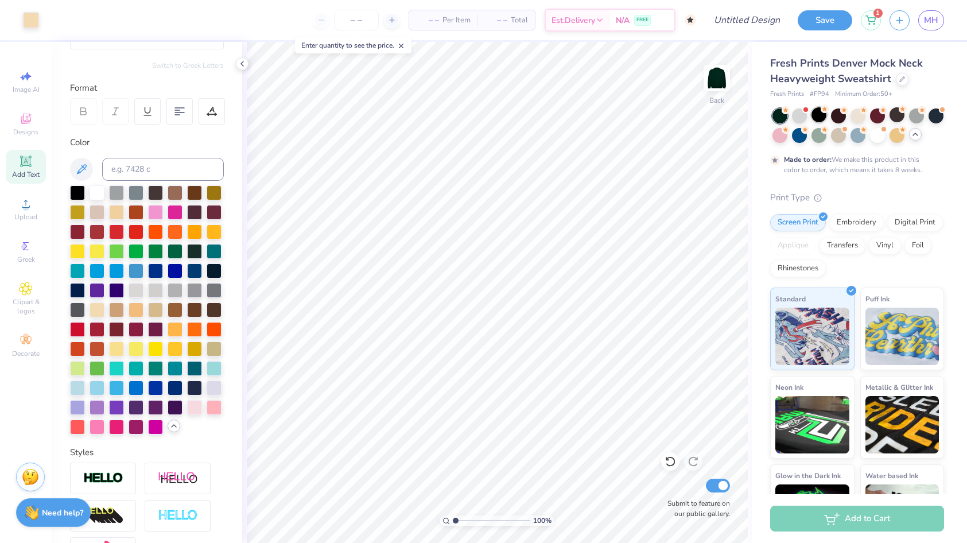
click at [813, 112] on div at bounding box center [818, 114] width 15 height 15
click at [797, 133] on div at bounding box center [799, 134] width 15 height 15
click at [855, 114] on div at bounding box center [857, 114] width 15 height 15
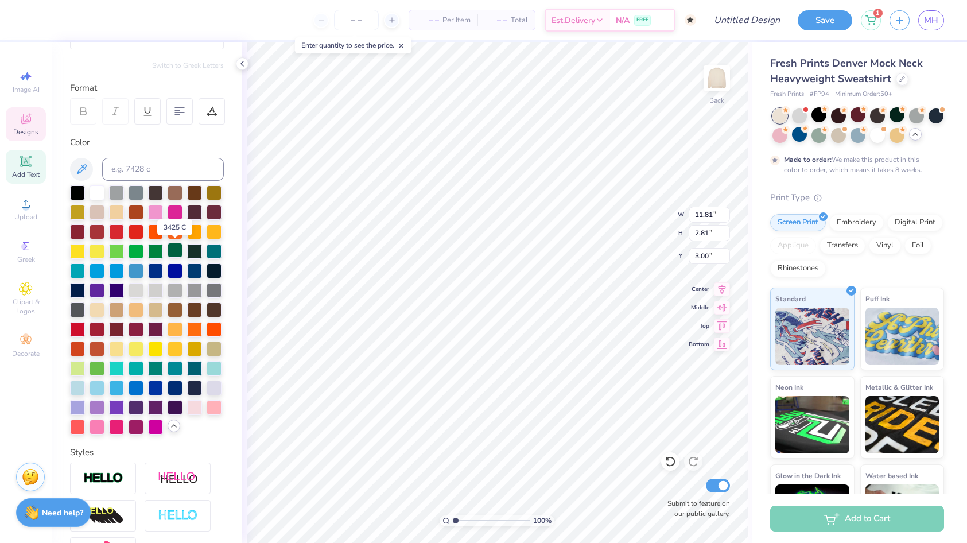
click at [173, 249] on div at bounding box center [175, 250] width 15 height 15
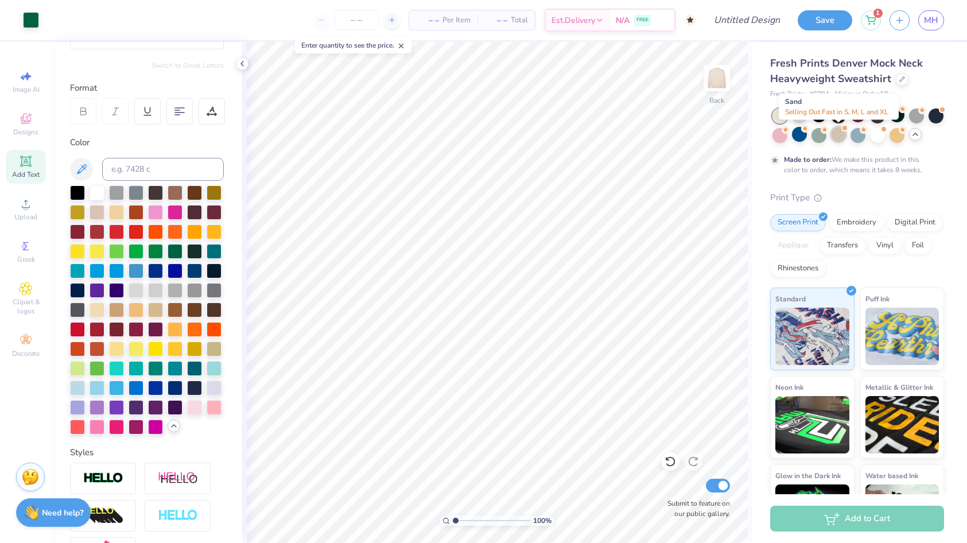
click at [839, 135] on div at bounding box center [838, 134] width 15 height 15
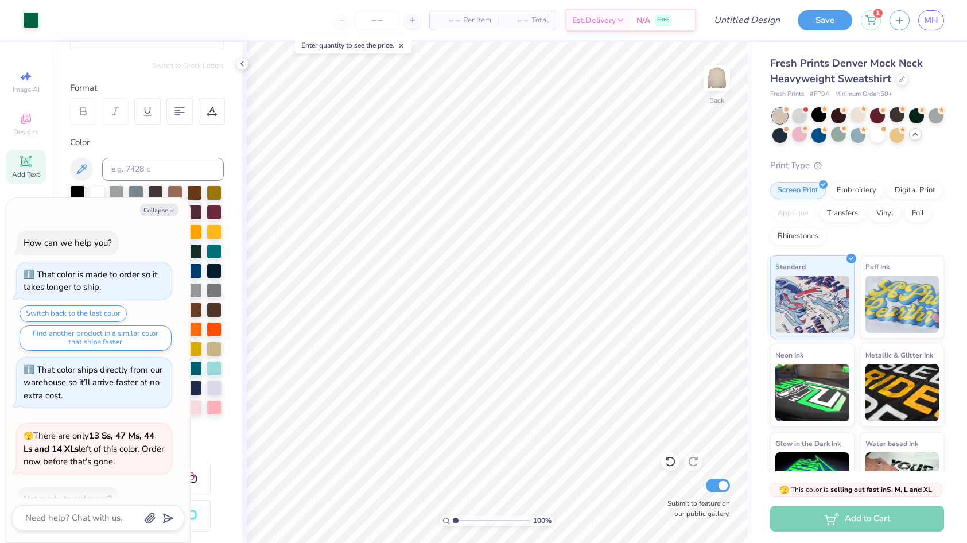
scroll to position [216, 0]
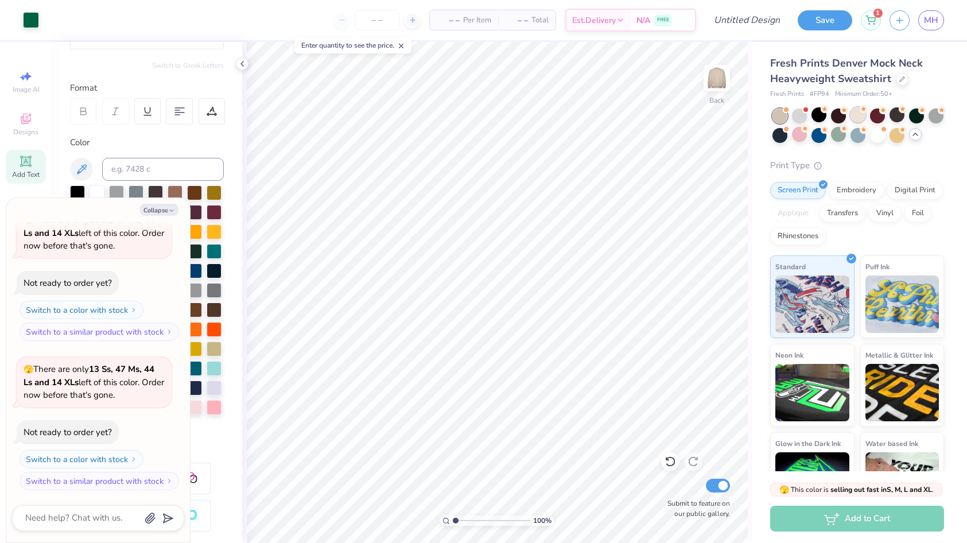
click at [862, 115] on div at bounding box center [857, 114] width 15 height 15
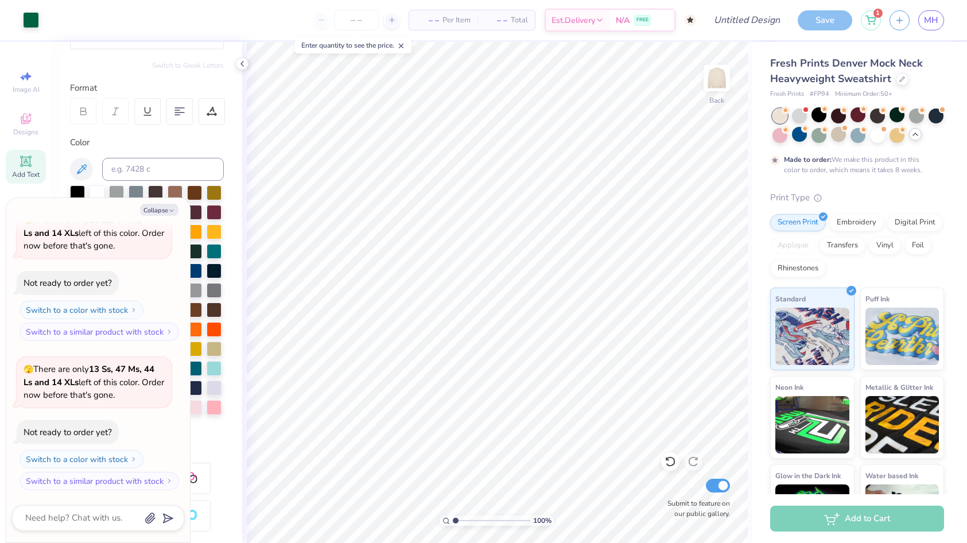
scroll to position [311, 0]
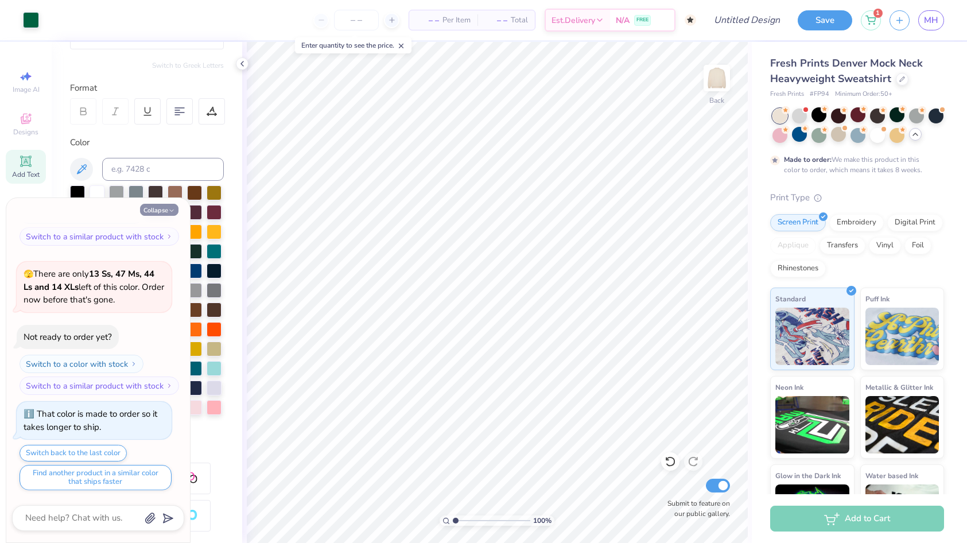
click at [172, 213] on icon "button" at bounding box center [171, 210] width 7 height 7
type textarea "x"
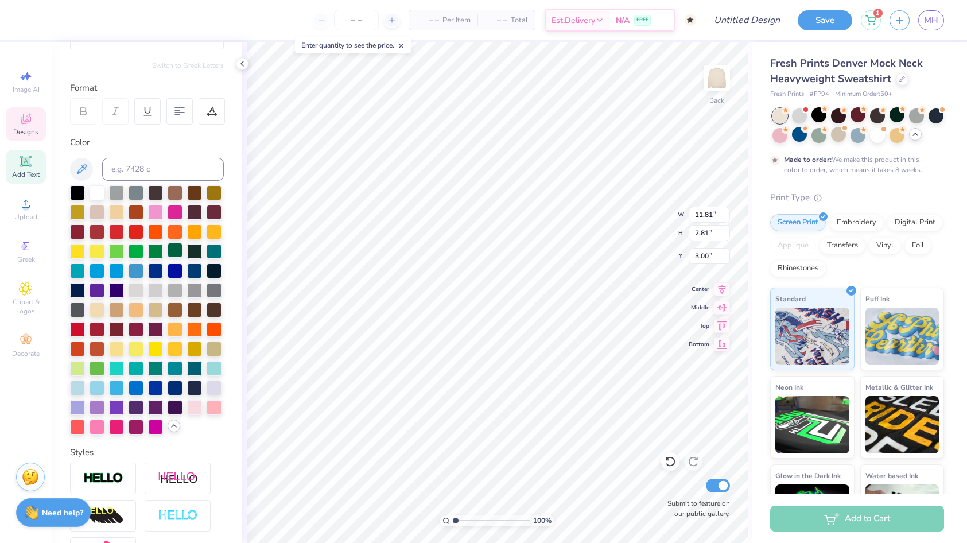
click at [176, 248] on div at bounding box center [175, 250] width 15 height 15
click at [858, 227] on div "Embroidery" at bounding box center [856, 220] width 54 height 17
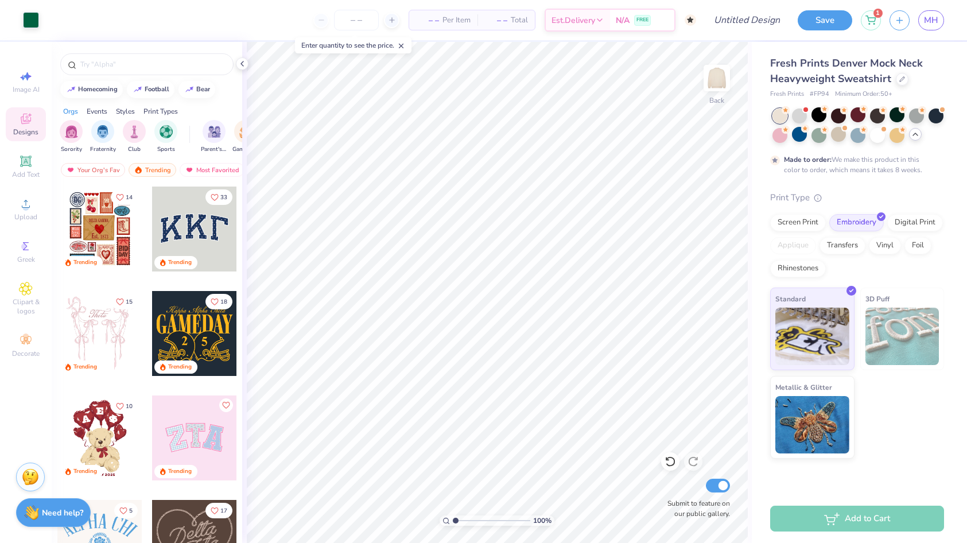
click at [897, 319] on img at bounding box center [902, 335] width 74 height 57
